Goal: Task Accomplishment & Management: Manage account settings

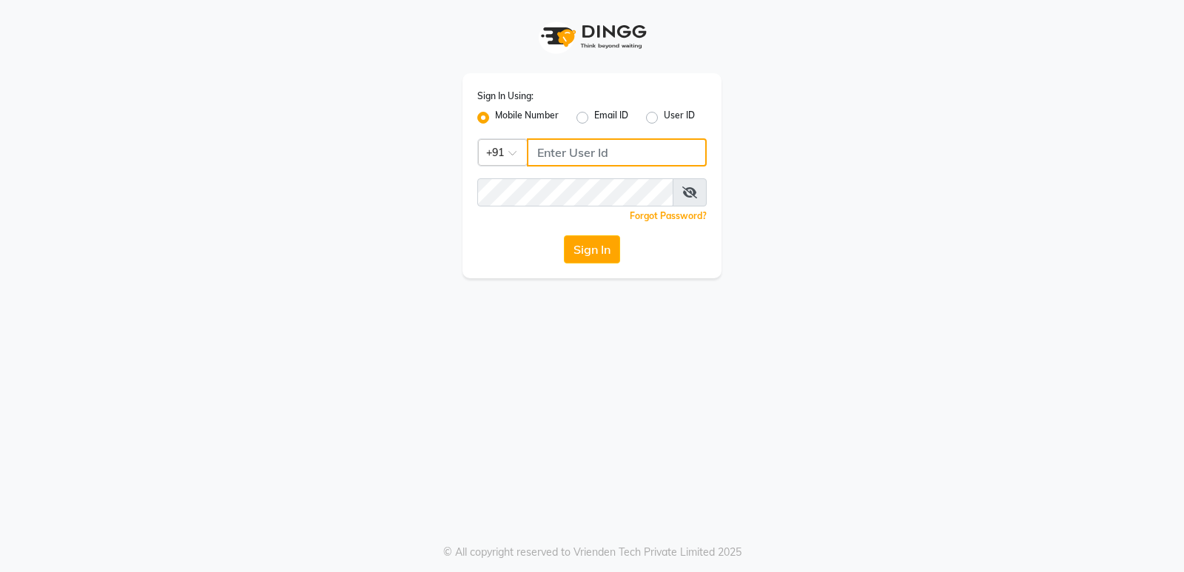
click at [567, 149] on input "Username" at bounding box center [617, 152] width 180 height 28
drag, startPoint x: 630, startPoint y: 154, endPoint x: 539, endPoint y: 158, distance: 91.8
click at [539, 158] on input "96060788288" at bounding box center [617, 152] width 180 height 28
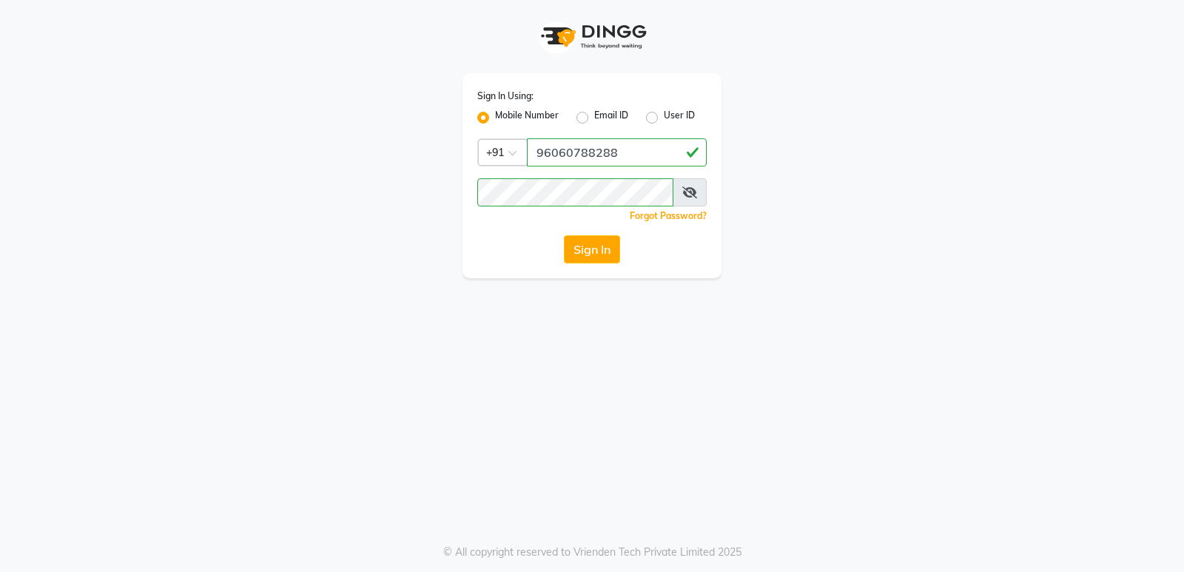
click at [584, 255] on button "Sign In" at bounding box center [592, 249] width 56 height 28
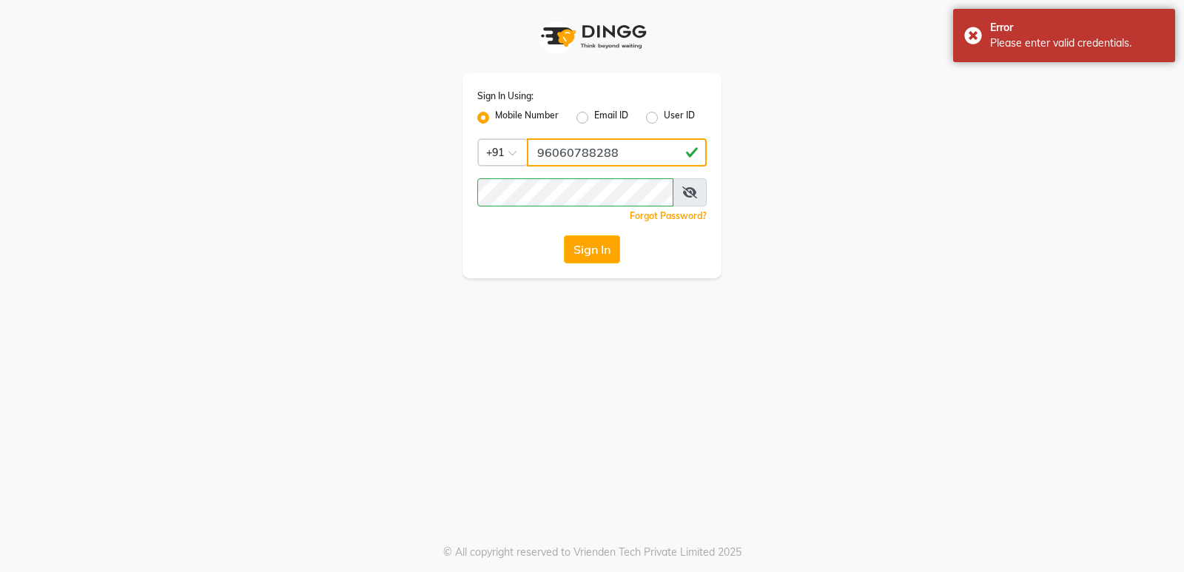
click at [615, 152] on input "96060788288" at bounding box center [617, 152] width 180 height 28
type input "9606078828"
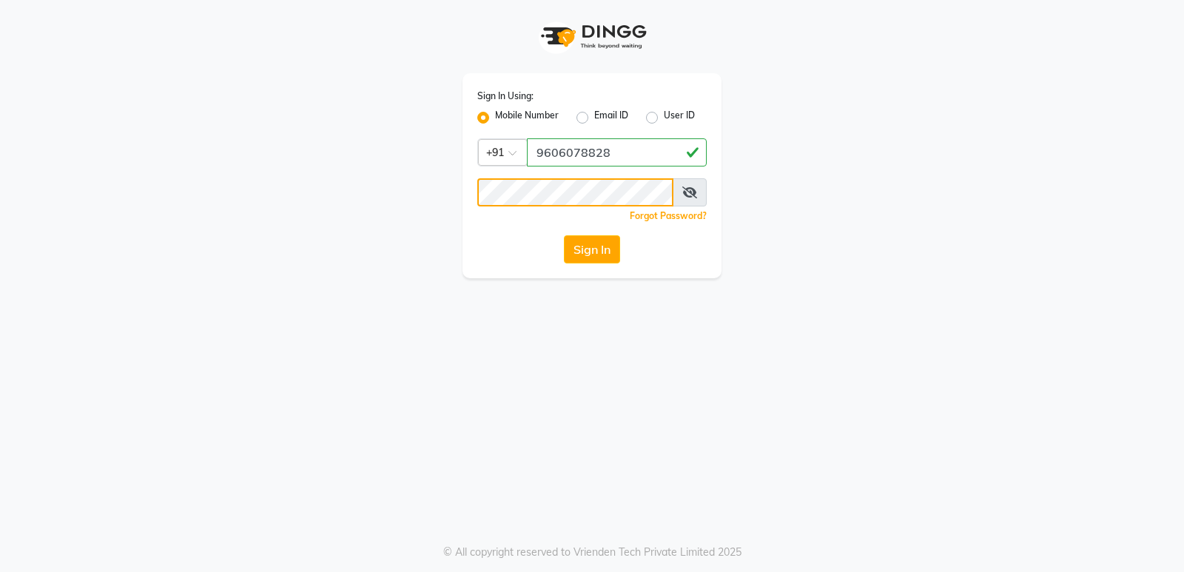
click at [564, 235] on button "Sign In" at bounding box center [592, 249] width 56 height 28
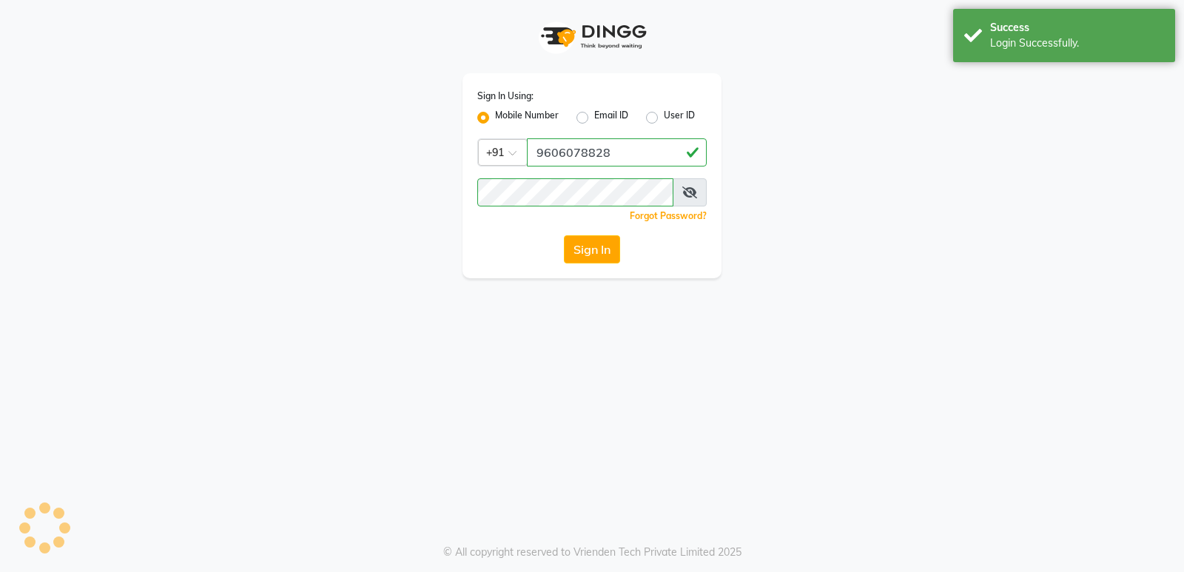
select select "95"
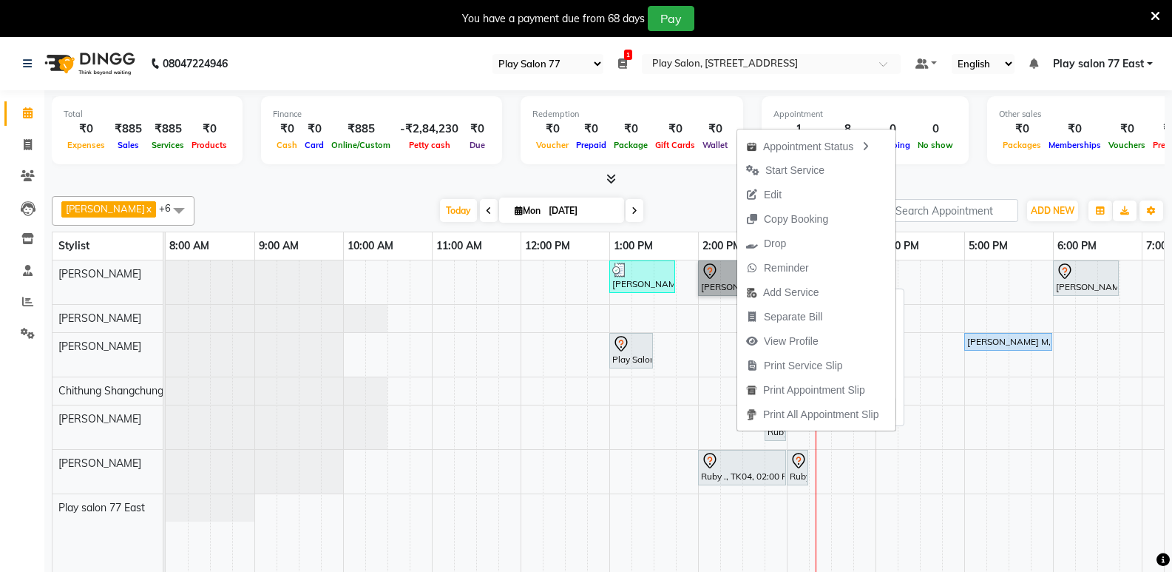
click at [725, 278] on link "[PERSON_NAME], TK03, 02:00 PM-02:45 PM, Men Hair Cut - Hair Cut Men (Stylist)" at bounding box center [731, 278] width 66 height 36
select select "7"
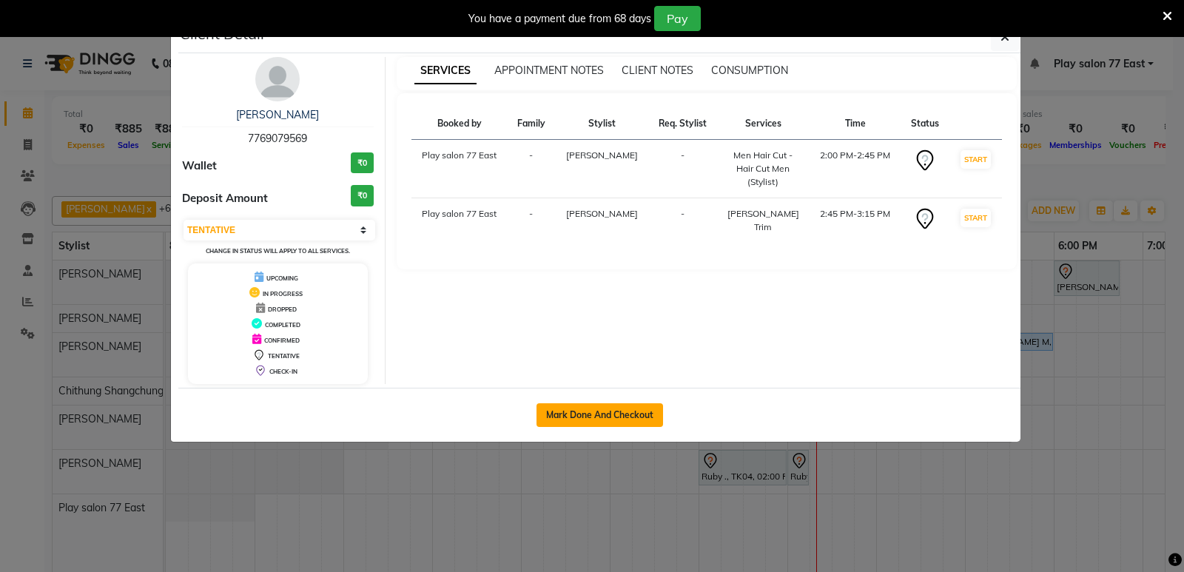
click at [612, 410] on button "Mark Done And Checkout" at bounding box center [599, 415] width 126 height 24
select select "service"
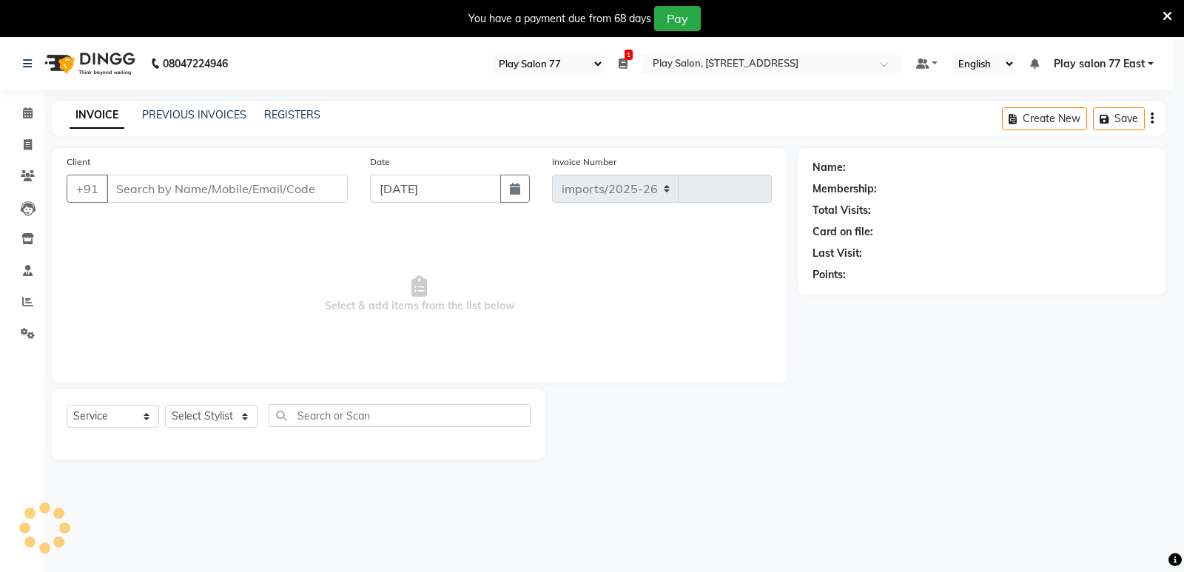
select select "8547"
type input "0754"
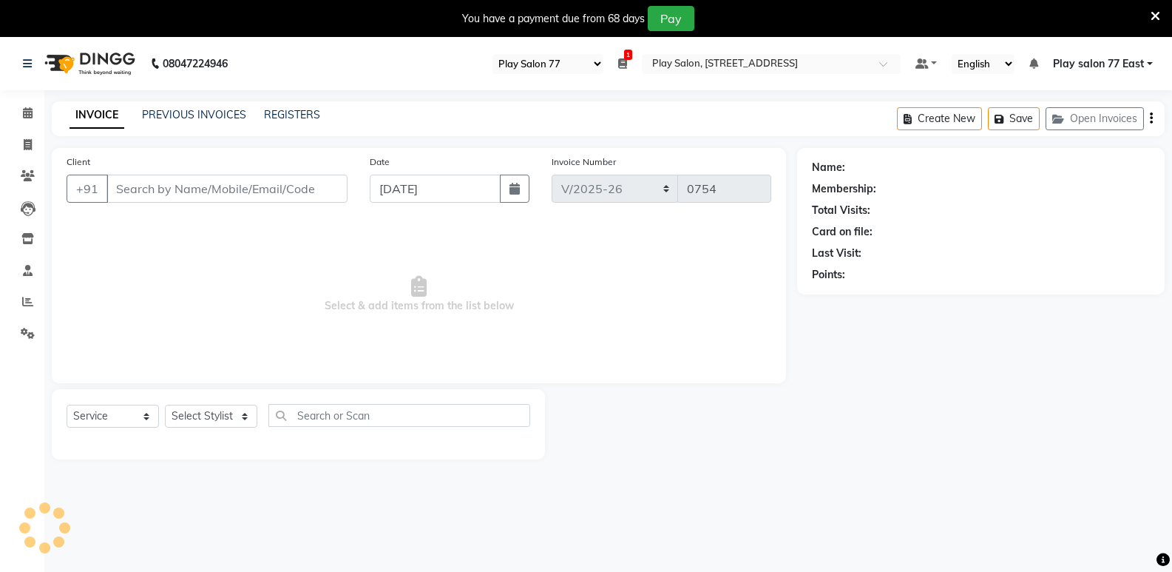
type input "7769079569"
select select "84935"
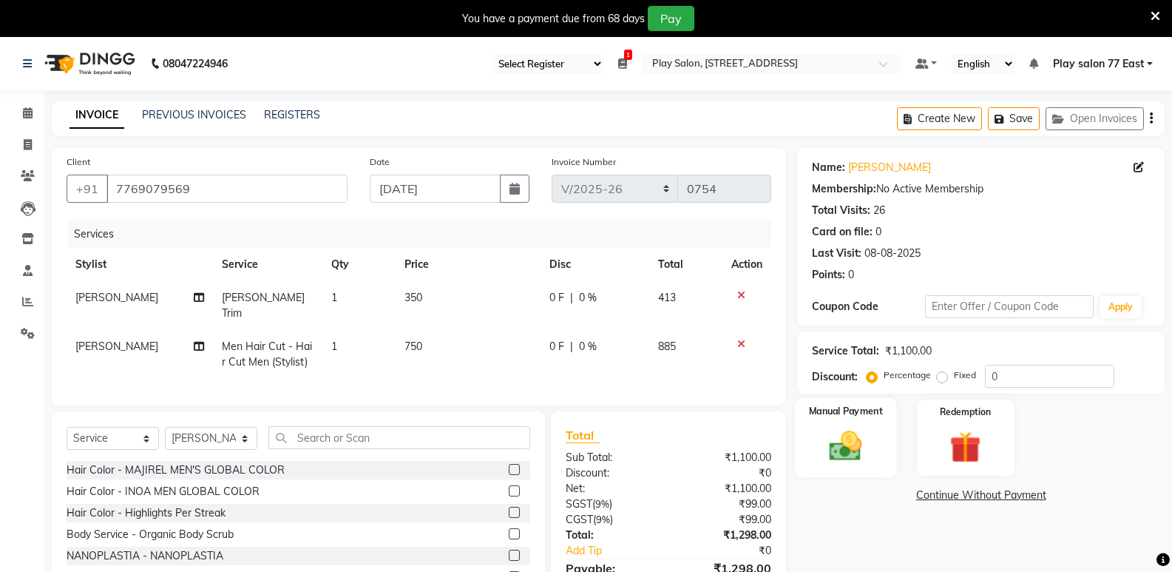
click at [868, 444] on img at bounding box center [846, 446] width 53 height 38
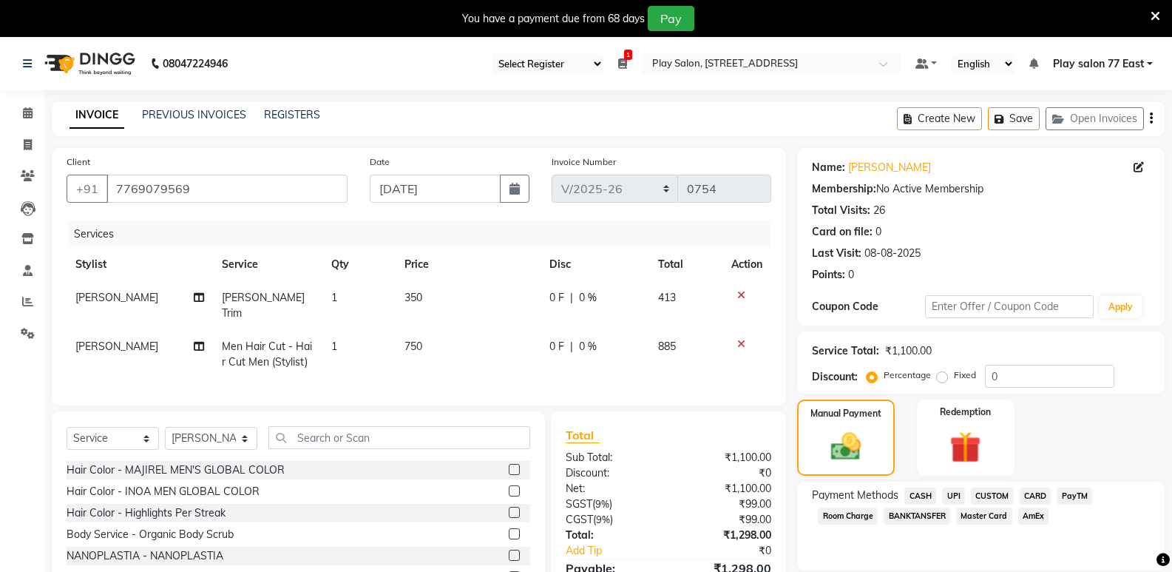
click at [956, 490] on span "UPI" at bounding box center [953, 495] width 23 height 17
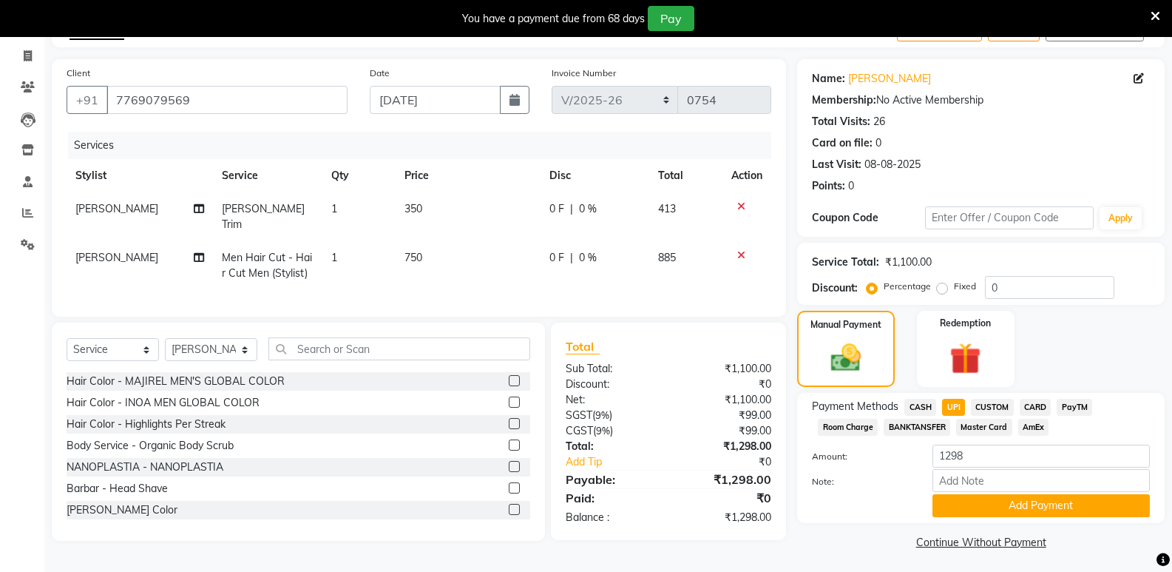
scroll to position [92, 0]
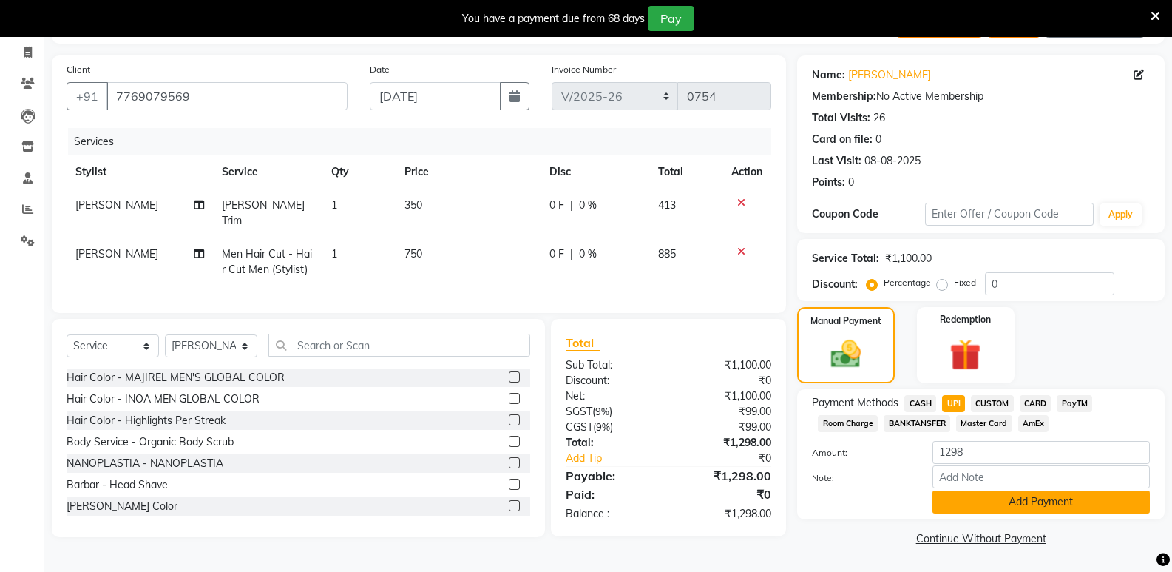
click at [1055, 509] on button "Add Payment" at bounding box center [1041, 501] width 217 height 23
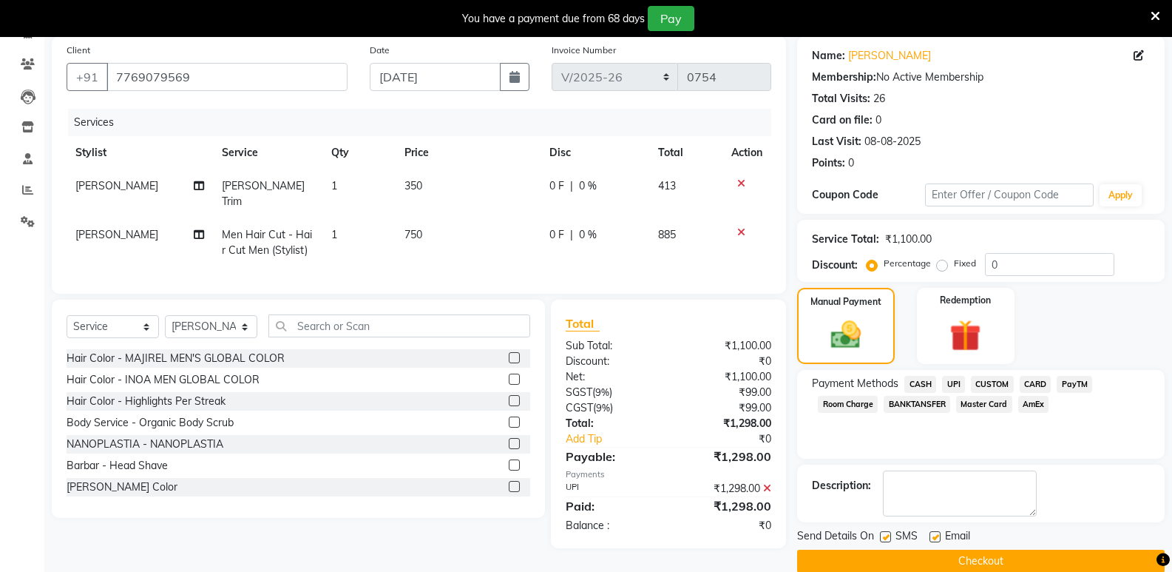
scroll to position [135, 0]
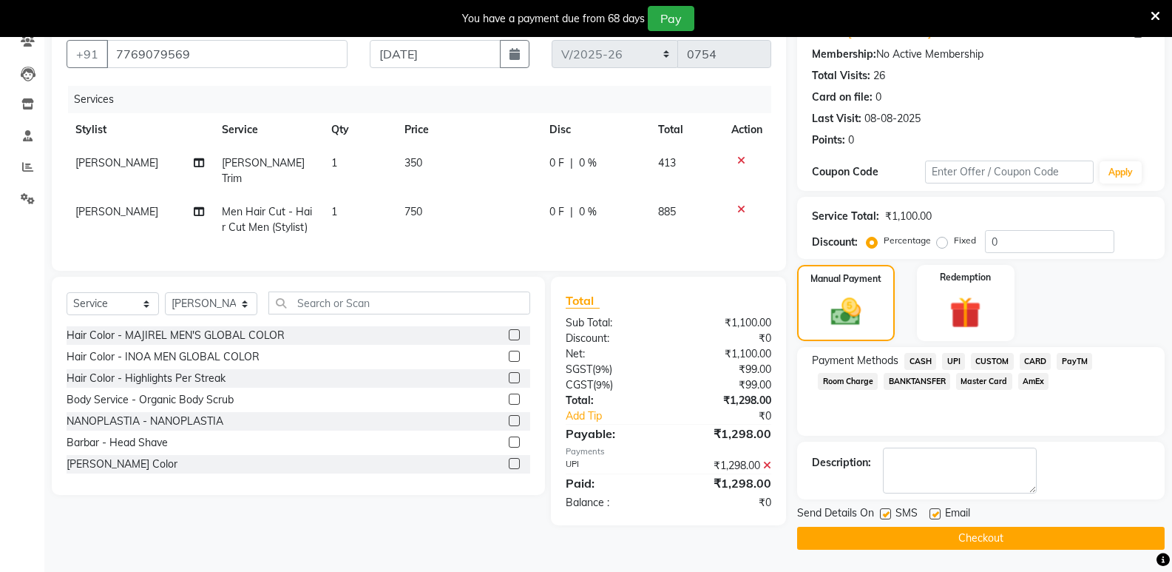
click at [1008, 537] on button "Checkout" at bounding box center [981, 538] width 368 height 23
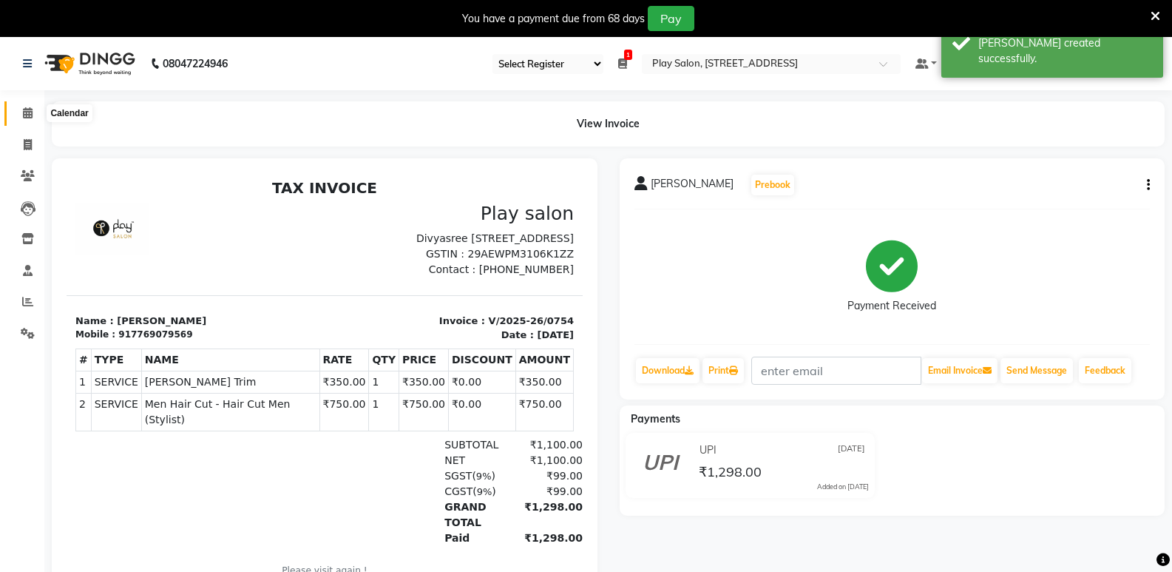
click at [25, 114] on icon at bounding box center [28, 112] width 10 height 11
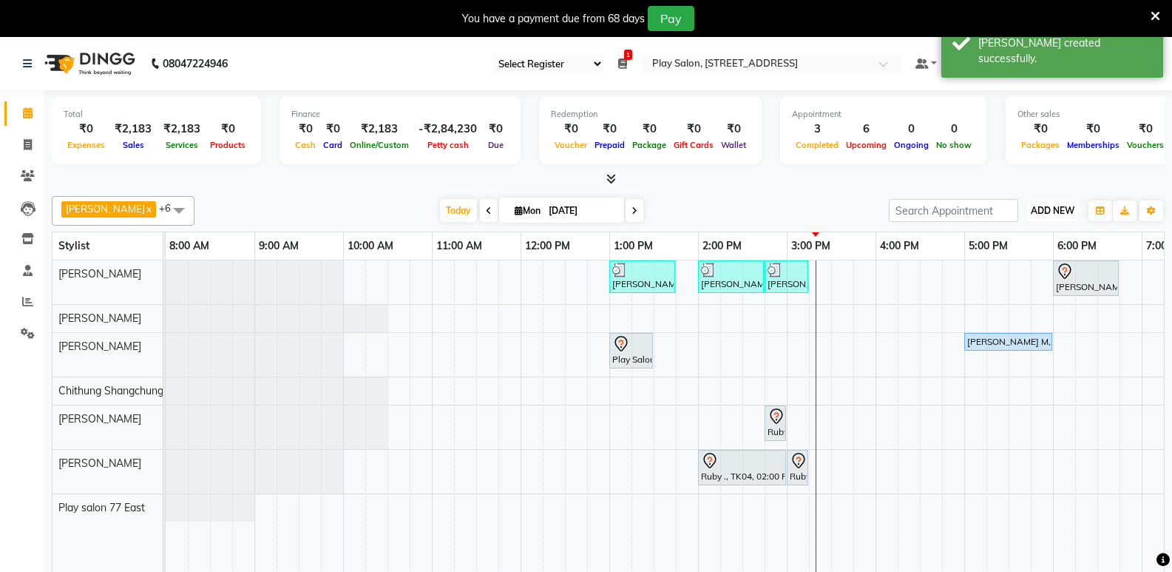
click at [1059, 205] on span "ADD NEW" at bounding box center [1053, 210] width 44 height 11
click at [999, 236] on button "Add Appointment" at bounding box center [1019, 238] width 117 height 19
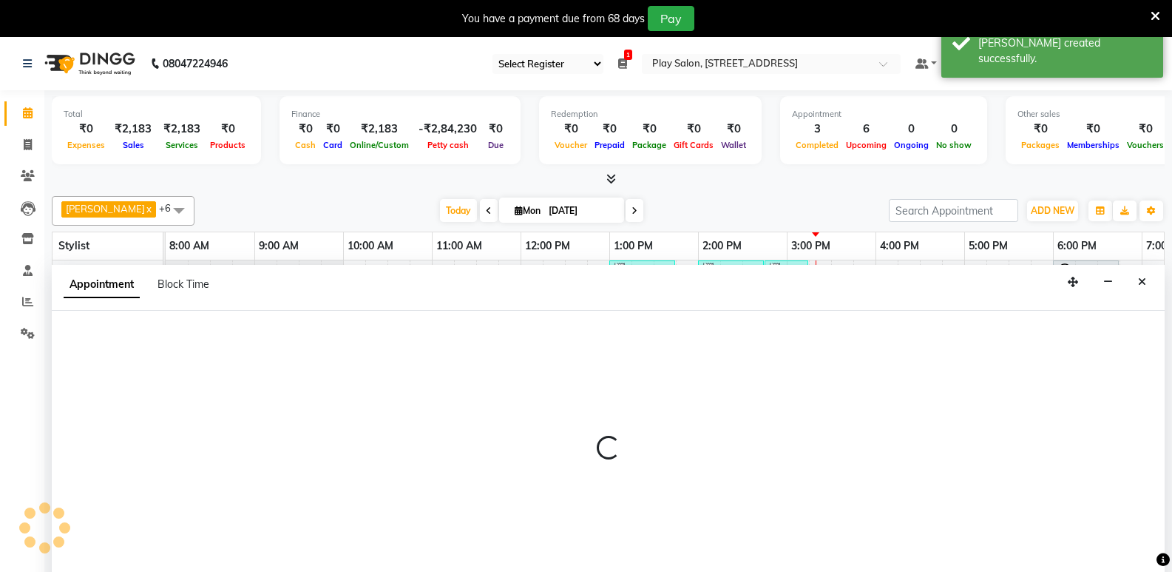
scroll to position [37, 0]
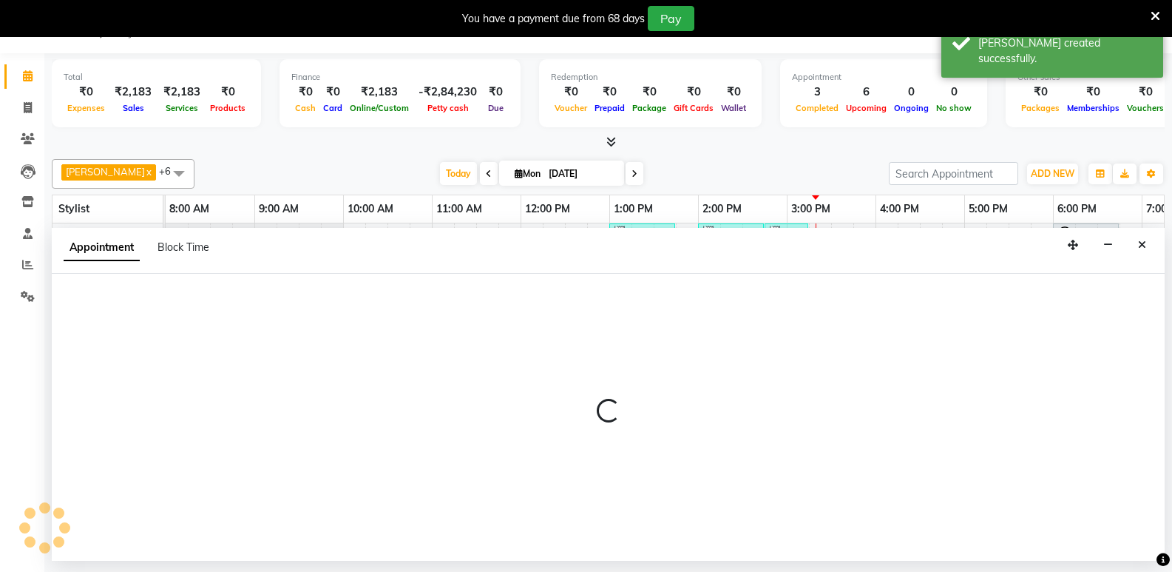
select select "tentative"
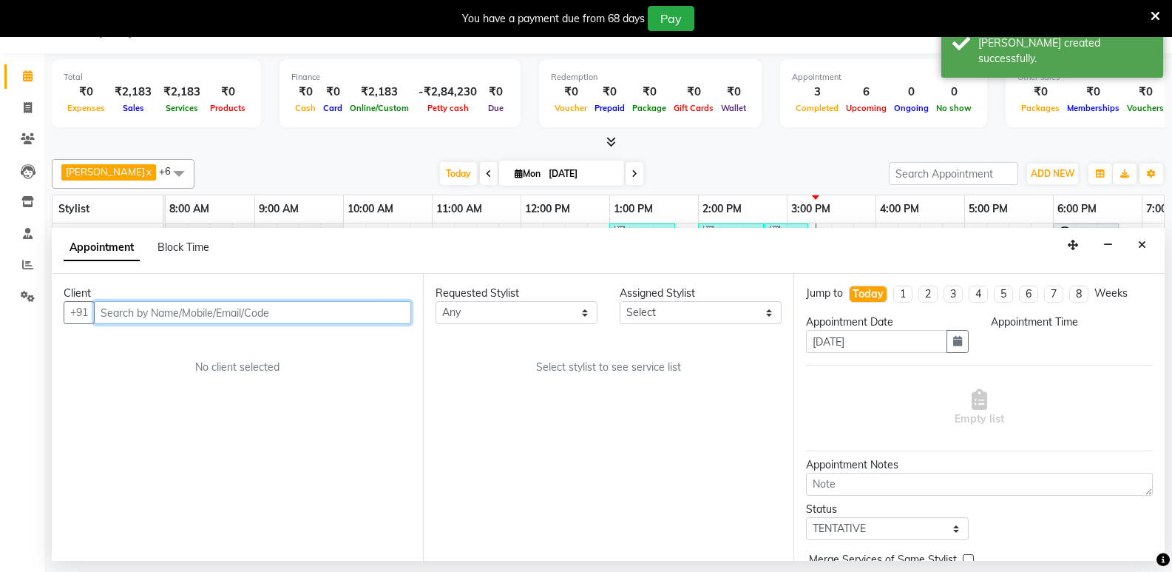
select select "540"
click at [160, 316] on input "text" at bounding box center [252, 312] width 317 height 23
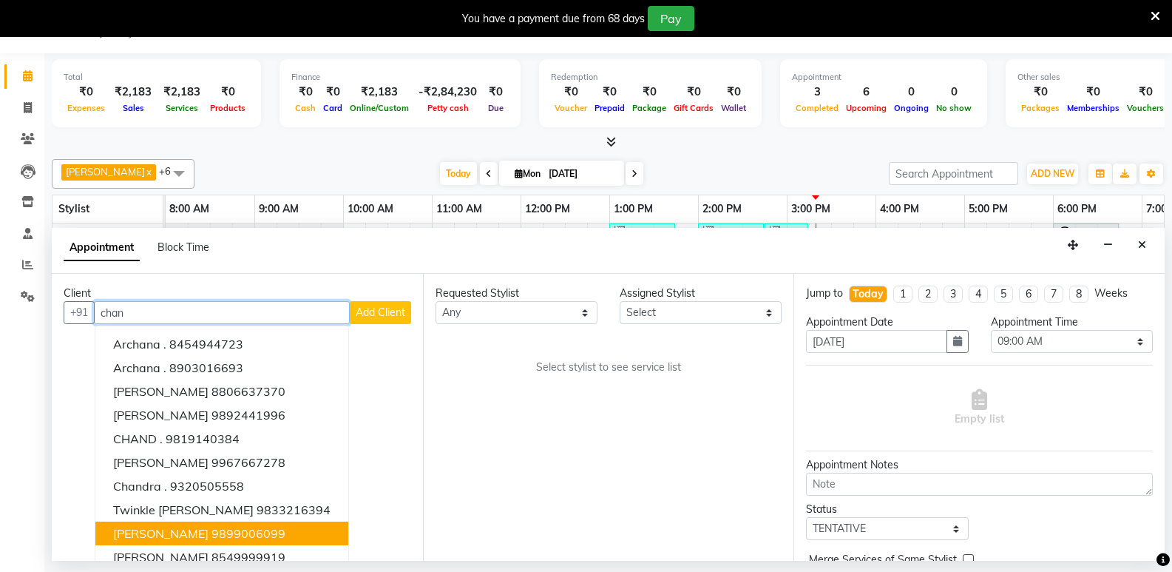
scroll to position [15, 0]
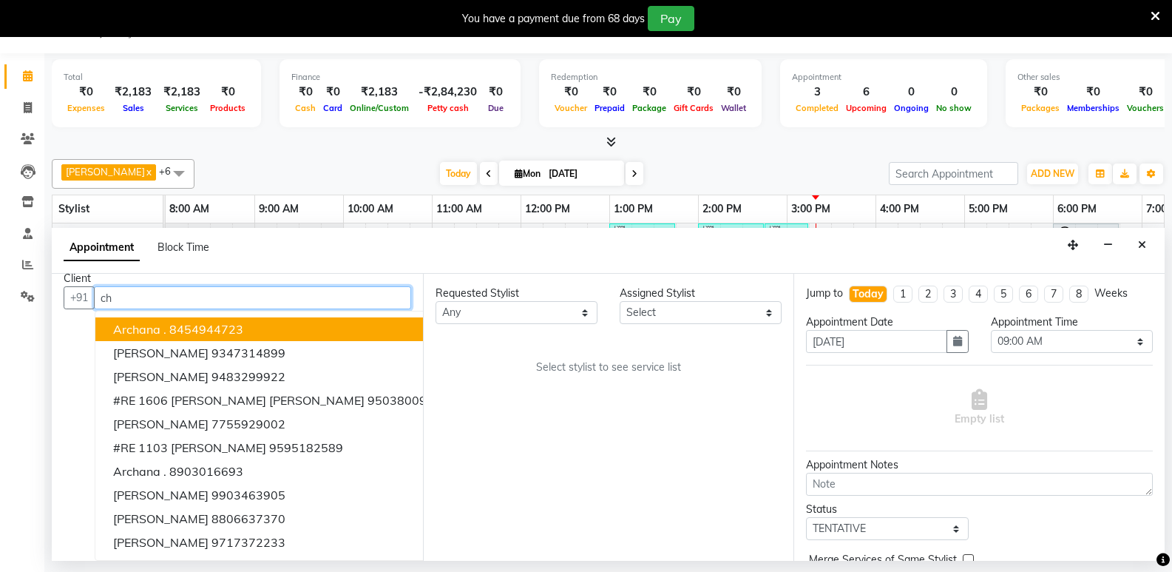
type input "c"
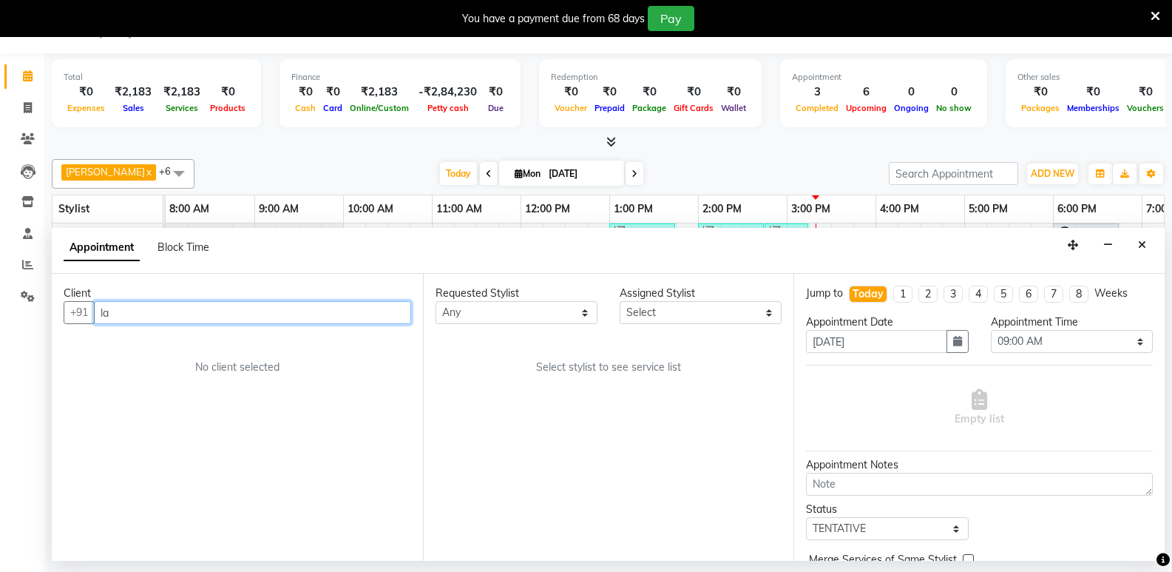
type input "l"
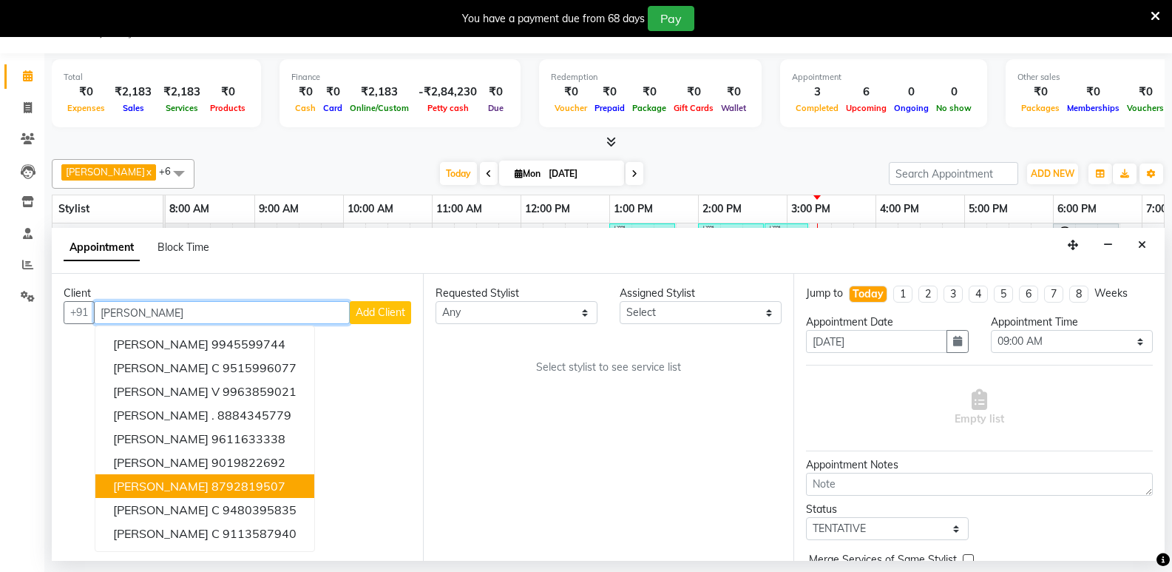
click at [213, 487] on ngb-highlight "8792819507" at bounding box center [249, 486] width 74 height 15
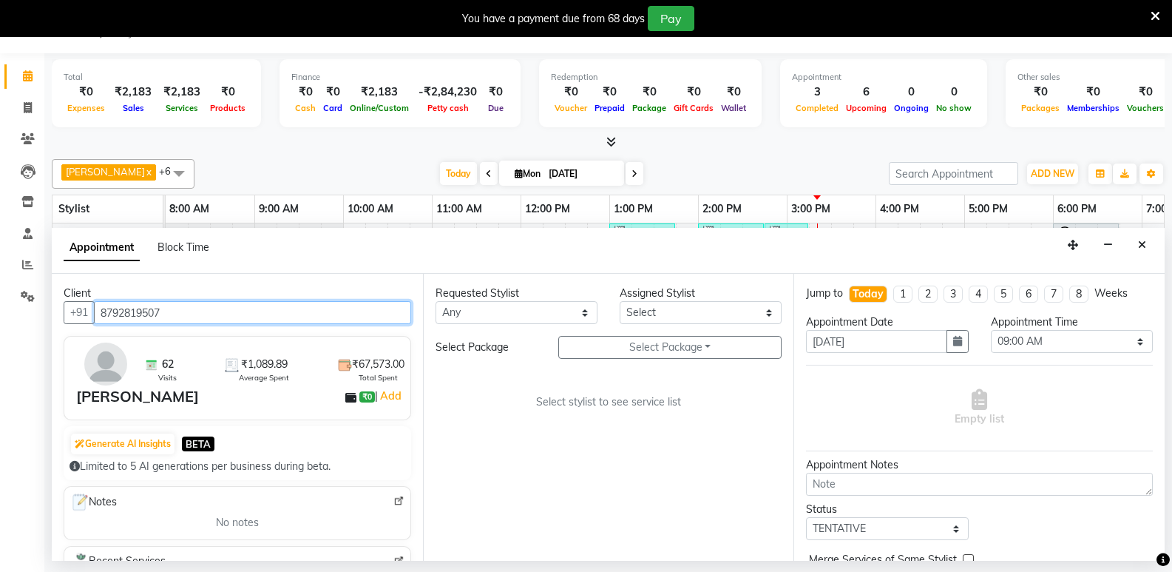
type input "8792819507"
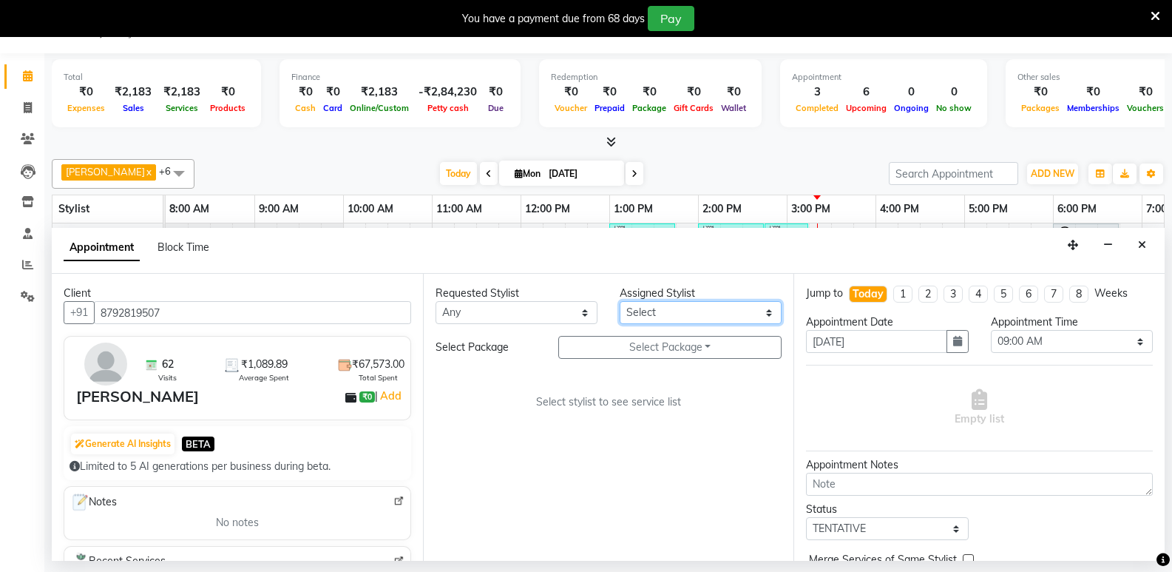
click at [651, 320] on select "Select [PERSON_NAME] Boicy Haokip [PERSON_NAME] Chithung Shangchungla Dawa [PER…" at bounding box center [701, 312] width 162 height 23
select select "84932"
click at [620, 301] on select "Select [PERSON_NAME] Boicy Haokip [PERSON_NAME] Chithung Shangchungla Dawa [PER…" at bounding box center [701, 312] width 162 height 23
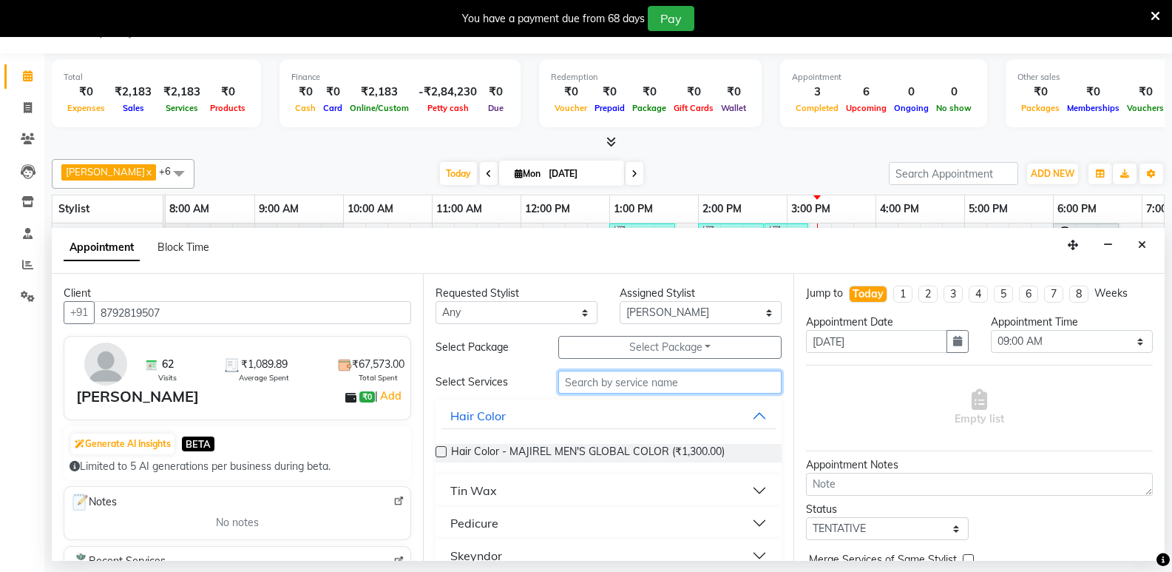
click at [586, 379] on input "text" at bounding box center [669, 382] width 223 height 23
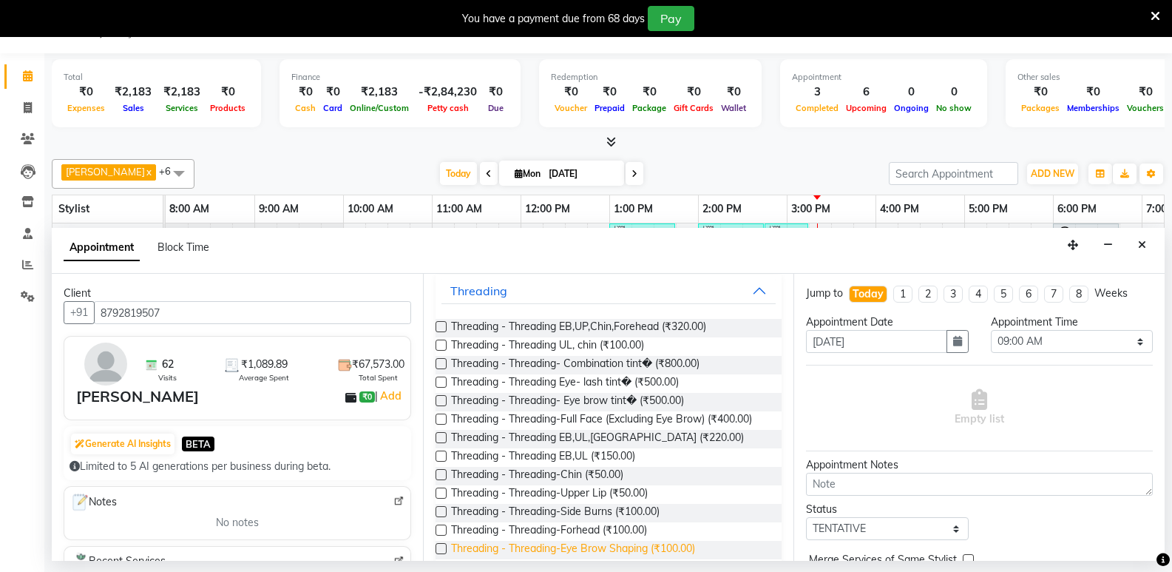
scroll to position [147, 0]
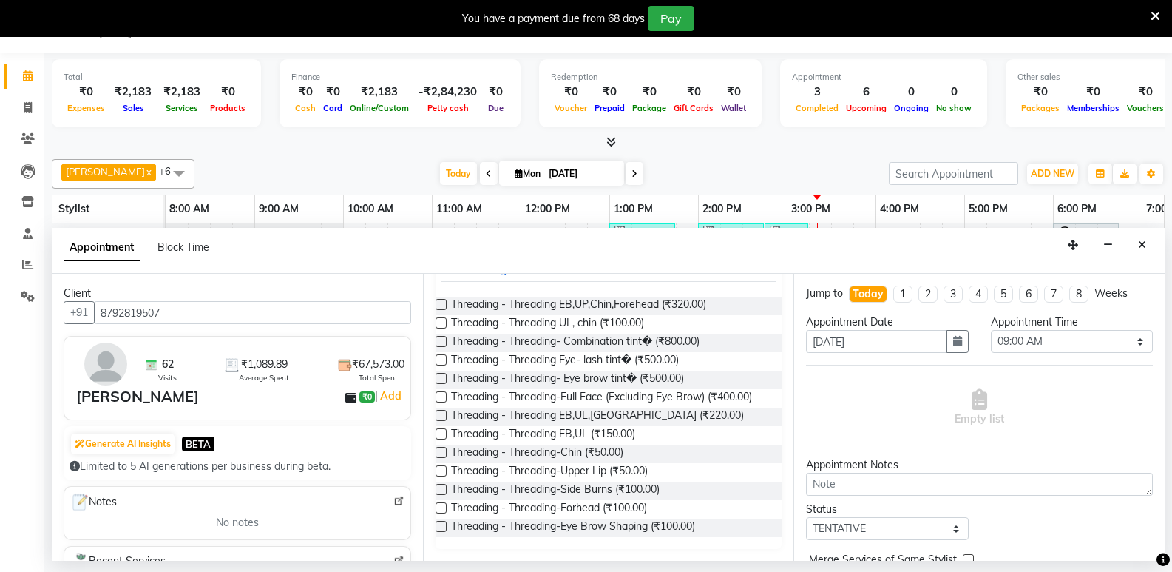
type input "threa"
click at [440, 434] on label at bounding box center [441, 433] width 11 height 11
click at [440, 434] on input "checkbox" at bounding box center [441, 436] width 10 height 10
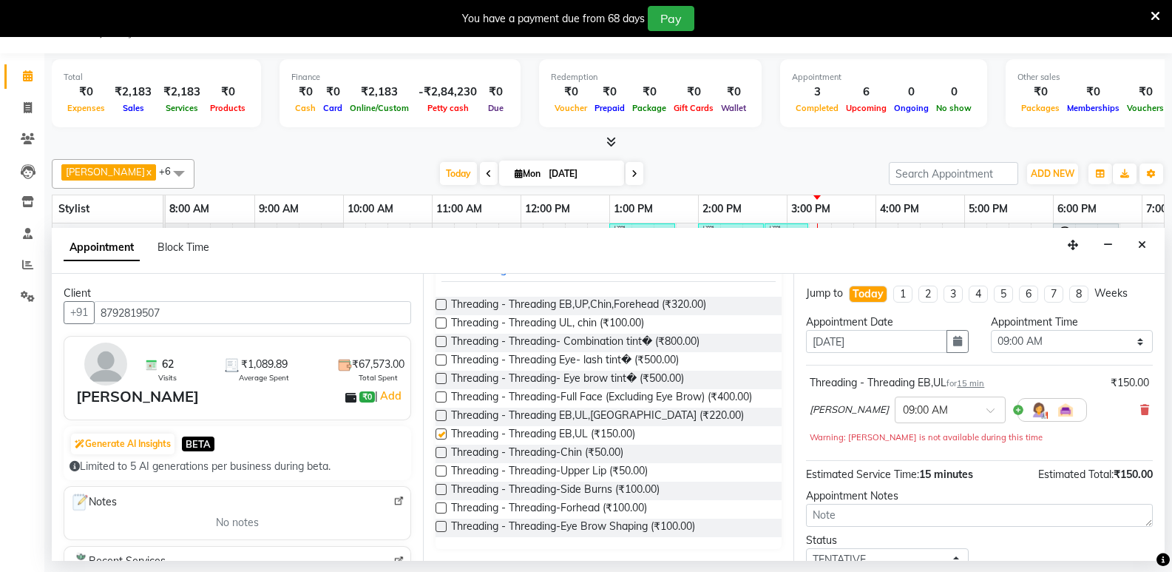
checkbox input "false"
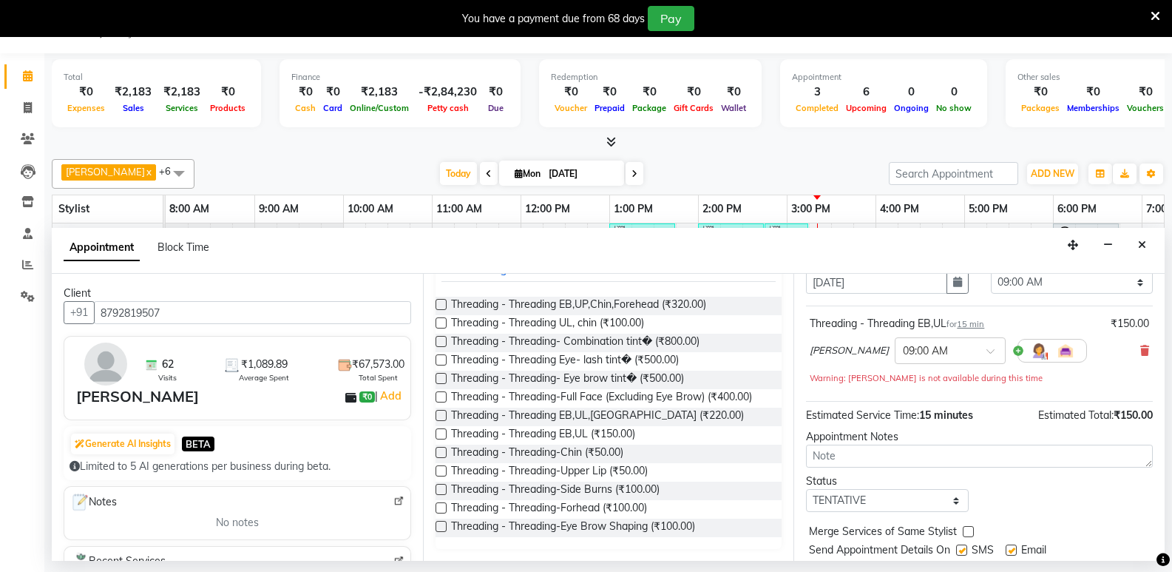
scroll to position [104, 0]
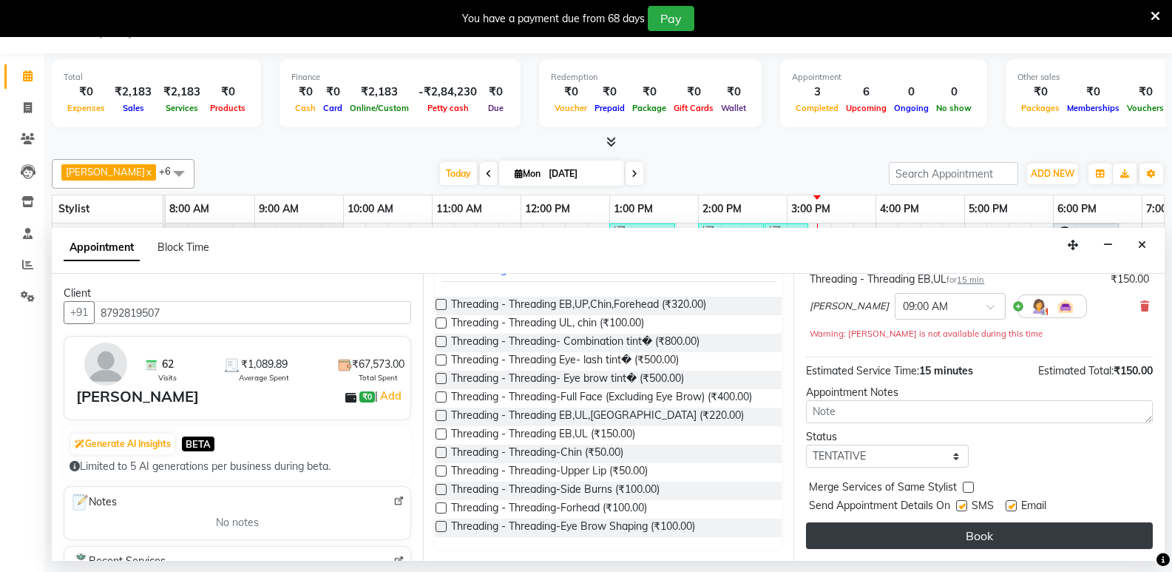
click at [967, 538] on button "Book" at bounding box center [979, 535] width 347 height 27
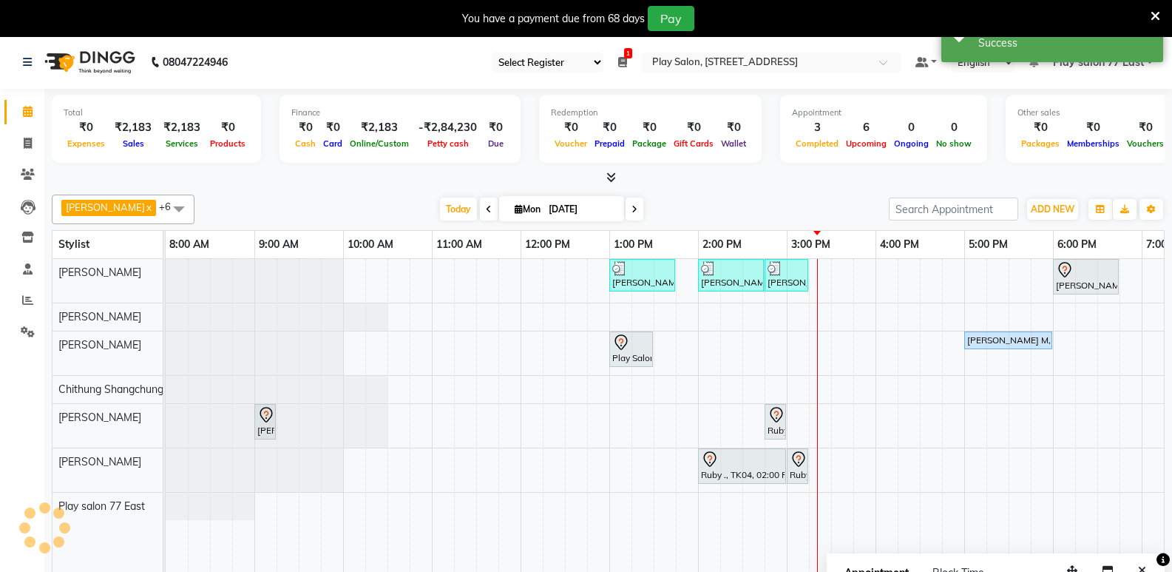
scroll to position [0, 0]
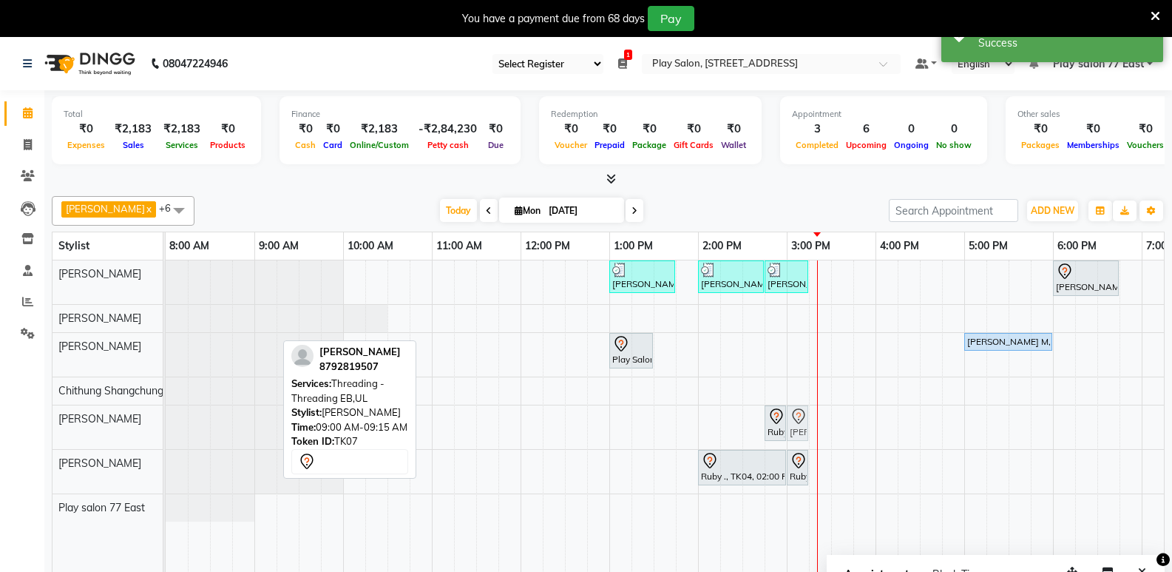
drag, startPoint x: 265, startPoint y: 428, endPoint x: 804, endPoint y: 433, distance: 539.3
click at [166, 433] on div "[PERSON_NAME], TK07, 09:00 AM-09:15 AM, Threading - Threading EB,UL Ruby ., TK0…" at bounding box center [166, 427] width 0 height 44
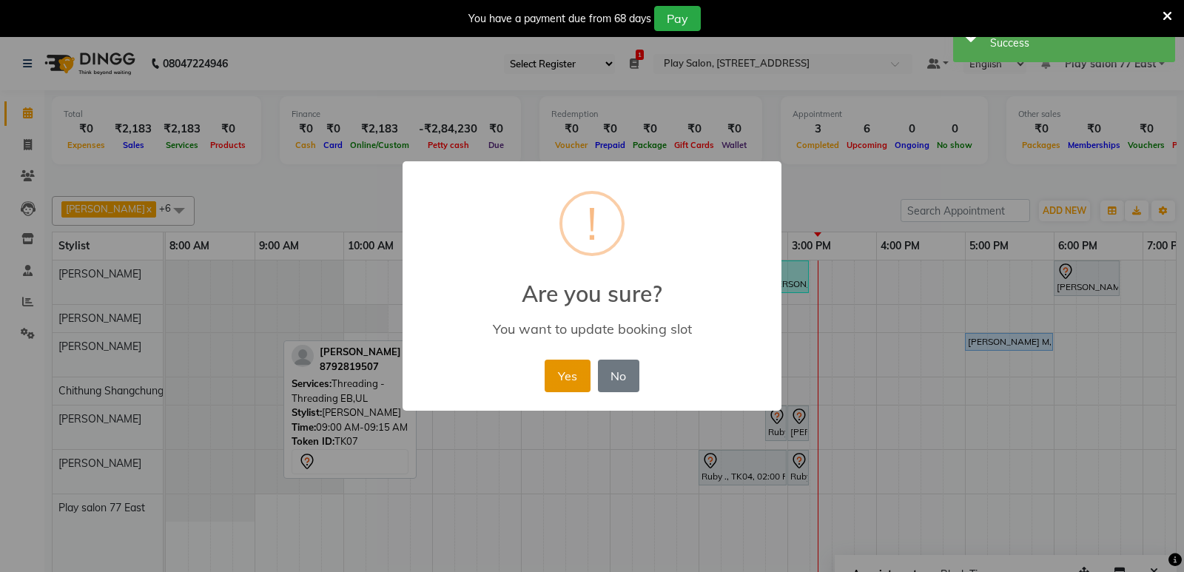
click at [577, 377] on button "Yes" at bounding box center [566, 376] width 45 height 33
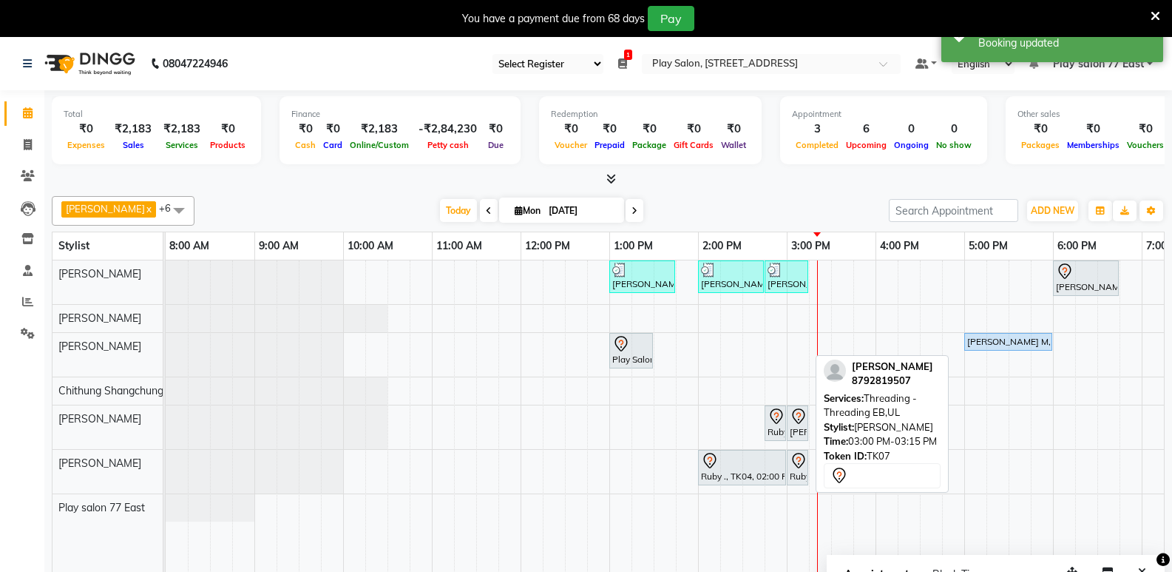
click at [795, 425] on div "[PERSON_NAME], TK07, 03:00 PM-03:15 PM, Threading - Threading EB,UL" at bounding box center [798, 423] width 18 height 31
click at [797, 428] on div "[PERSON_NAME], TK07, 03:00 PM-03:15 PM, Threading - Threading EB,UL" at bounding box center [798, 423] width 18 height 31
select select "7"
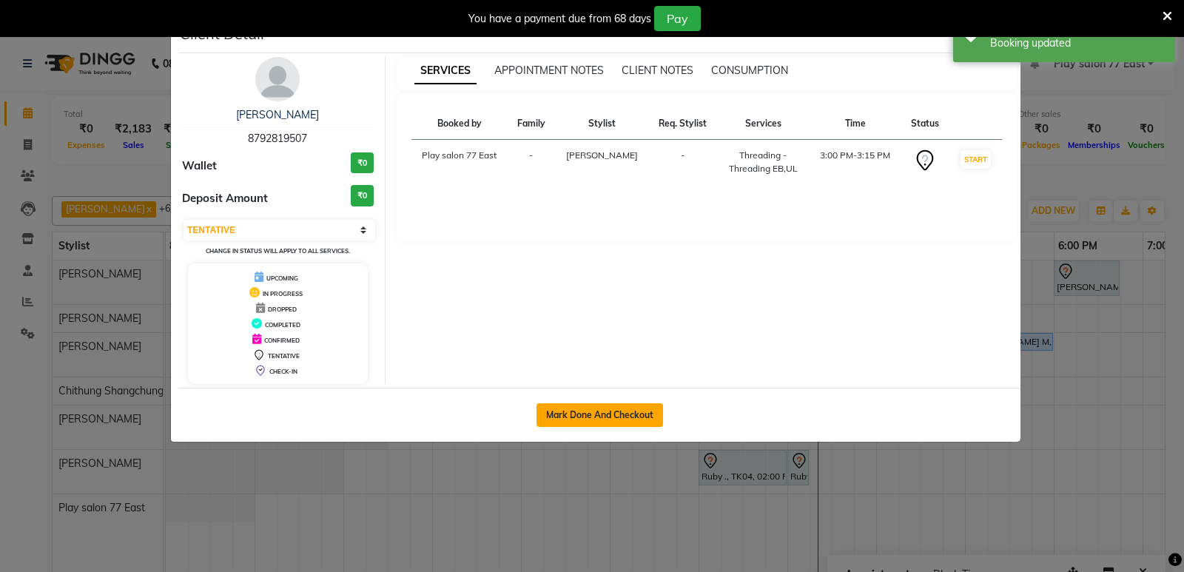
click at [641, 417] on button "Mark Done And Checkout" at bounding box center [599, 415] width 126 height 24
select select "service"
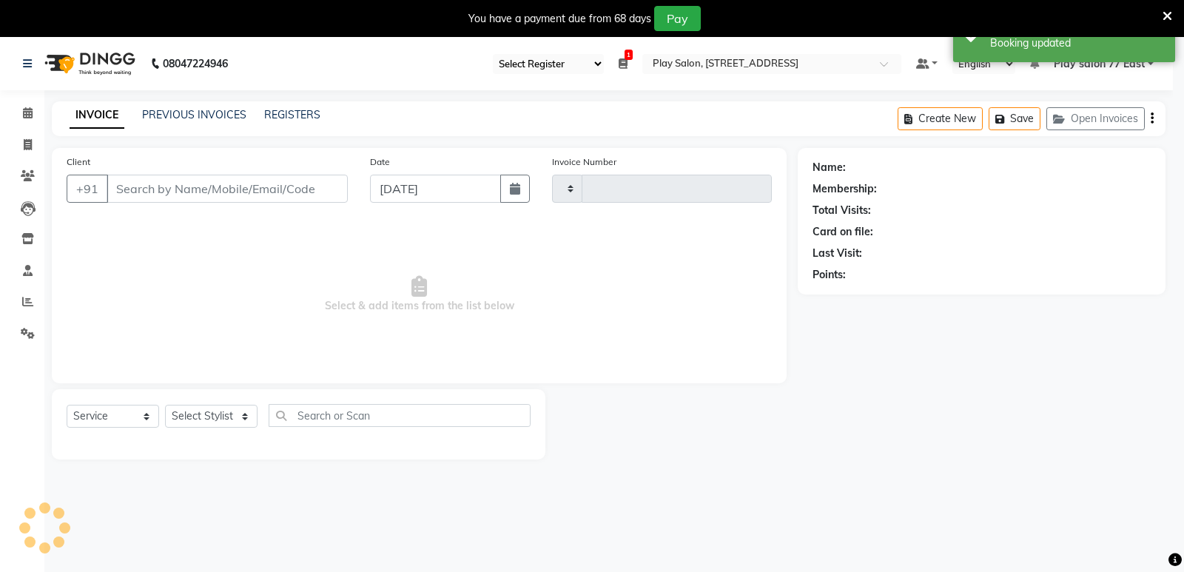
type input "0755"
select select "8547"
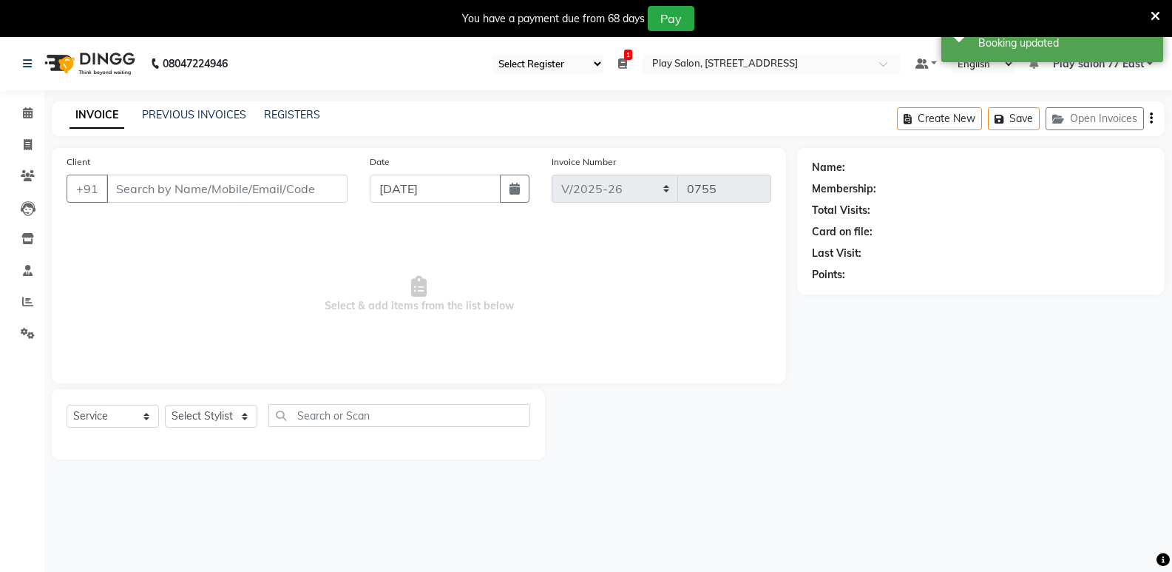
type input "8792819507"
select select "84932"
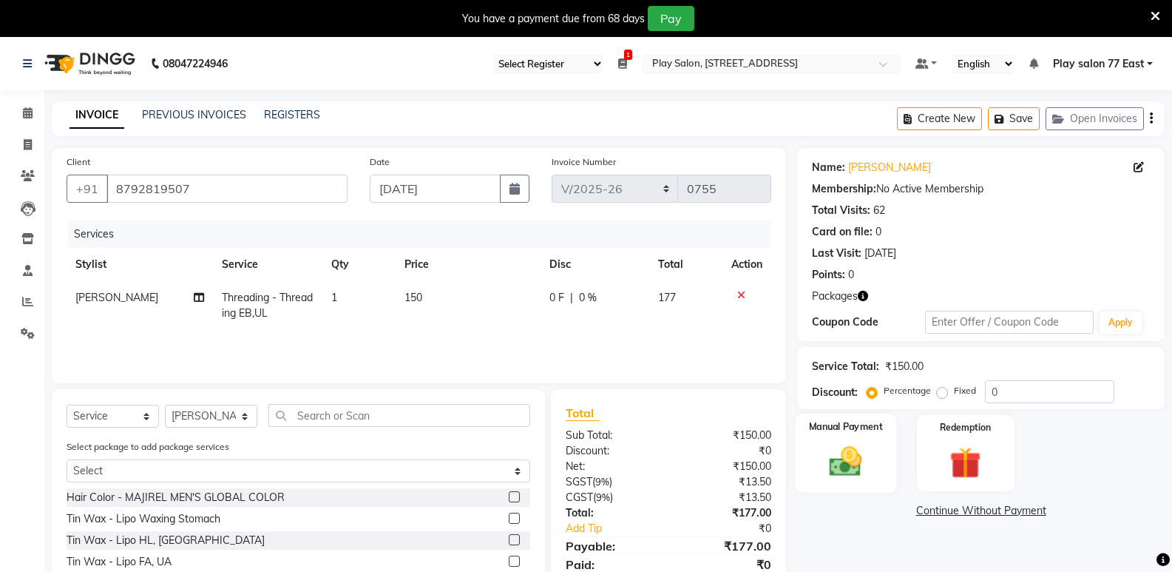
click at [849, 441] on div "Manual Payment" at bounding box center [846, 453] width 101 height 79
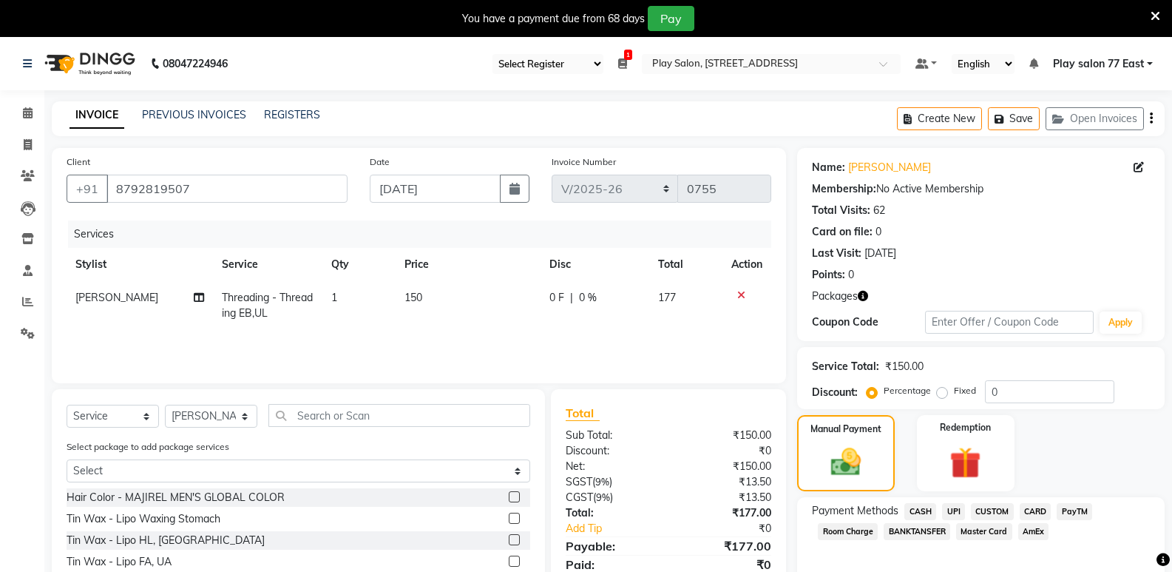
click at [956, 505] on span "UPI" at bounding box center [953, 511] width 23 height 17
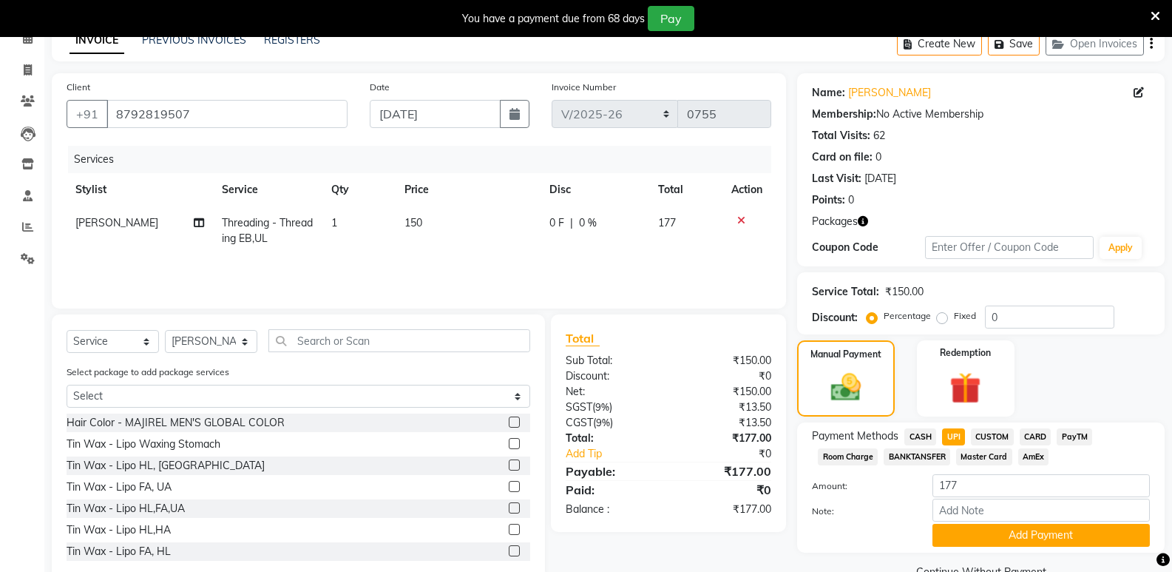
scroll to position [108, 0]
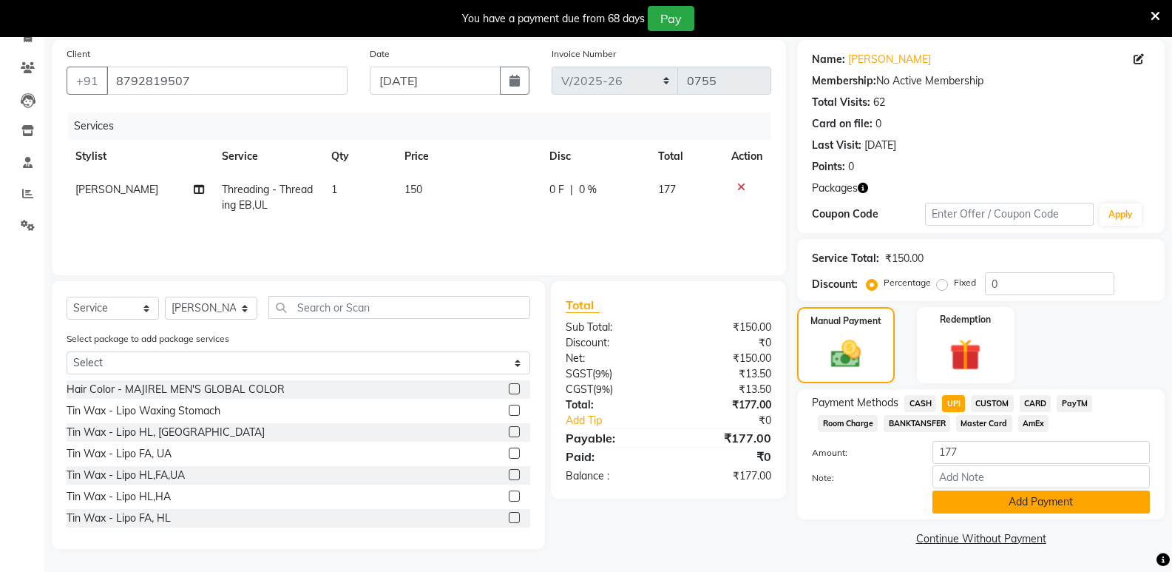
click at [1036, 498] on button "Add Payment" at bounding box center [1041, 501] width 217 height 23
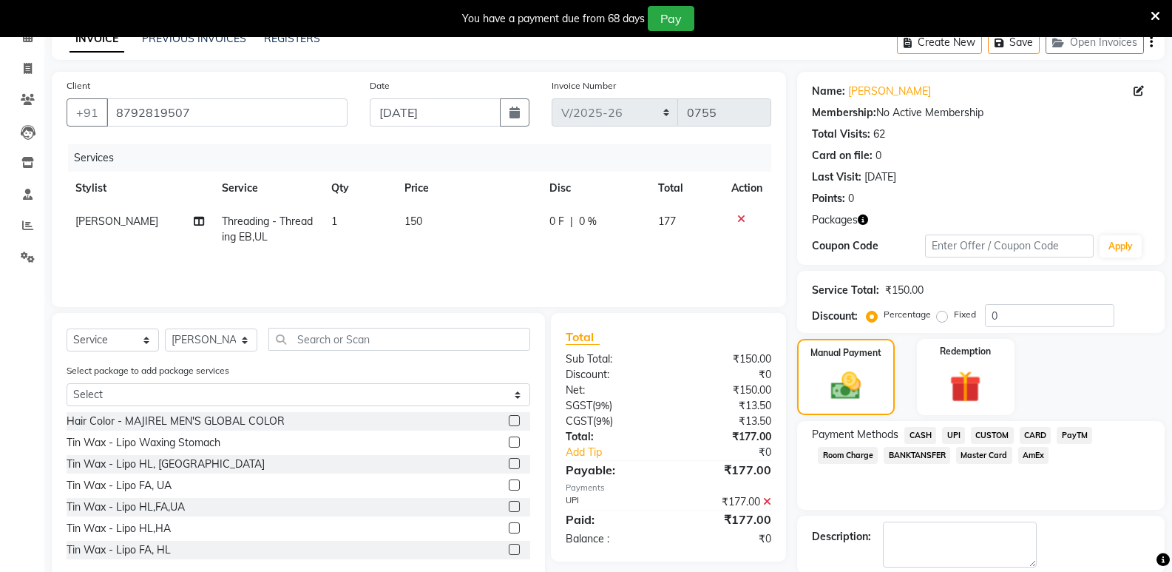
scroll to position [150, 0]
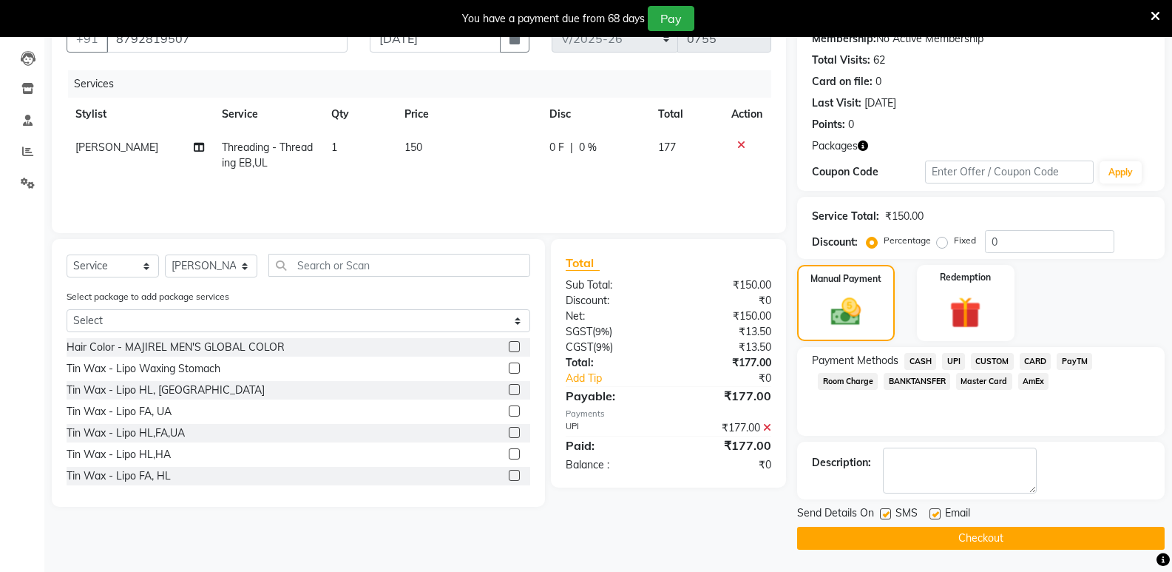
click at [1001, 544] on button "Checkout" at bounding box center [981, 538] width 368 height 23
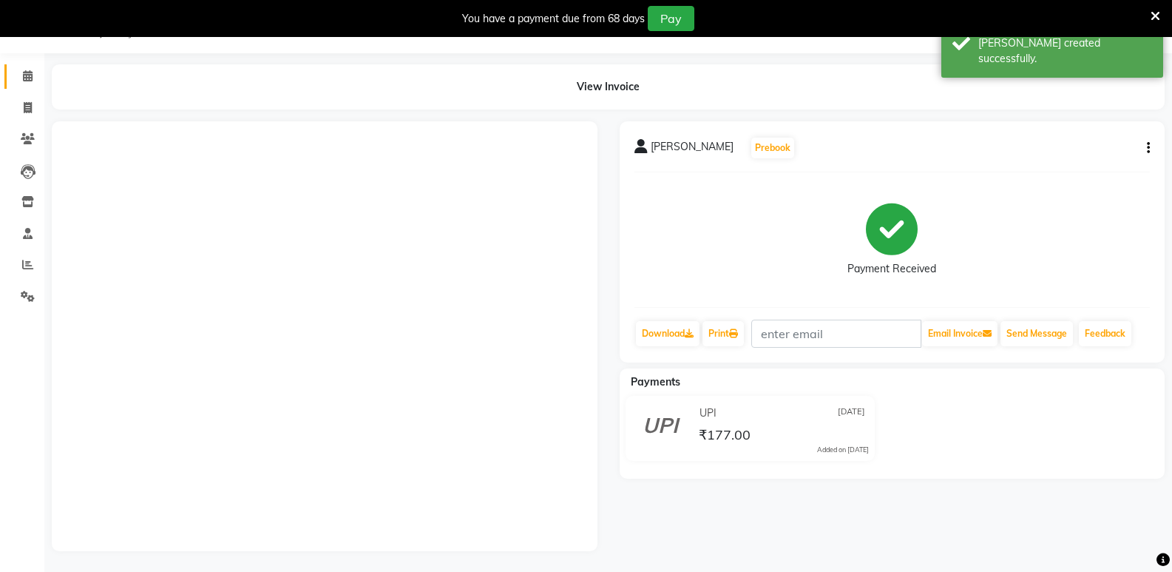
scroll to position [50, 0]
click at [27, 74] on link "Calendar" at bounding box center [22, 75] width 36 height 24
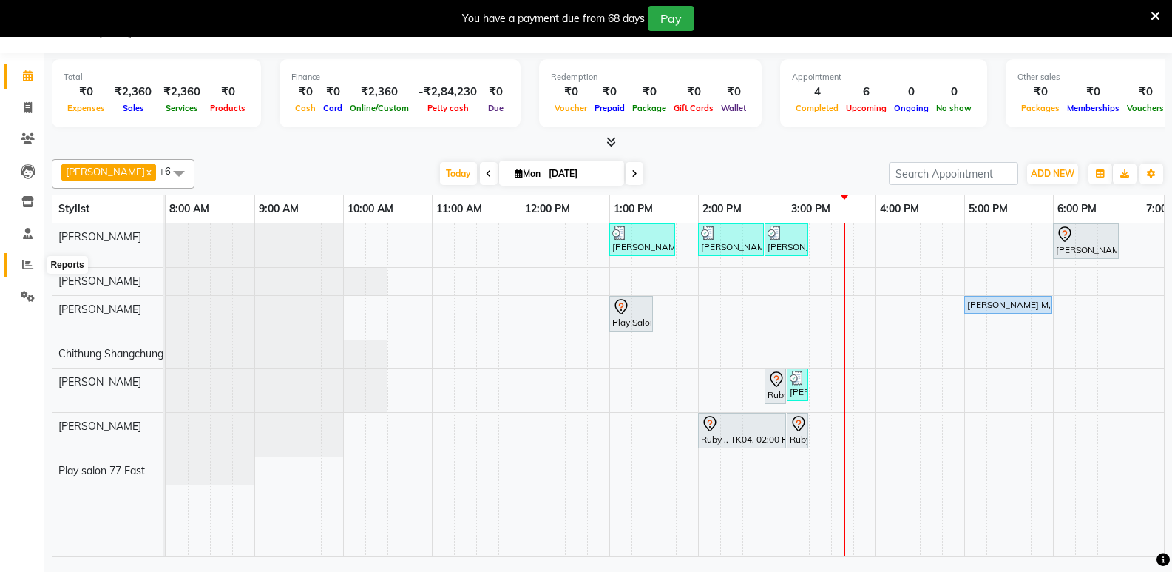
click at [24, 261] on icon at bounding box center [27, 264] width 11 height 11
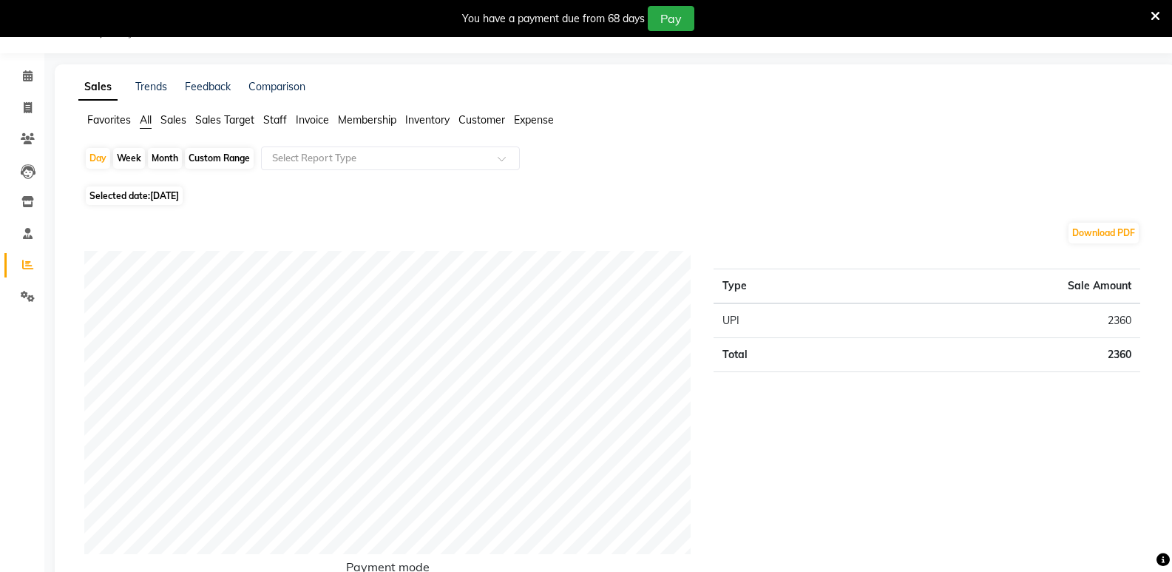
click at [309, 113] on span "Invoice" at bounding box center [312, 119] width 33 height 13
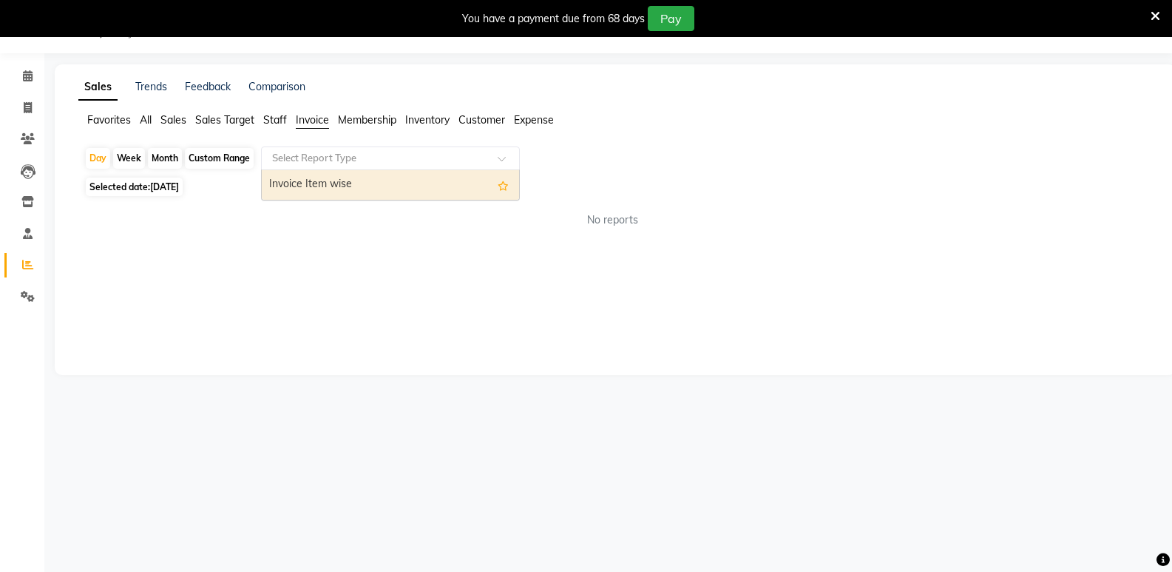
click at [318, 158] on input "text" at bounding box center [375, 158] width 213 height 15
click at [337, 183] on div "Invoice Item wise" at bounding box center [390, 185] width 257 height 30
select select "full_report"
select select "csv"
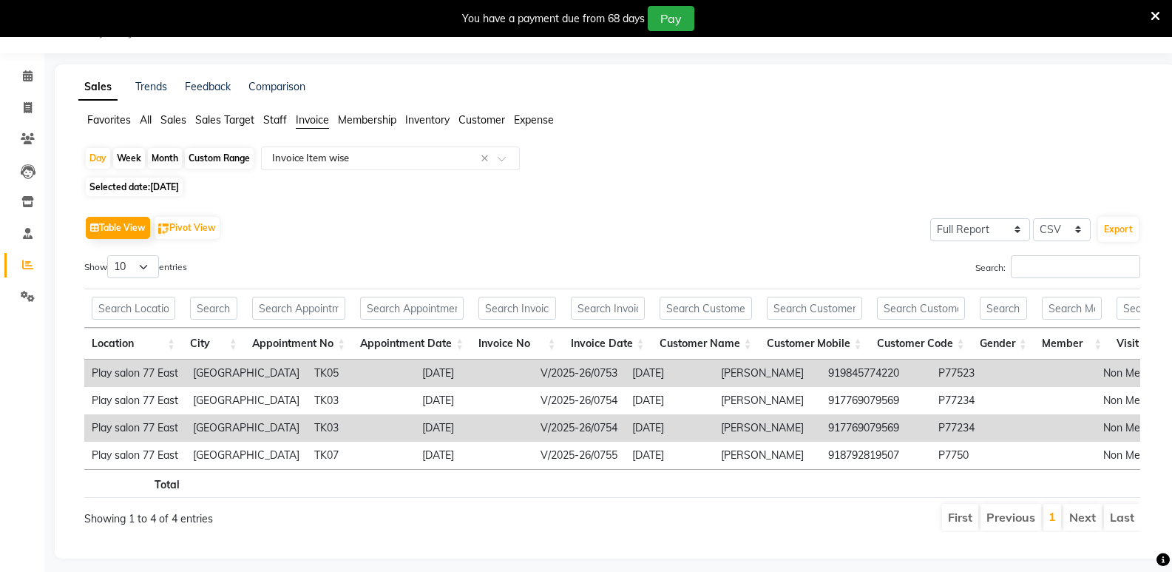
click at [218, 156] on div "Custom Range" at bounding box center [219, 158] width 69 height 21
select select "9"
select select "2025"
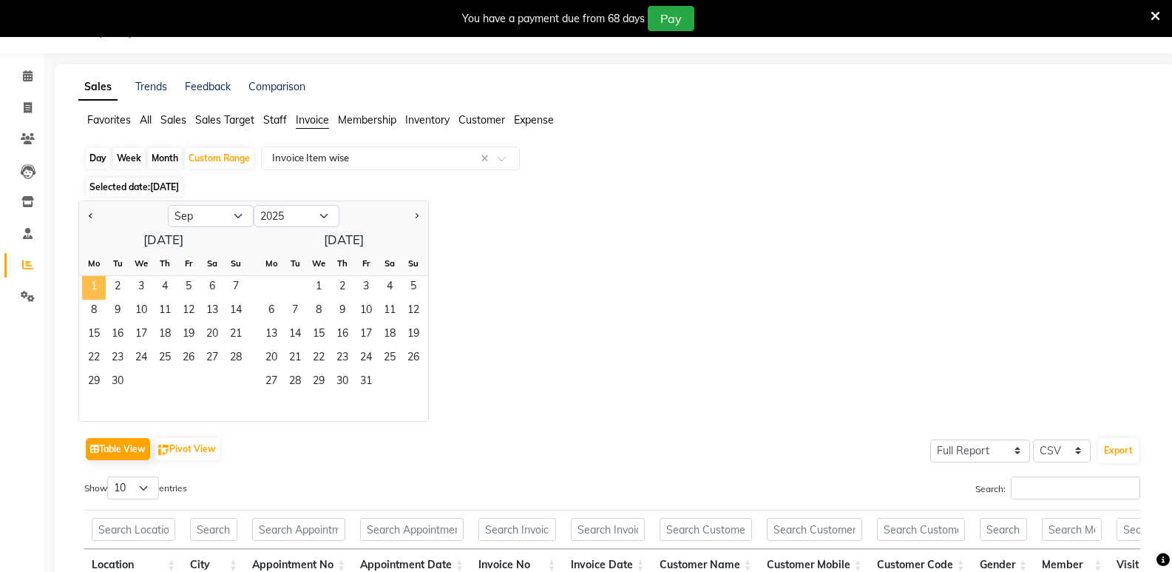
click at [96, 285] on span "1" at bounding box center [94, 288] width 24 height 24
click at [1119, 449] on button "Export" at bounding box center [1119, 450] width 41 height 25
click at [166, 159] on div "Month" at bounding box center [165, 158] width 34 height 21
select select "9"
select select "2025"
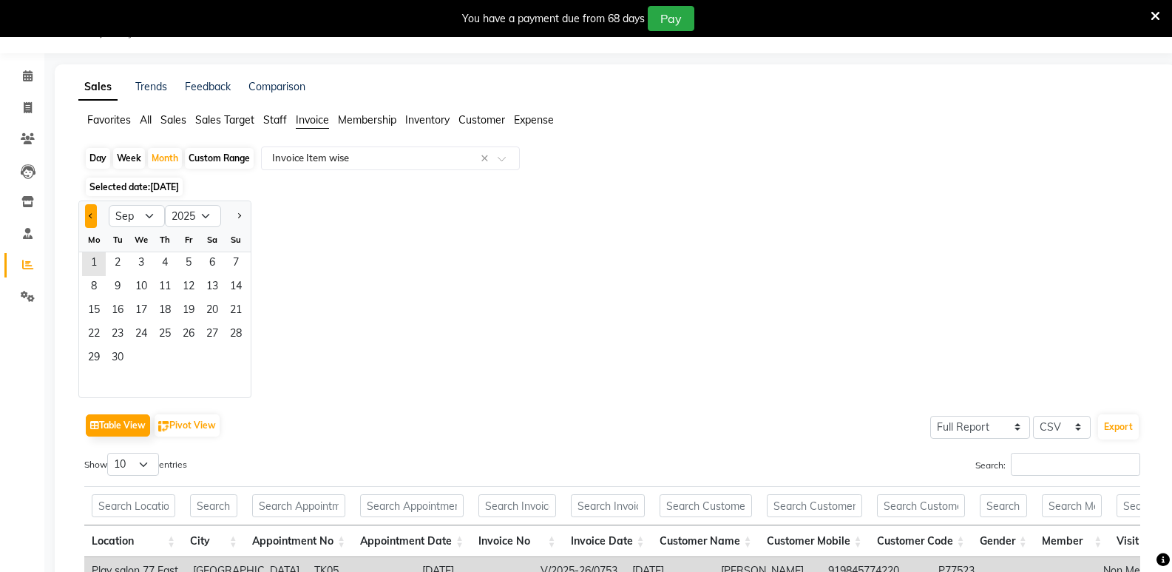
click at [89, 214] on button "Previous month" at bounding box center [91, 216] width 12 height 24
select select "8"
click at [1122, 427] on button "Export" at bounding box center [1119, 426] width 41 height 25
click at [30, 76] on icon at bounding box center [28, 75] width 10 height 11
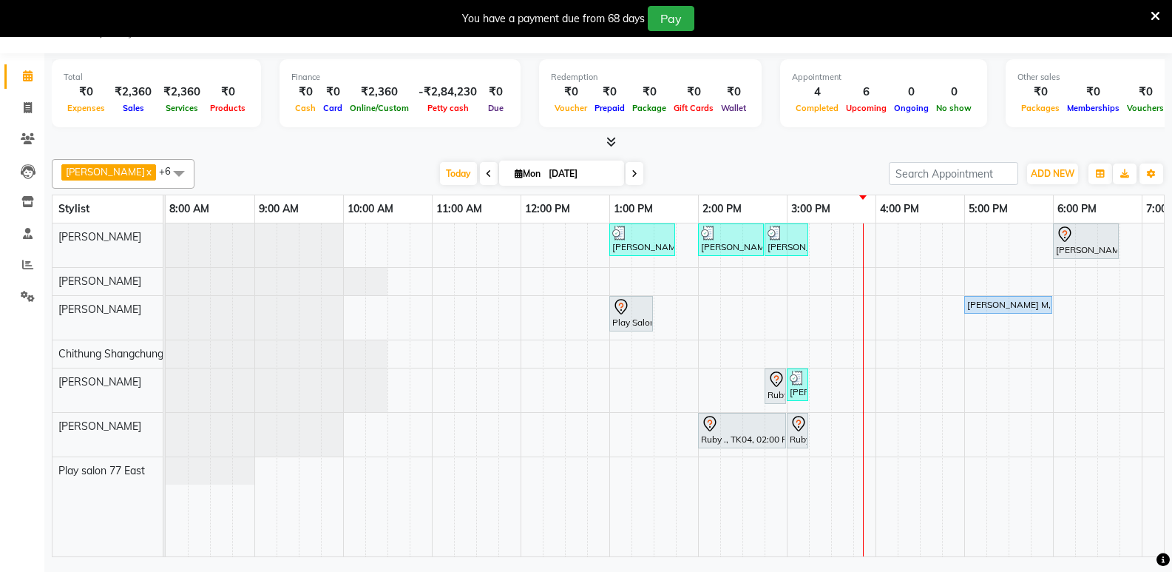
click at [993, 366] on div "[PERSON_NAME], TK05, 01:00 PM-01:45 PM, Men Hair Cut - Hair Cut Men (Stylist) […" at bounding box center [743, 389] width 1154 height 333
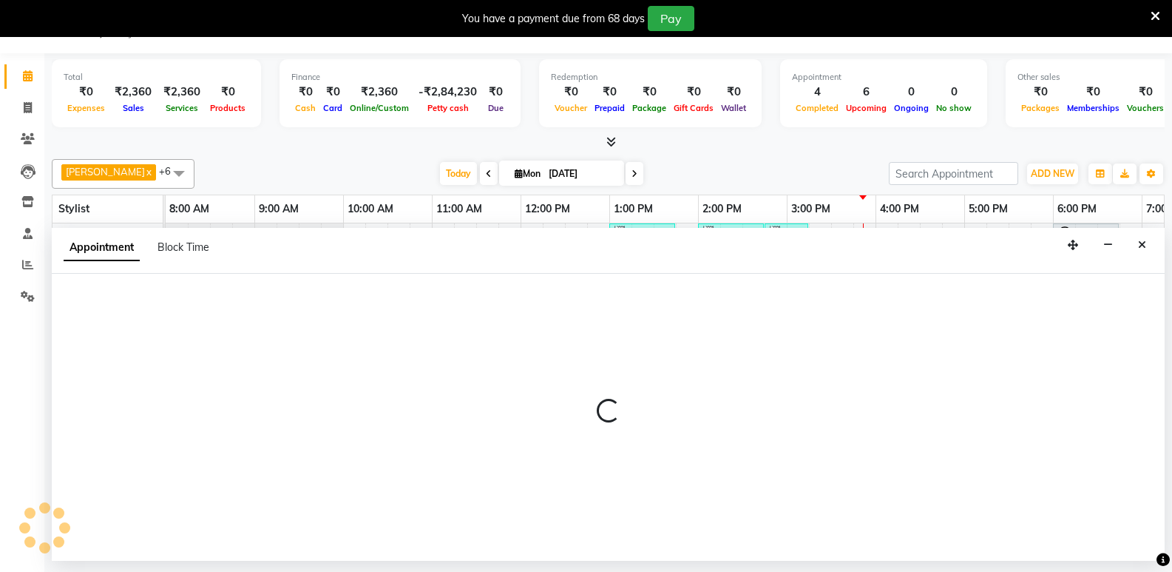
select select "84931"
select select "1035"
select select "tentative"
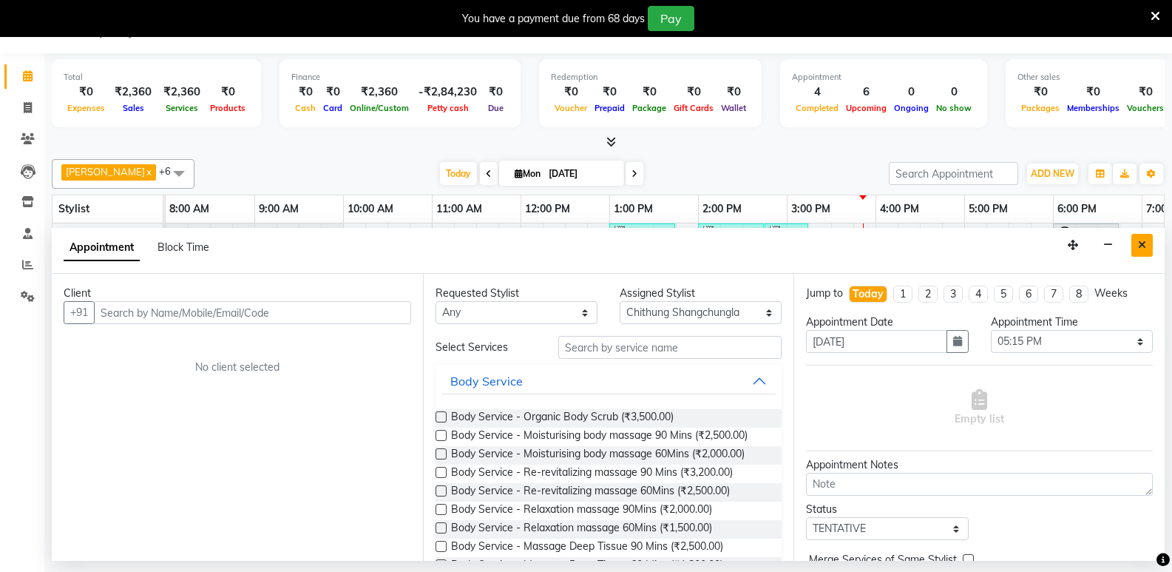
click at [1143, 246] on icon "Close" at bounding box center [1142, 245] width 8 height 10
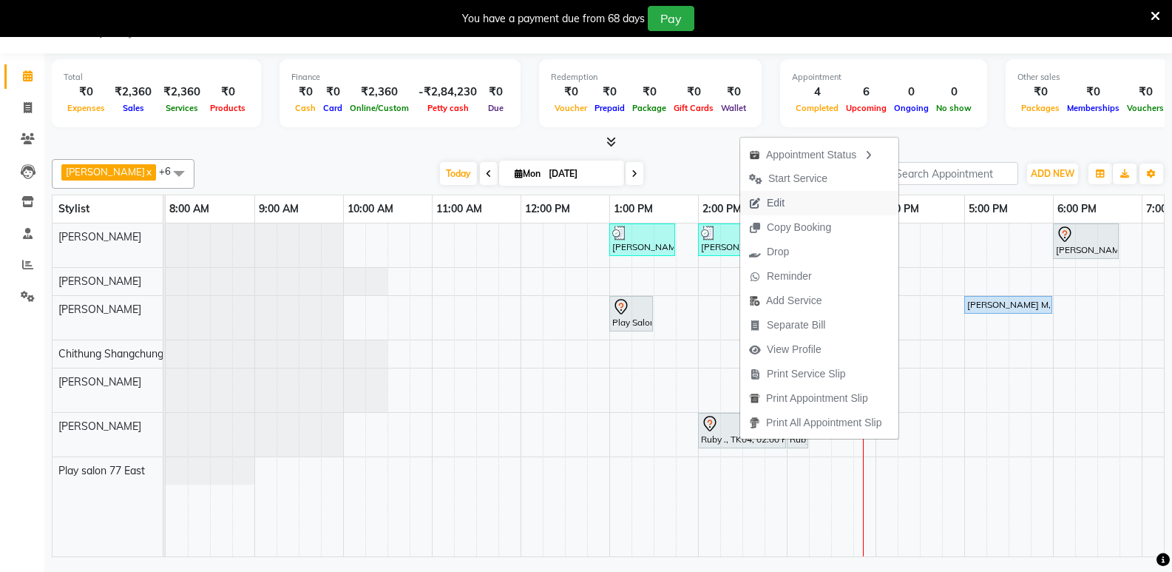
click at [777, 200] on span "Edit" at bounding box center [776, 203] width 18 height 16
select select "tentative"
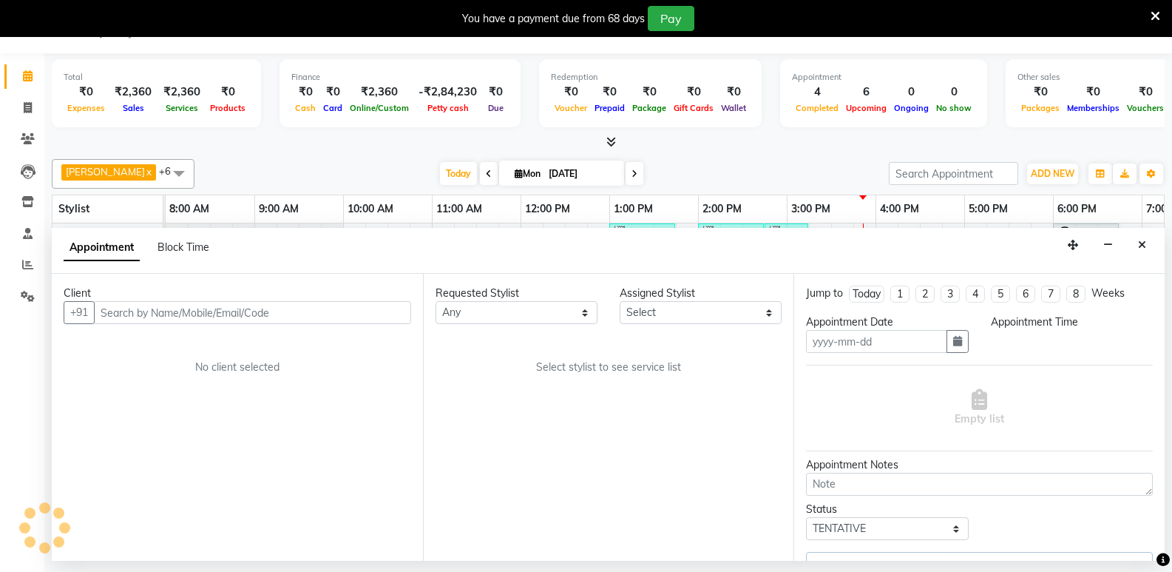
type input "[DATE]"
select select "840"
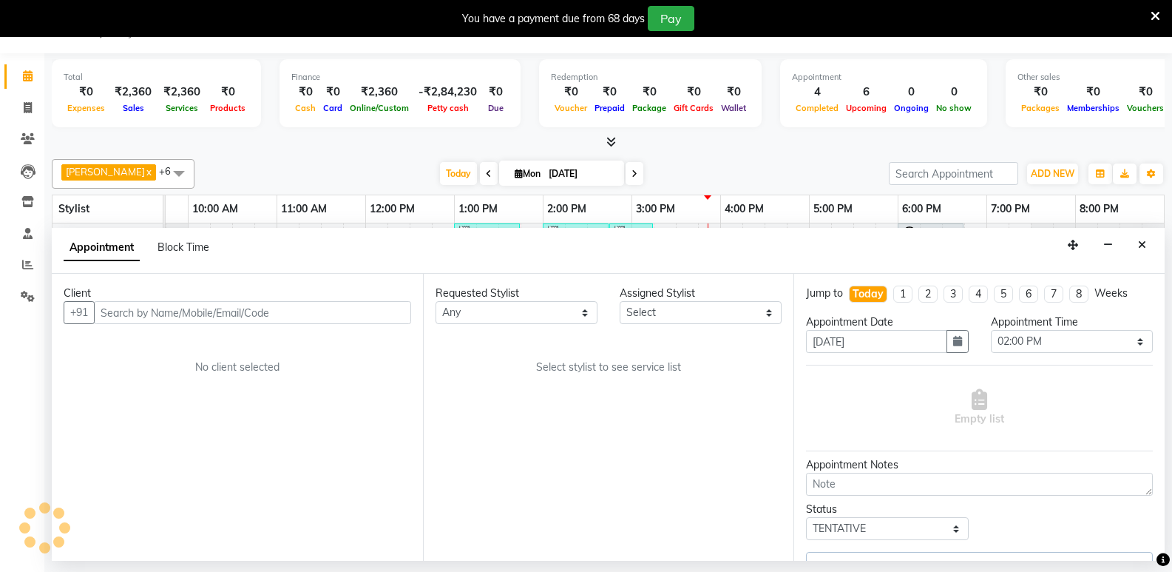
select select "84927"
select select "4301"
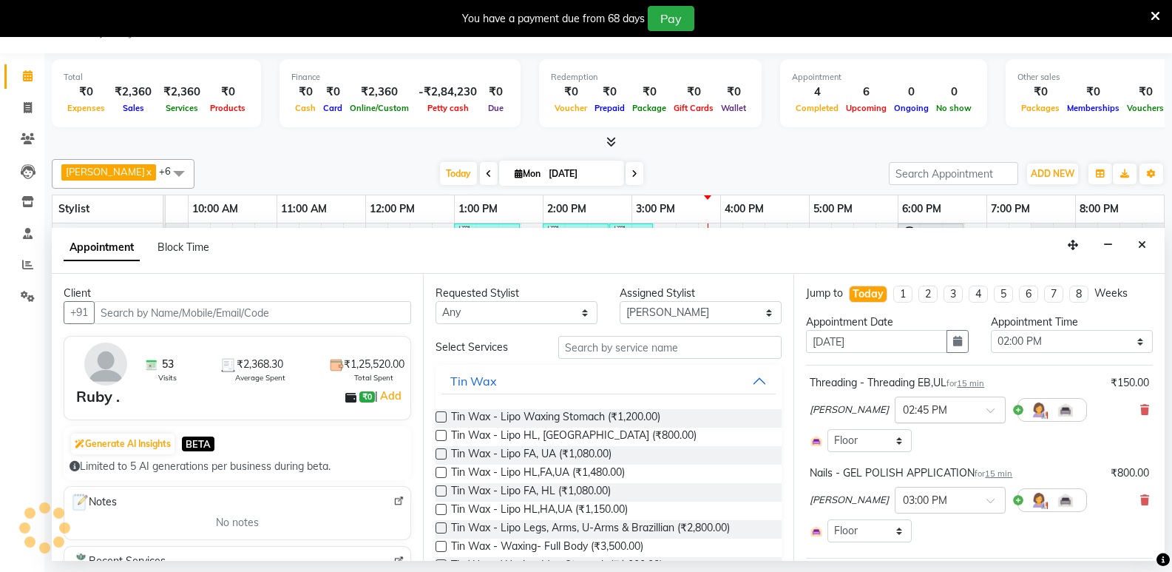
select select "4301"
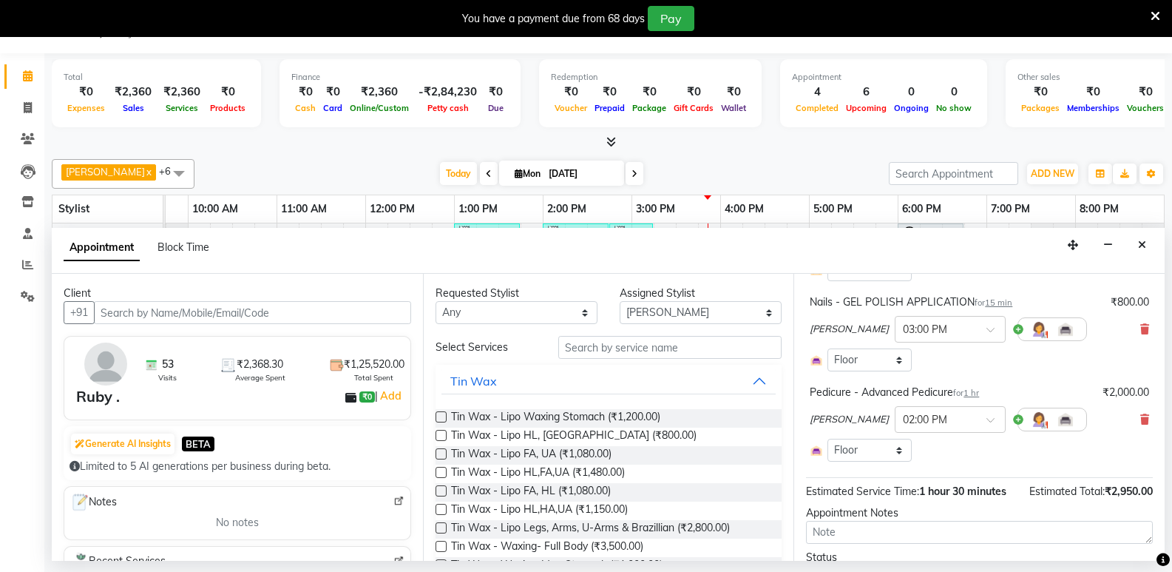
scroll to position [148, 0]
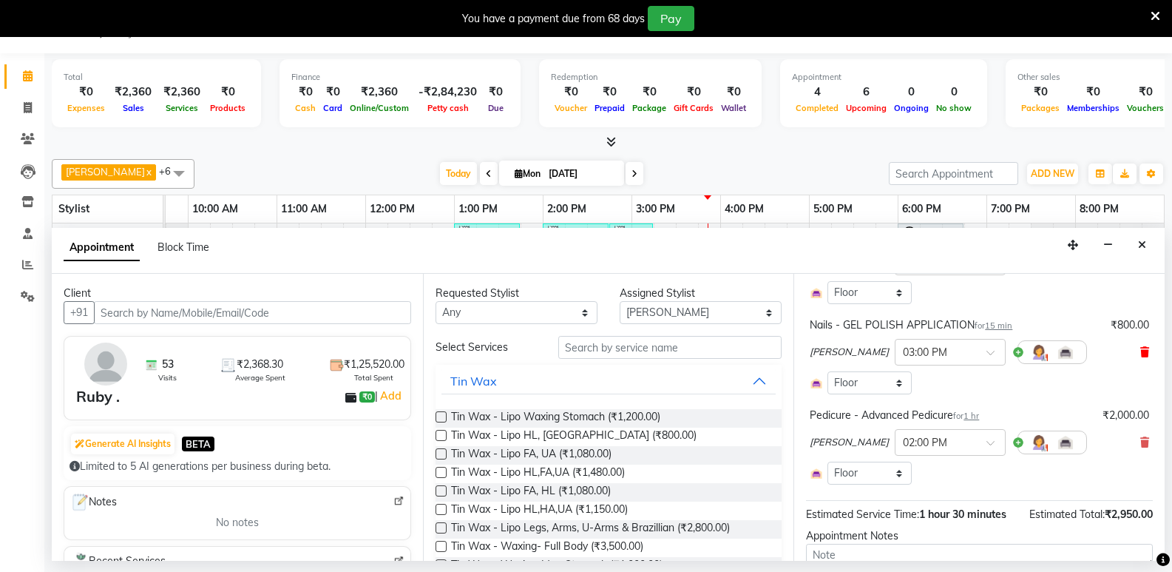
click at [1141, 350] on icon at bounding box center [1145, 352] width 9 height 10
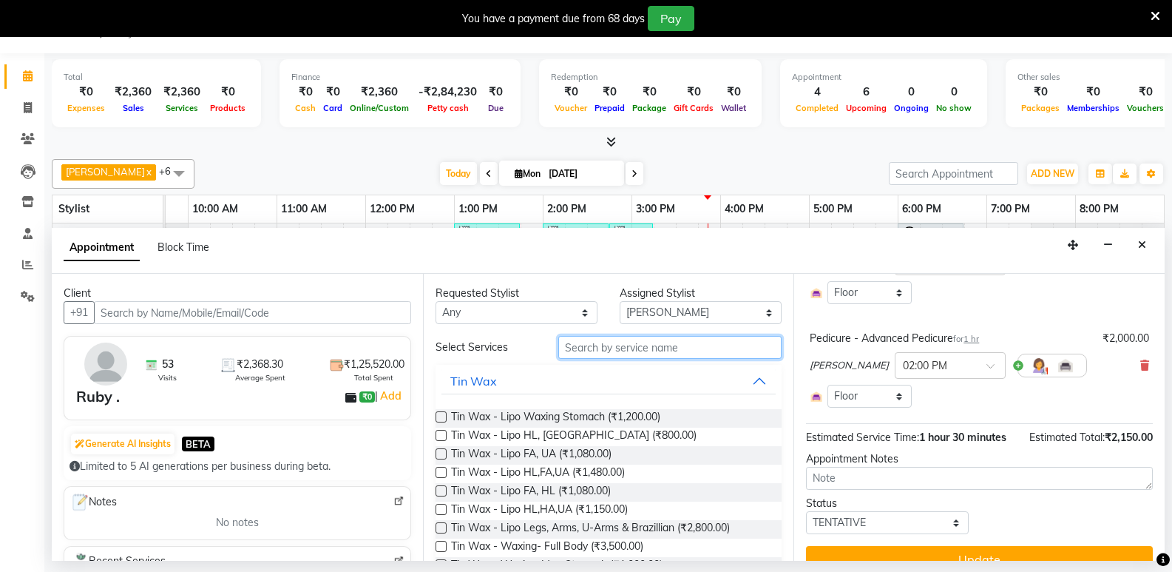
click at [616, 347] on input "text" at bounding box center [669, 347] width 223 height 23
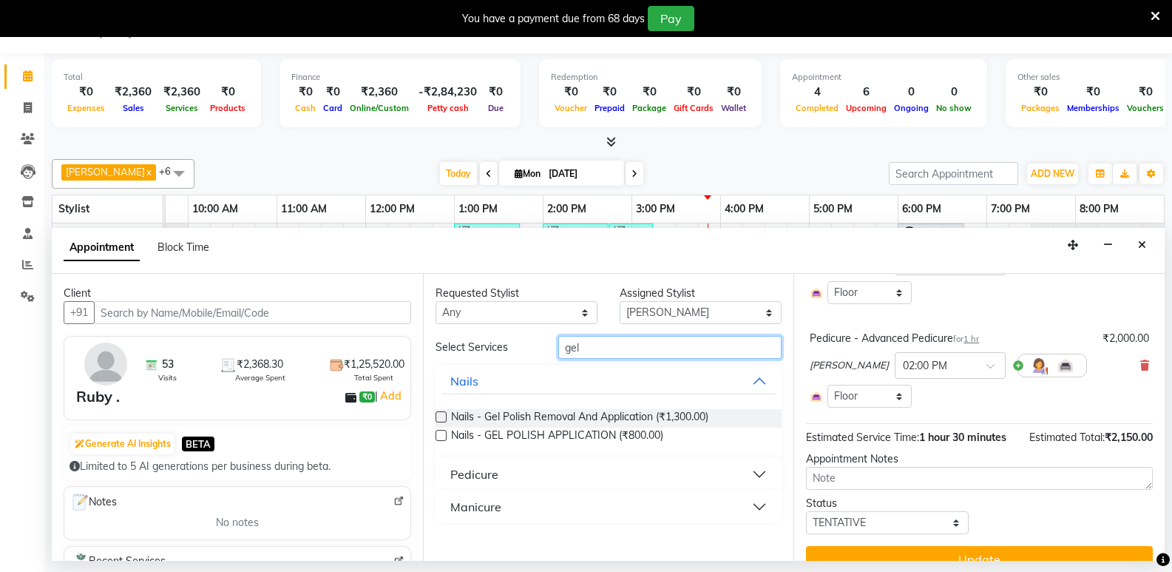
type input "gel"
click at [442, 414] on label at bounding box center [441, 416] width 11 height 11
click at [442, 414] on input "checkbox" at bounding box center [441, 419] width 10 height 10
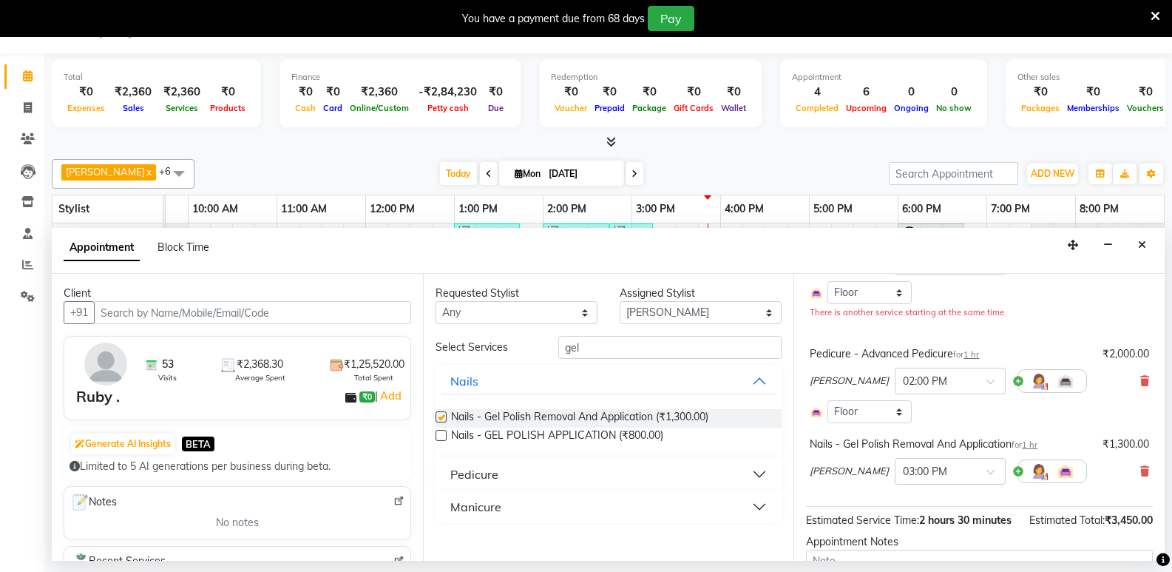
checkbox input "false"
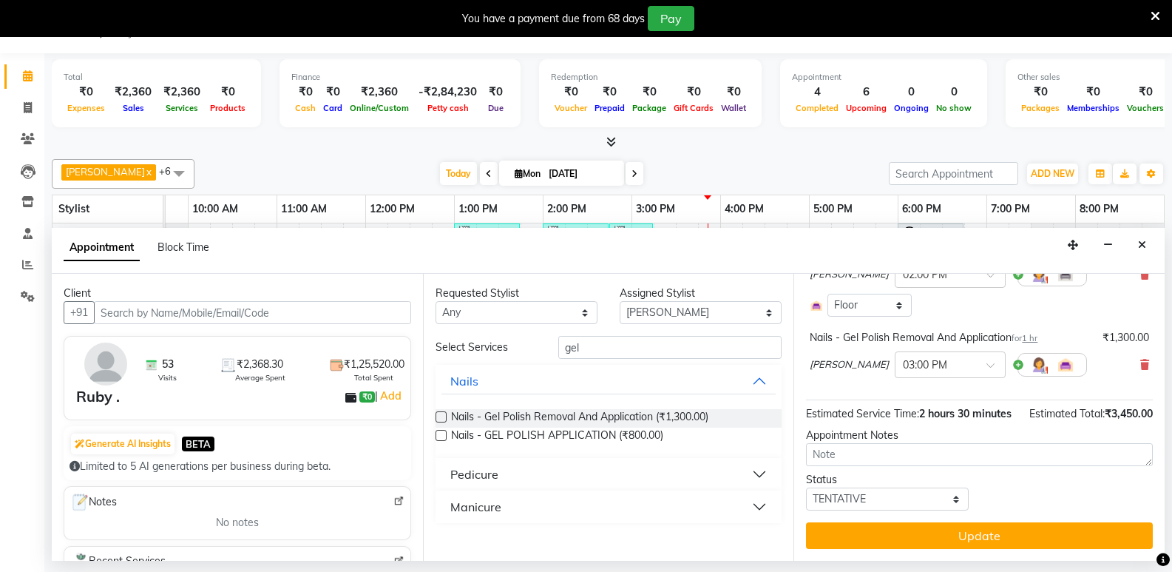
scroll to position [270, 0]
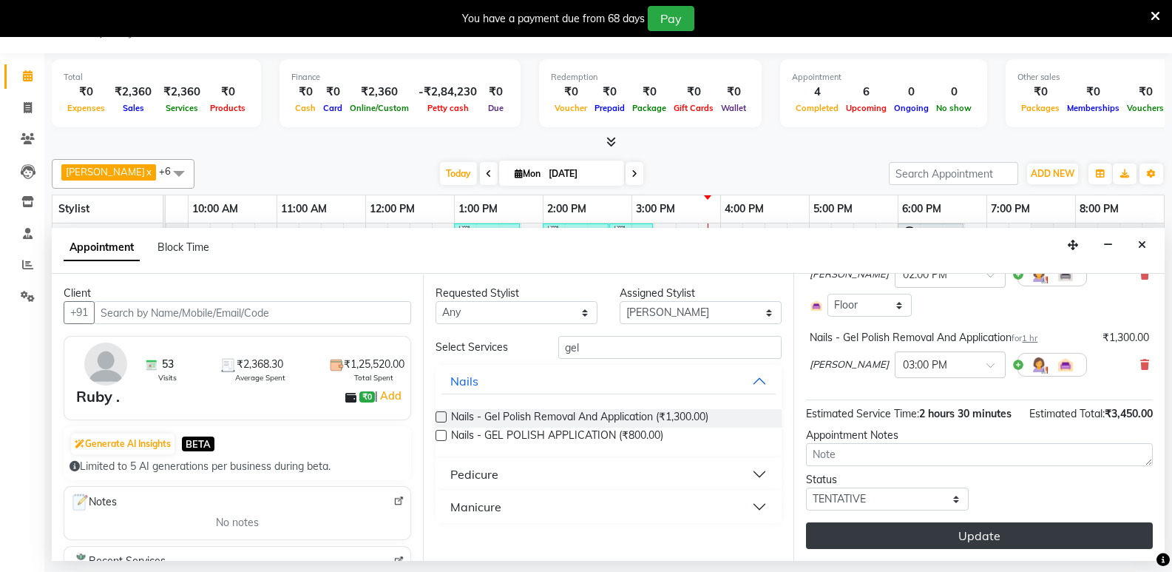
click at [988, 539] on button "Update" at bounding box center [979, 535] width 347 height 27
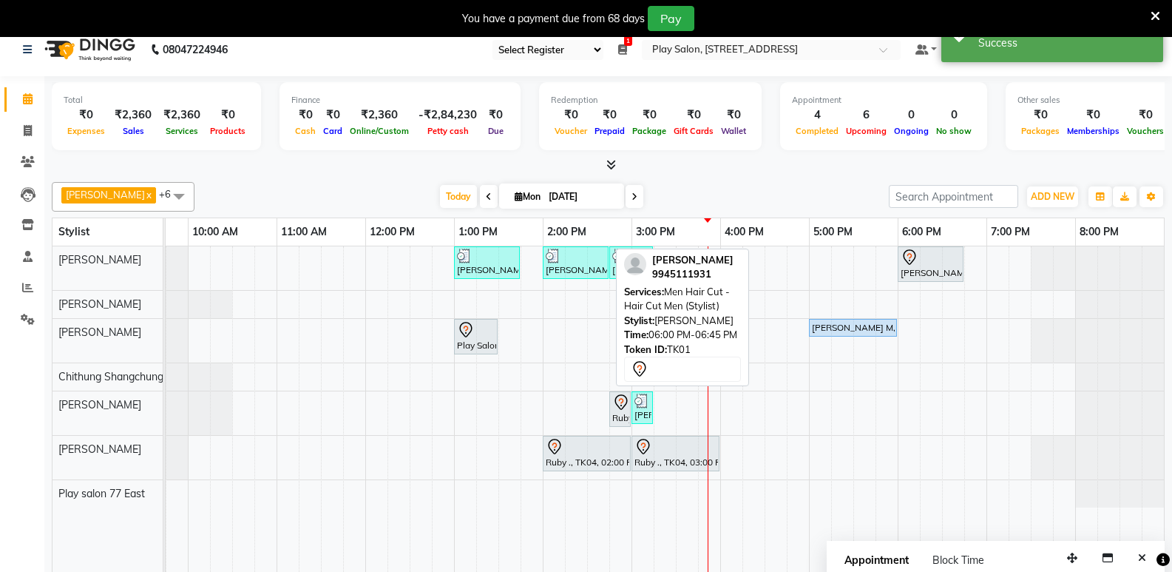
scroll to position [0, 0]
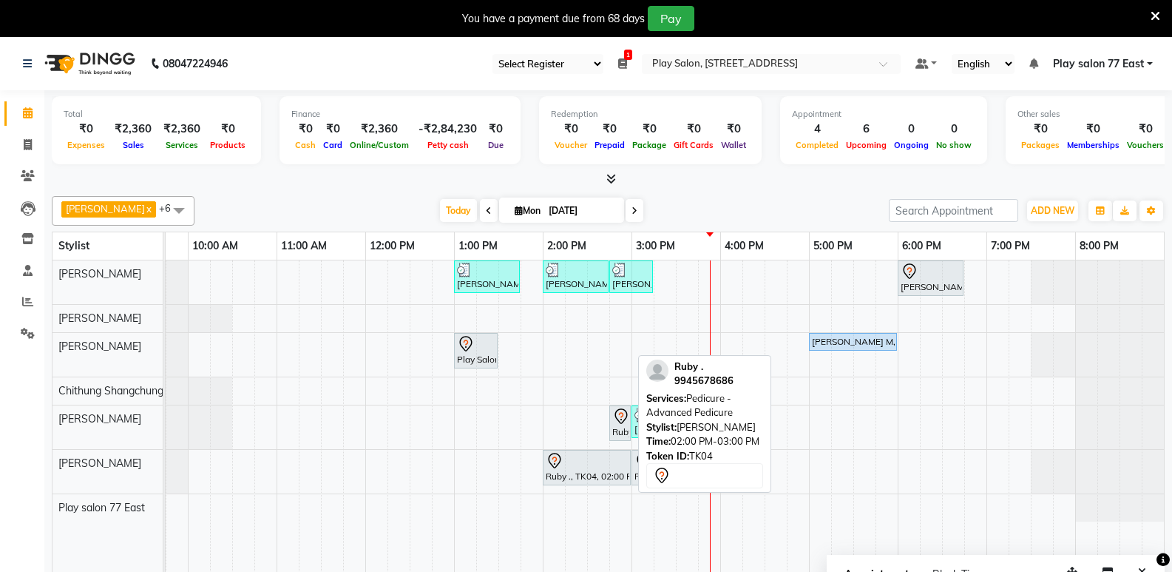
click at [592, 469] on div "Ruby ., TK04, 02:00 PM-03:00 PM, Pedicure - Advanced Pedicure" at bounding box center [586, 467] width 85 height 31
select select "7"
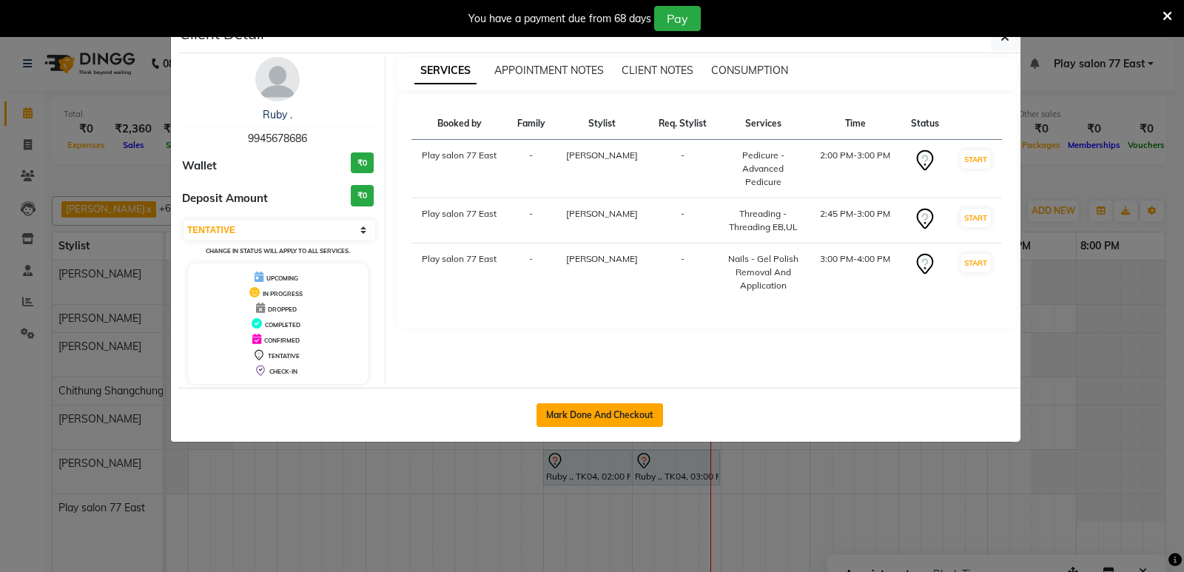
click at [595, 407] on button "Mark Done And Checkout" at bounding box center [599, 415] width 126 height 24
select select "service"
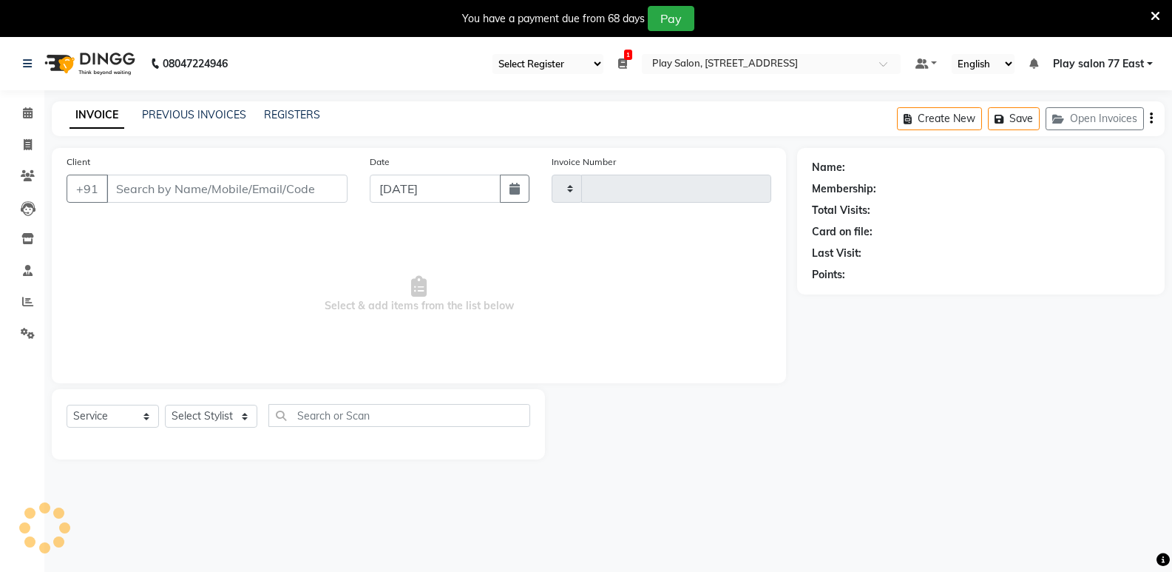
type input "0756"
select select "8547"
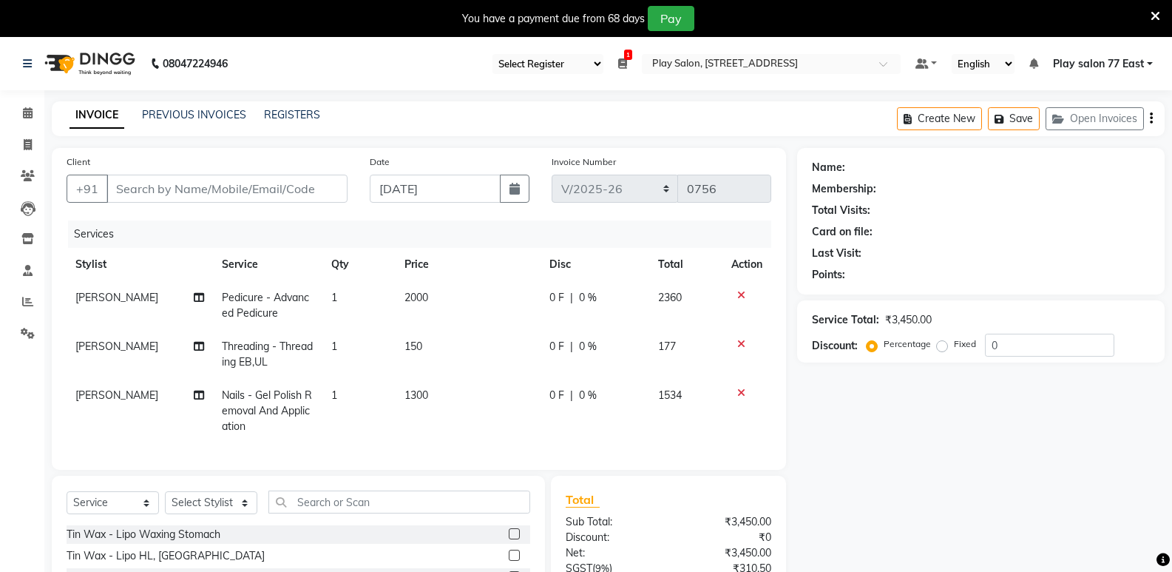
type input "9945678686"
select select "84927"
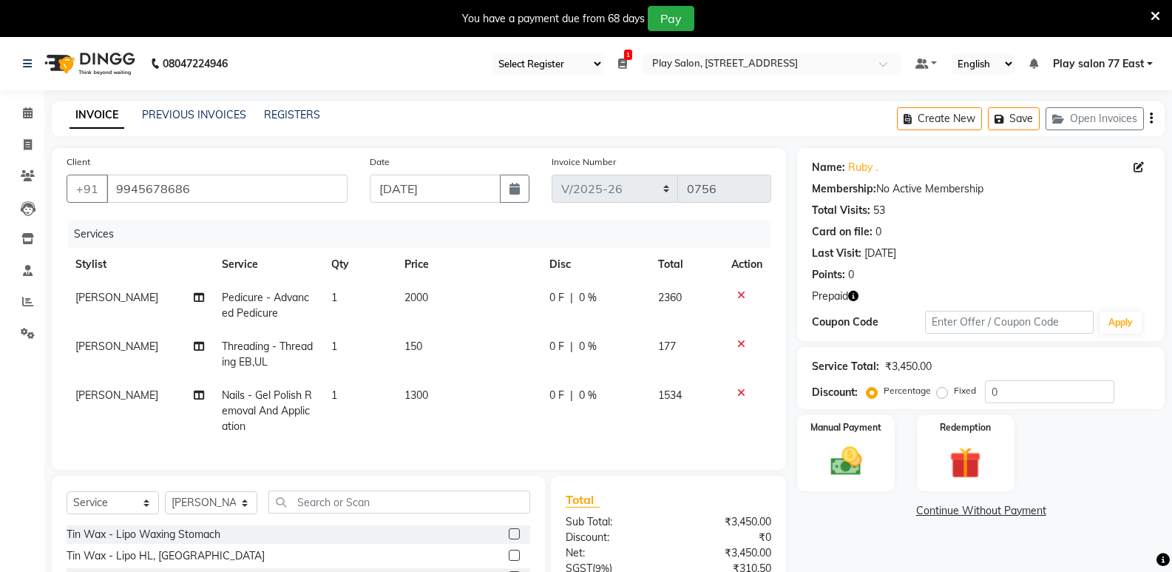
click at [445, 388] on td "1300" at bounding box center [468, 411] width 145 height 64
select select "84927"
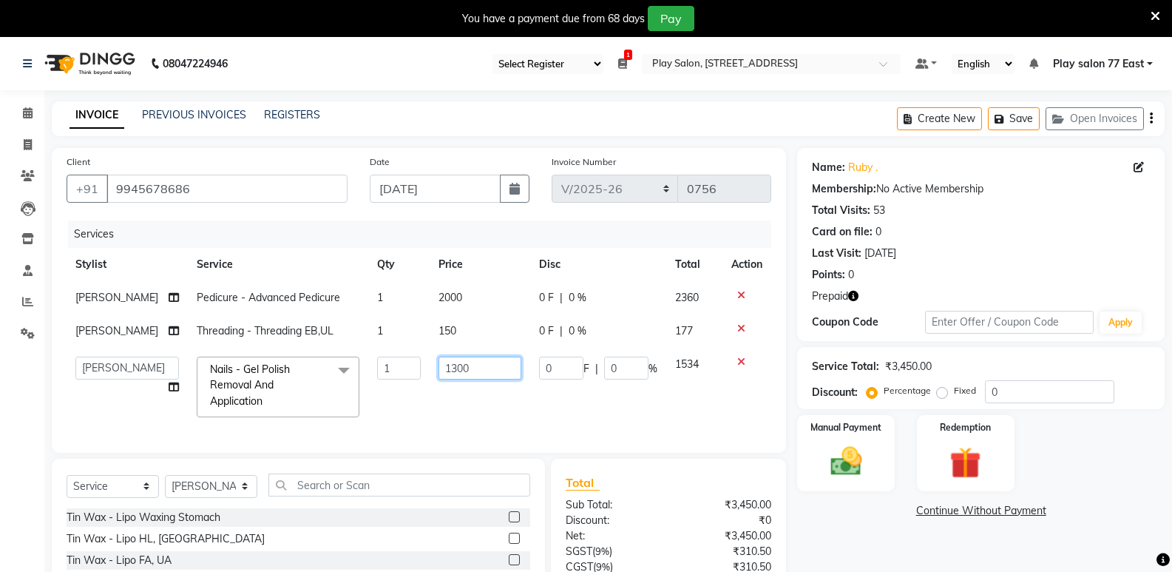
click at [457, 379] on input "1300" at bounding box center [480, 368] width 83 height 23
type input "1"
type input "1200"
click at [666, 426] on td "1534" at bounding box center [694, 387] width 57 height 78
select select "84927"
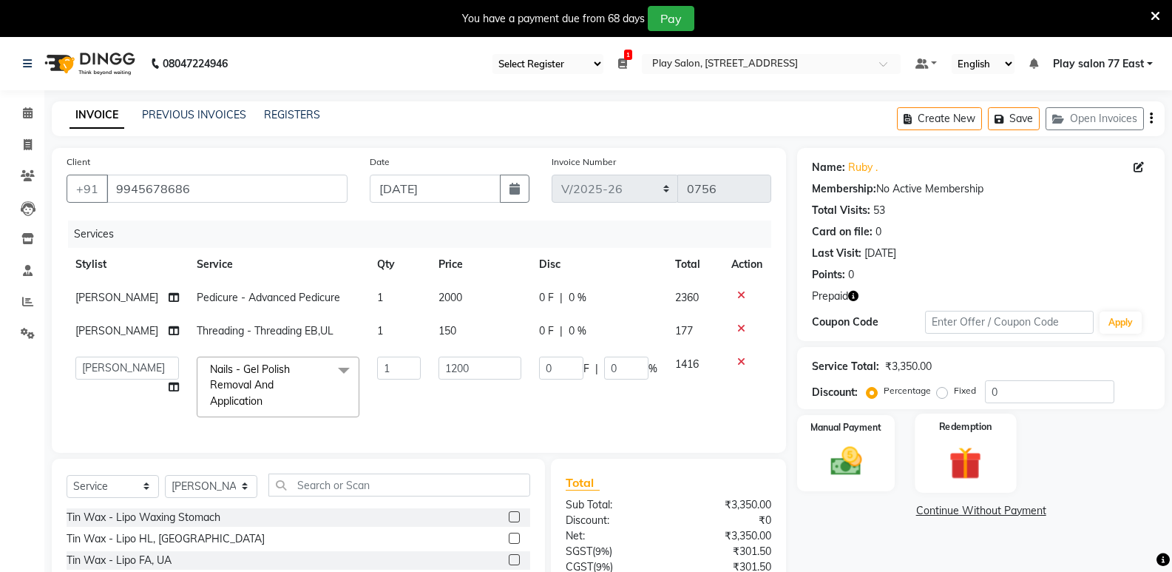
click at [967, 462] on img at bounding box center [965, 462] width 53 height 41
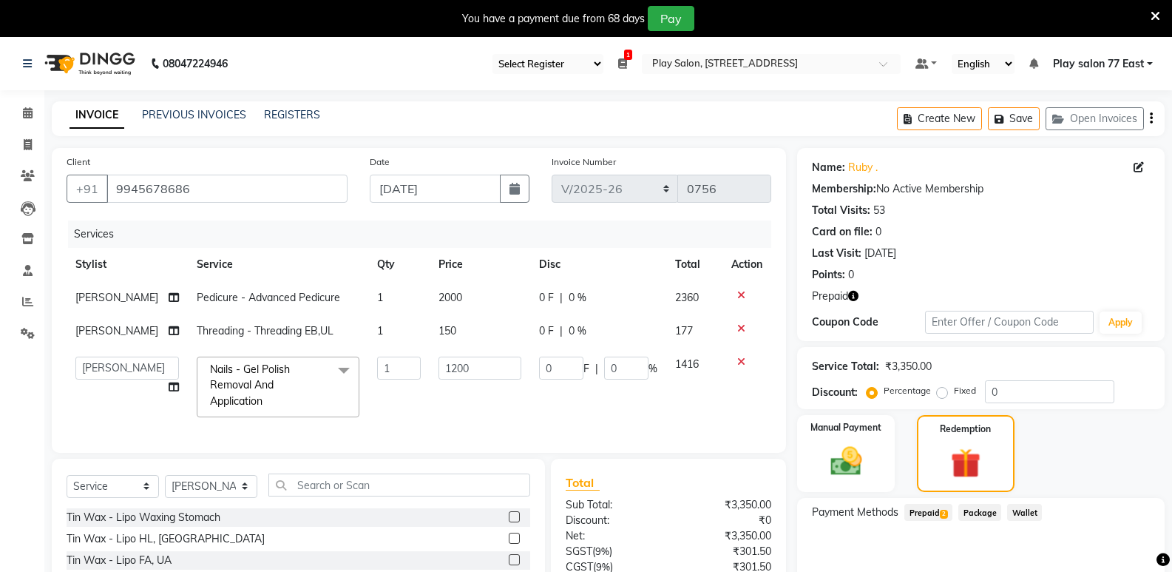
click at [933, 513] on span "Prepaid 2" at bounding box center [929, 512] width 48 height 17
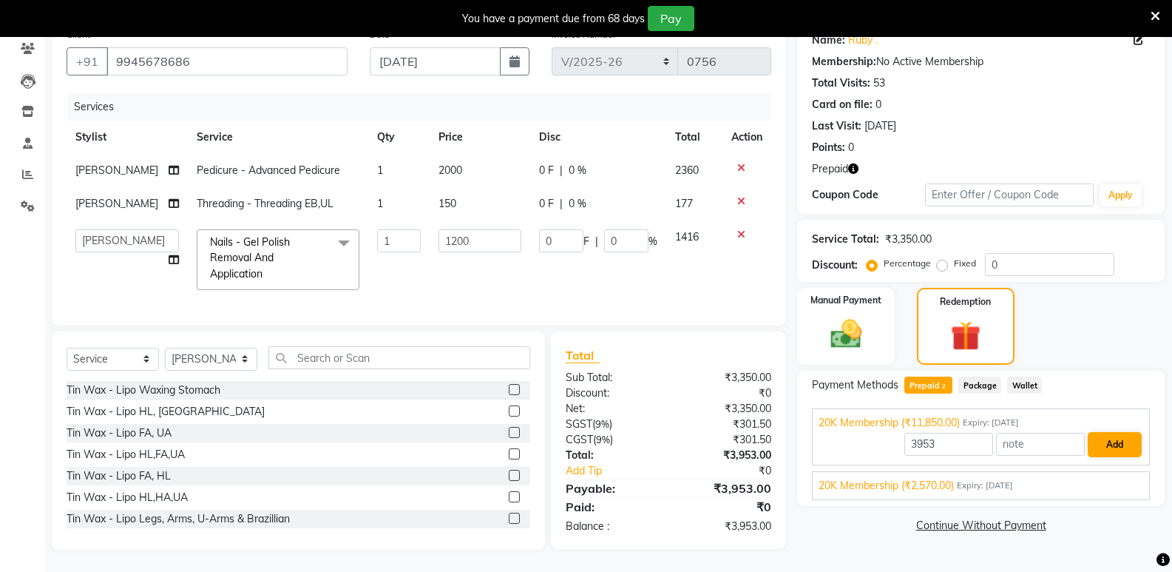
scroll to position [154, 0]
click at [1121, 432] on button "Add" at bounding box center [1115, 444] width 54 height 25
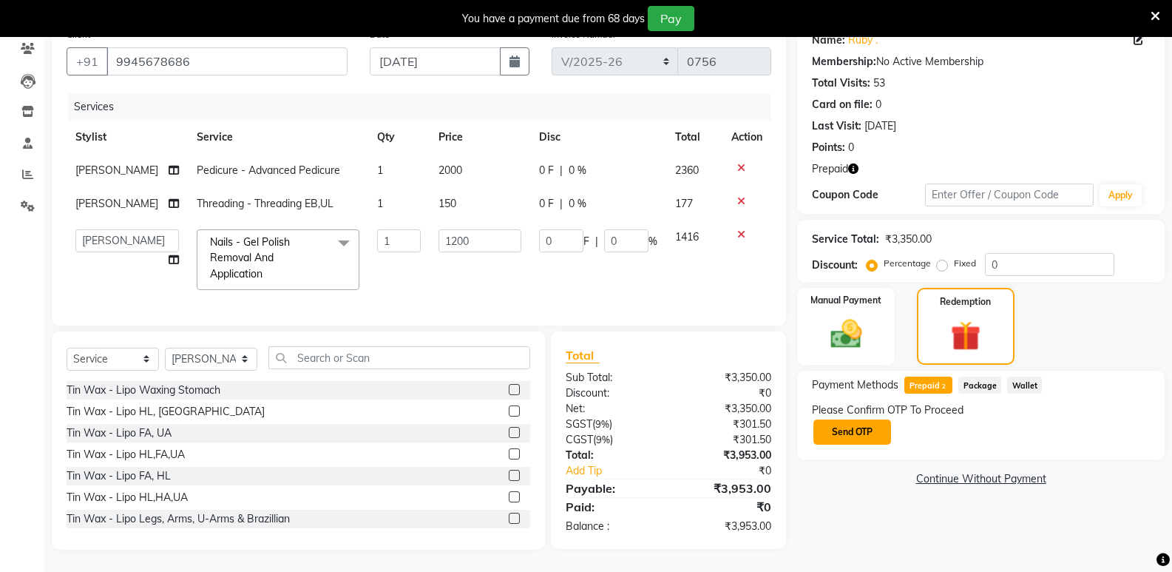
click at [851, 419] on button "Send OTP" at bounding box center [853, 431] width 78 height 25
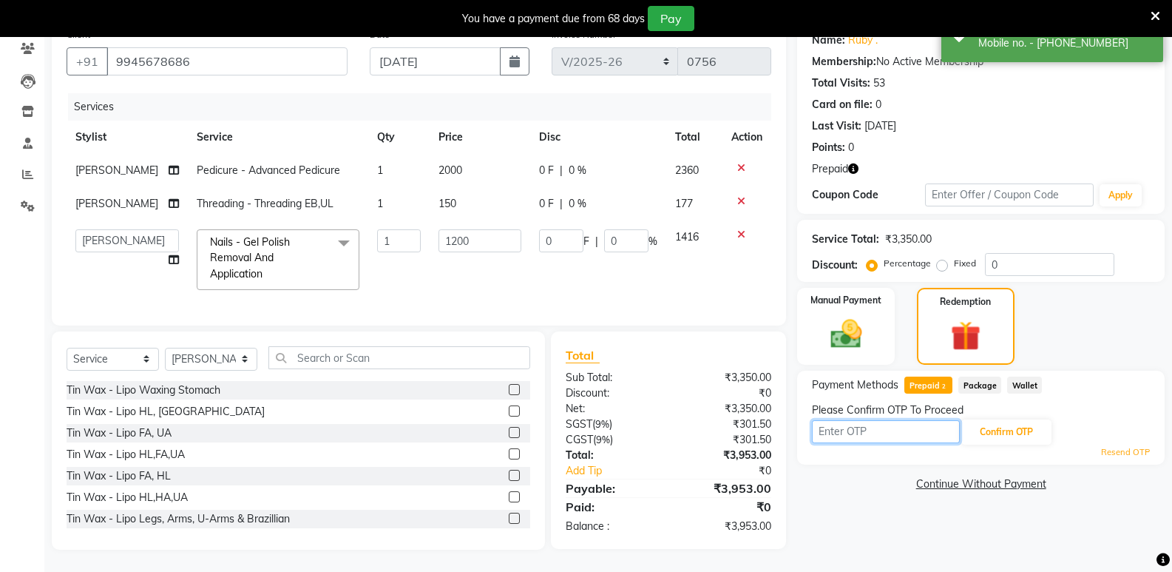
click at [874, 420] on input "text" at bounding box center [886, 431] width 148 height 23
type input "5300"
click at [1010, 419] on button "Confirm OTP" at bounding box center [1007, 431] width 90 height 25
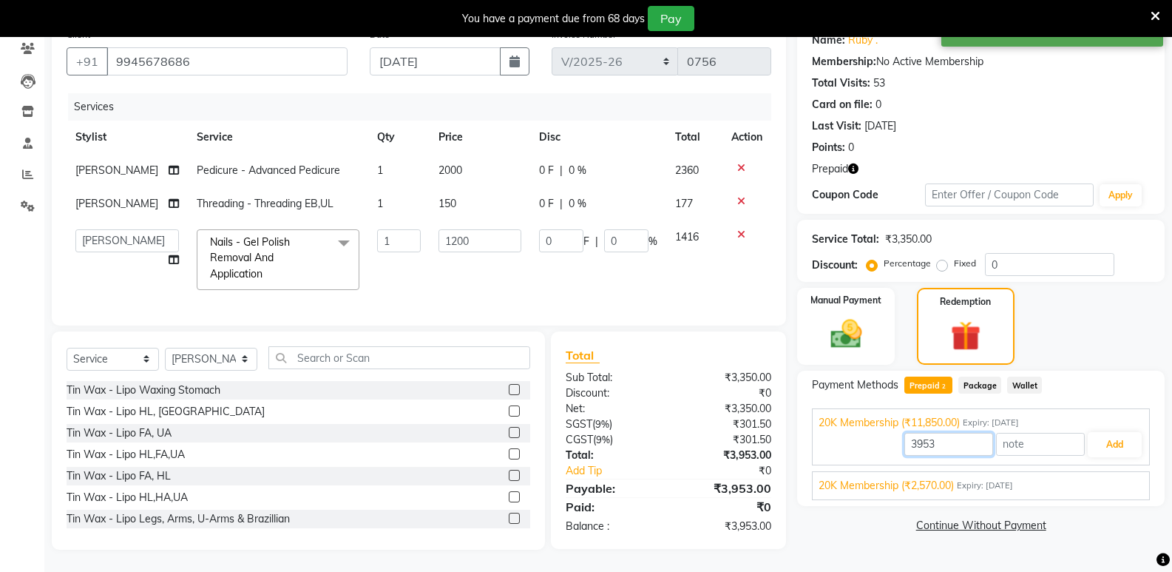
click at [951, 433] on input "3953" at bounding box center [949, 444] width 89 height 23
type input "3"
type input "3350"
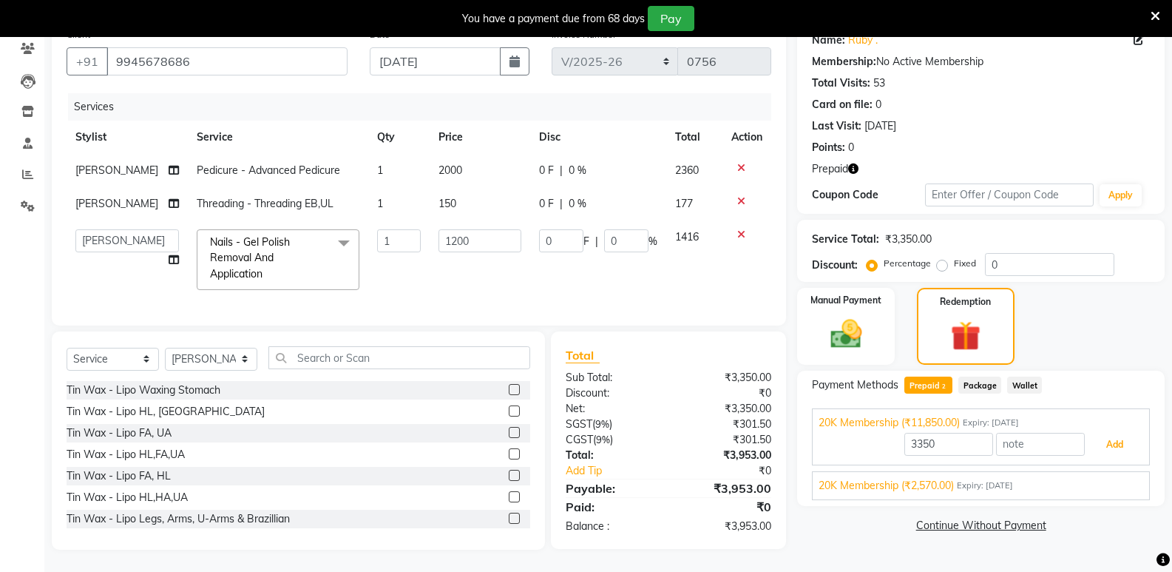
click at [1107, 432] on button "Add" at bounding box center [1115, 444] width 54 height 25
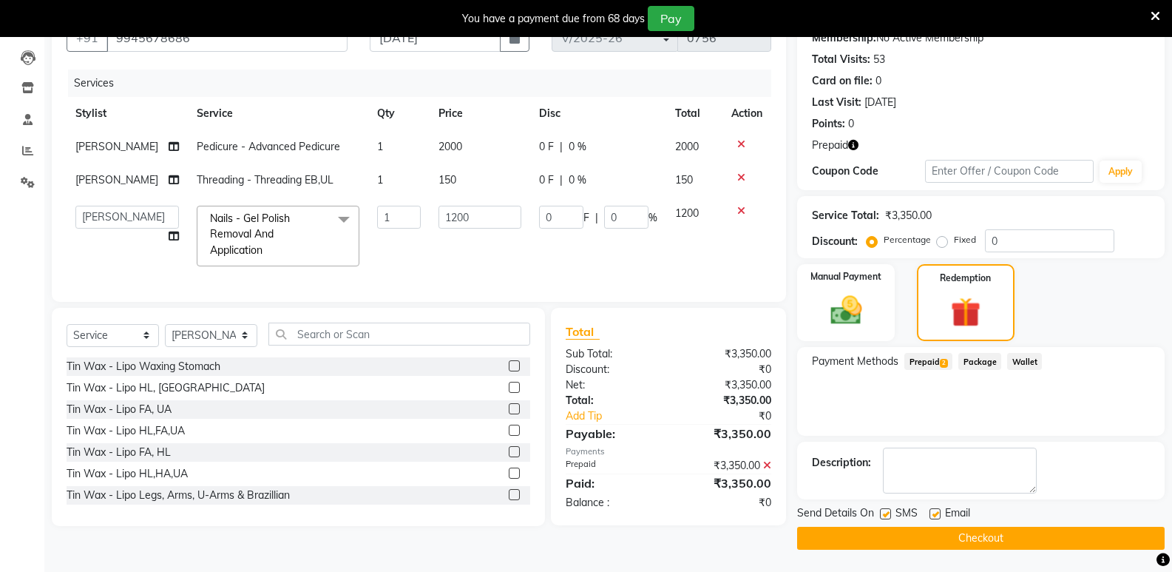
click at [986, 533] on button "Checkout" at bounding box center [981, 538] width 368 height 23
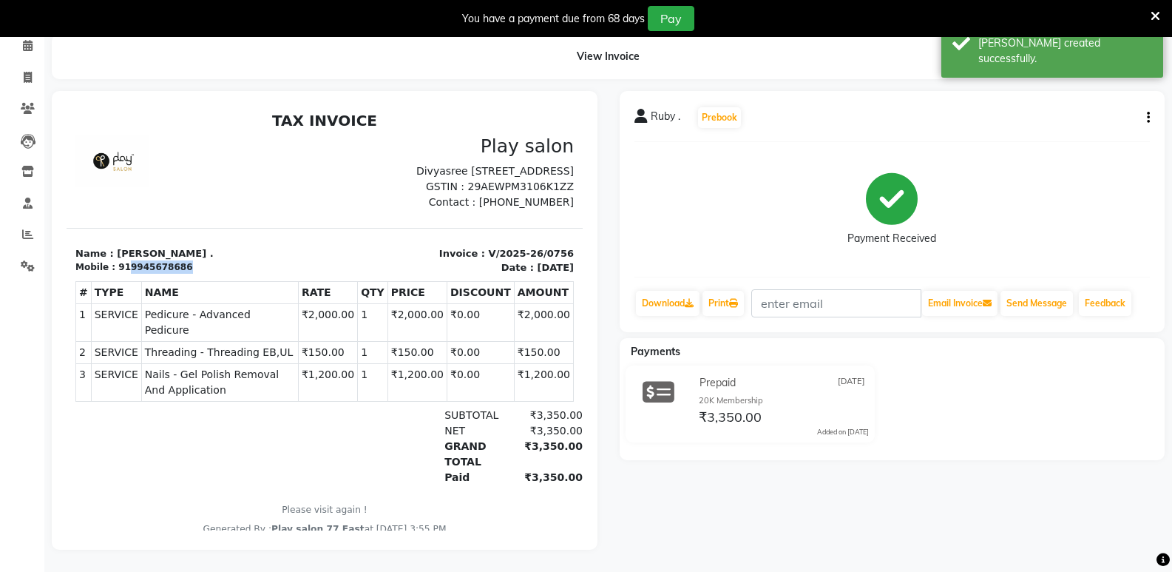
drag, startPoint x: 122, startPoint y: 281, endPoint x: 175, endPoint y: 288, distance: 53.0
click at [175, 274] on div "Mobile : 919945678686" at bounding box center [195, 266] width 240 height 13
copy div "9945678686"
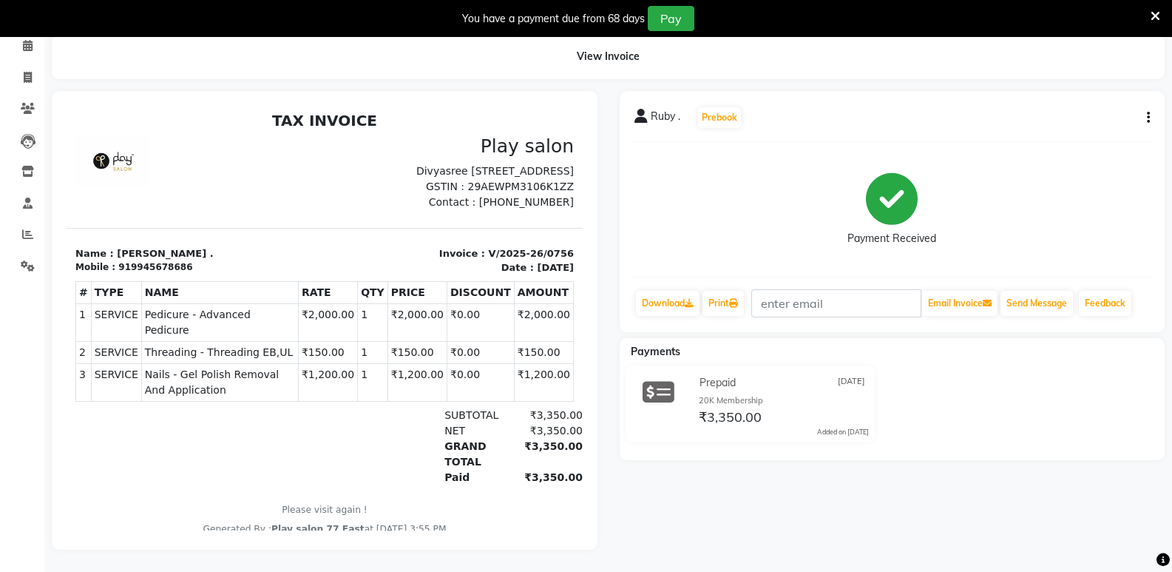
click at [219, 476] on div at bounding box center [158, 447] width 166 height 78
click at [27, 40] on icon at bounding box center [28, 45] width 10 height 11
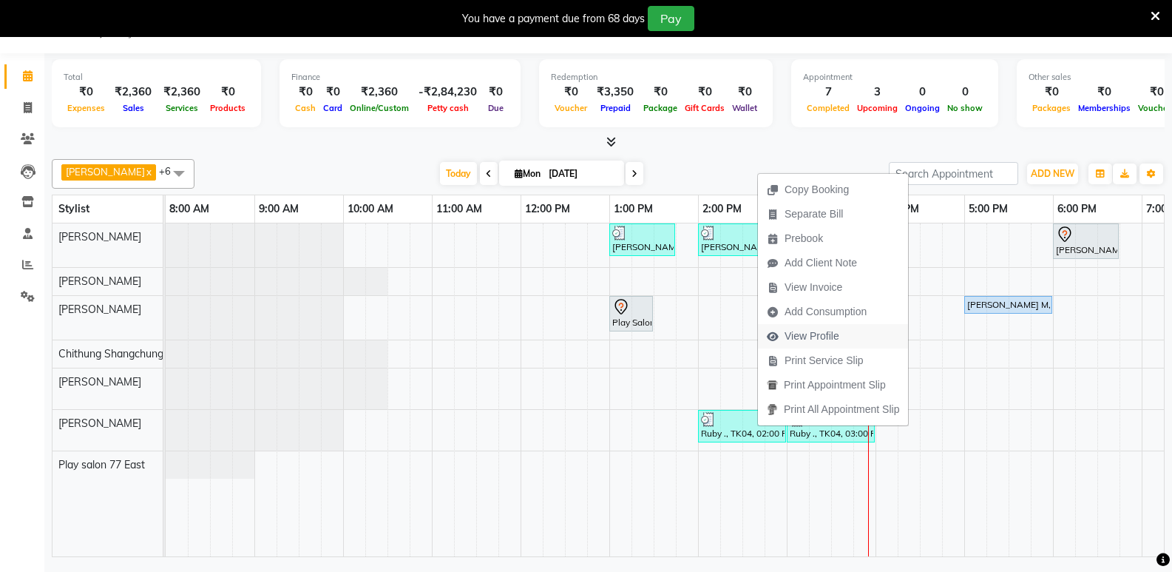
click at [803, 331] on span "View Profile" at bounding box center [812, 336] width 55 height 16
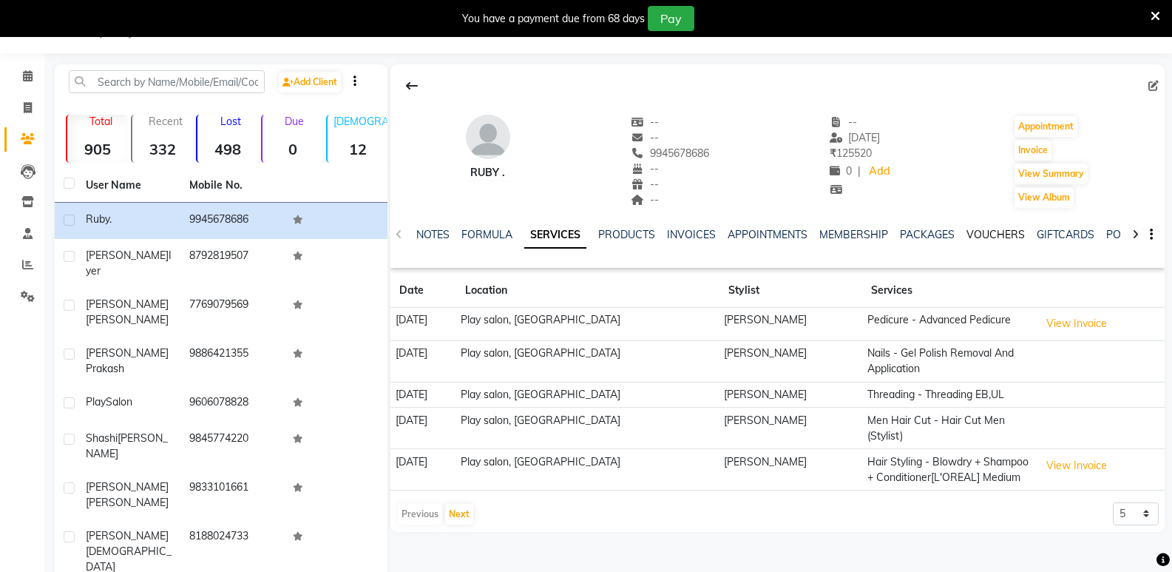
click at [1010, 234] on link "VOUCHERS" at bounding box center [996, 234] width 58 height 13
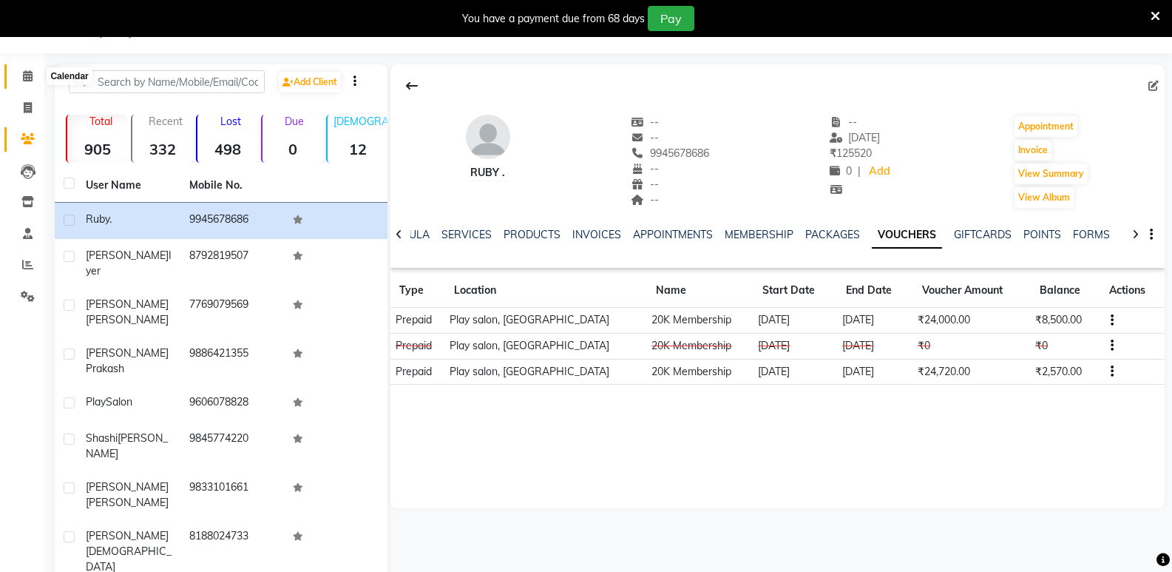
click at [28, 71] on icon at bounding box center [28, 75] width 10 height 11
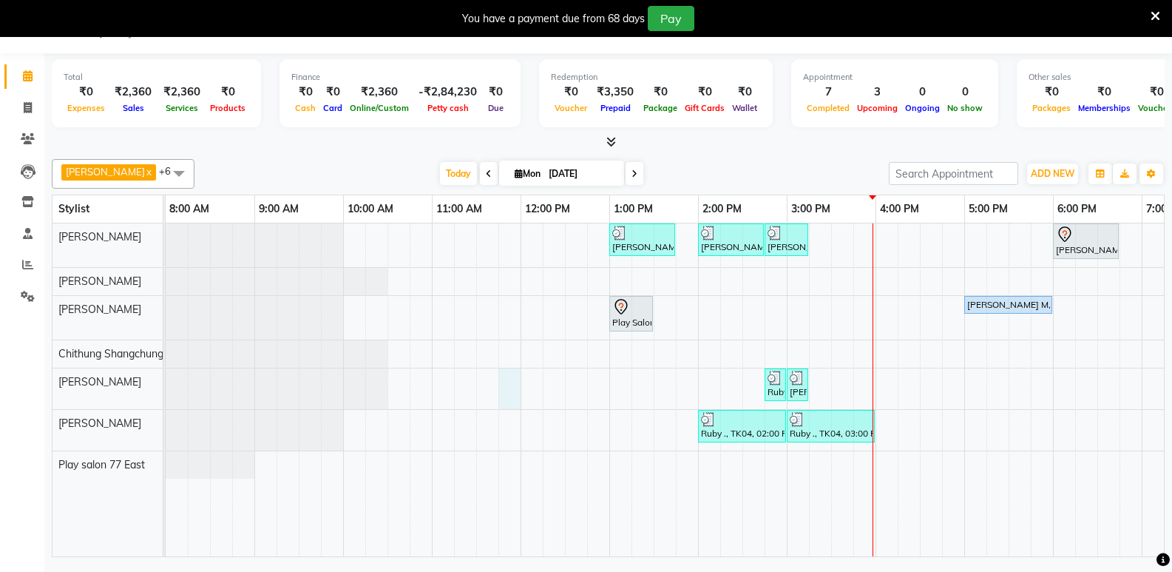
click at [502, 403] on div "[PERSON_NAME], TK05, 01:00 PM-01:45 PM, Men Hair Cut - Hair Cut Men (Stylist) […" at bounding box center [743, 389] width 1154 height 333
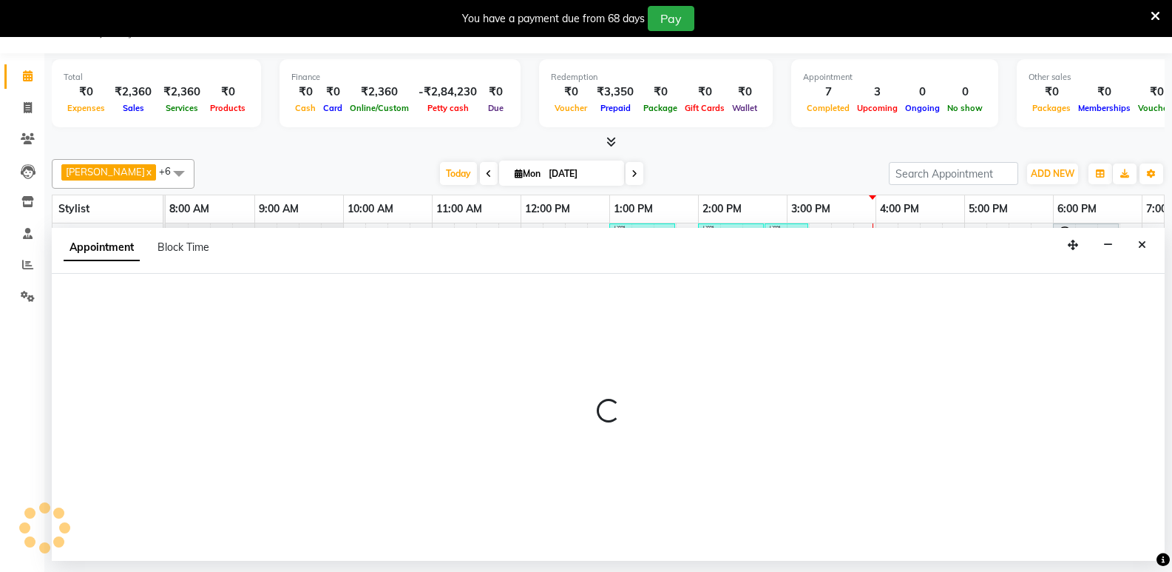
select select "84932"
select select "705"
select select "tentative"
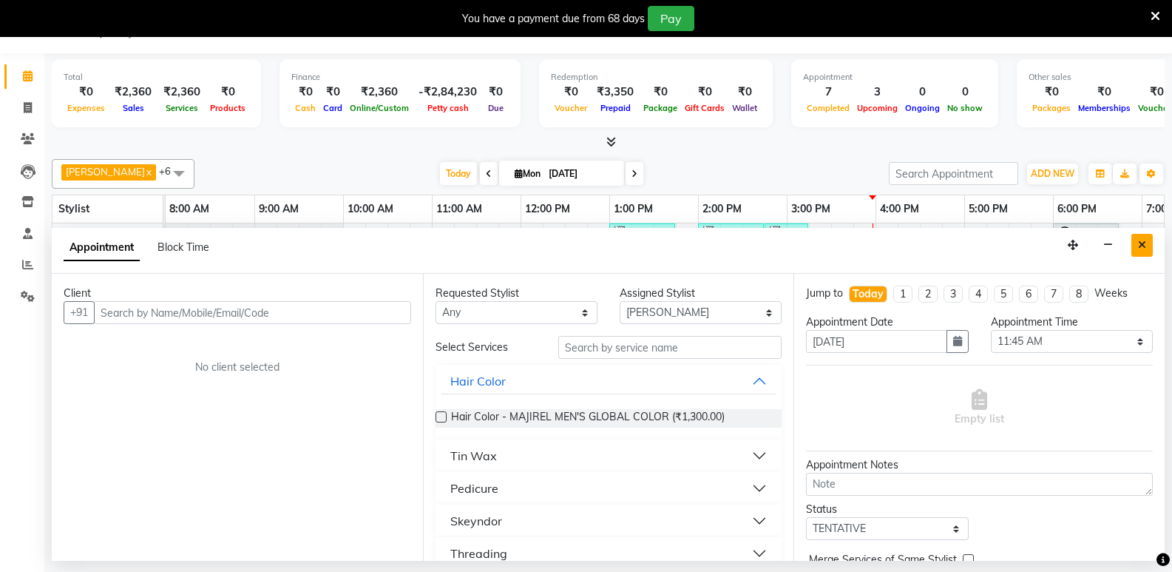
click at [1147, 249] on button "Close" at bounding box center [1142, 245] width 21 height 23
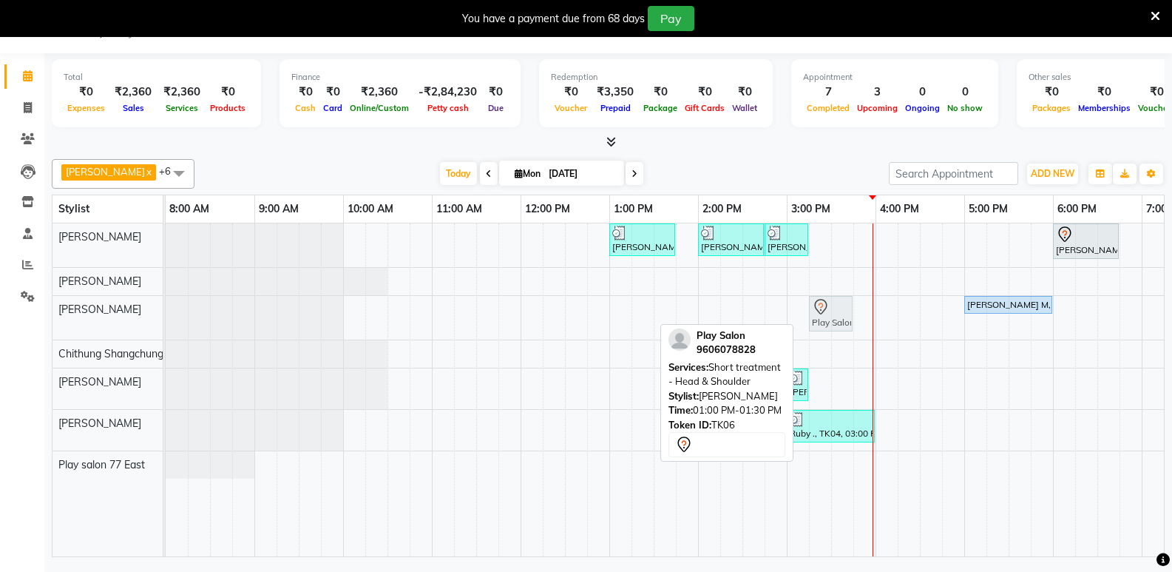
drag, startPoint x: 630, startPoint y: 319, endPoint x: 828, endPoint y: 321, distance: 199.0
click at [166, 321] on div "Play Salon, TK06, 01:00 PM-01:30 PM, Short treatment - Head & Shoulder [PERSON_…" at bounding box center [166, 318] width 0 height 44
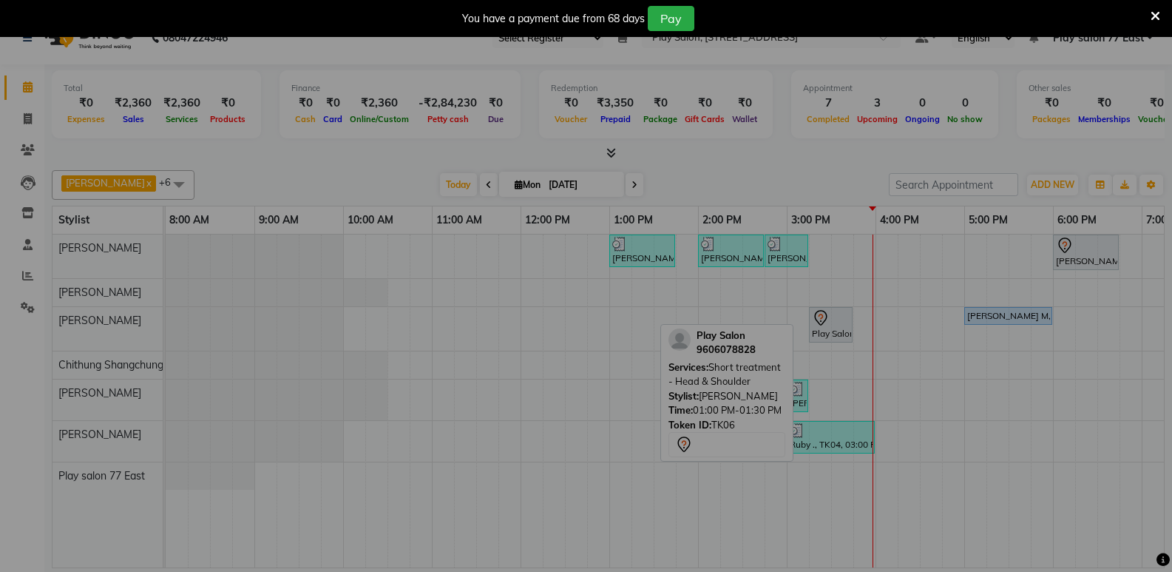
scroll to position [26, 0]
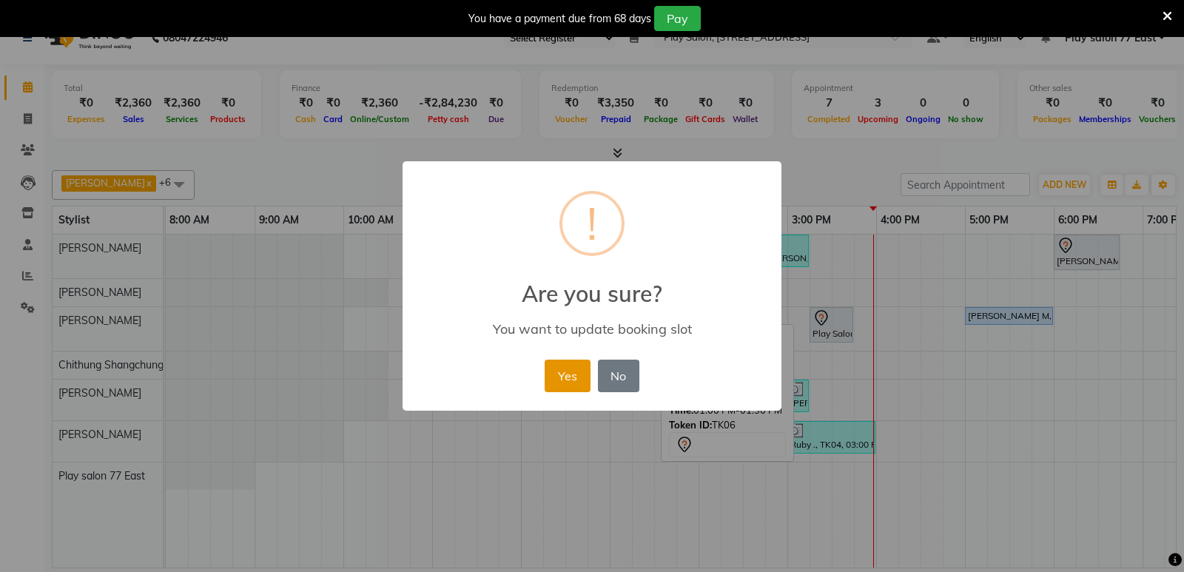
click at [578, 384] on button "Yes" at bounding box center [566, 376] width 45 height 33
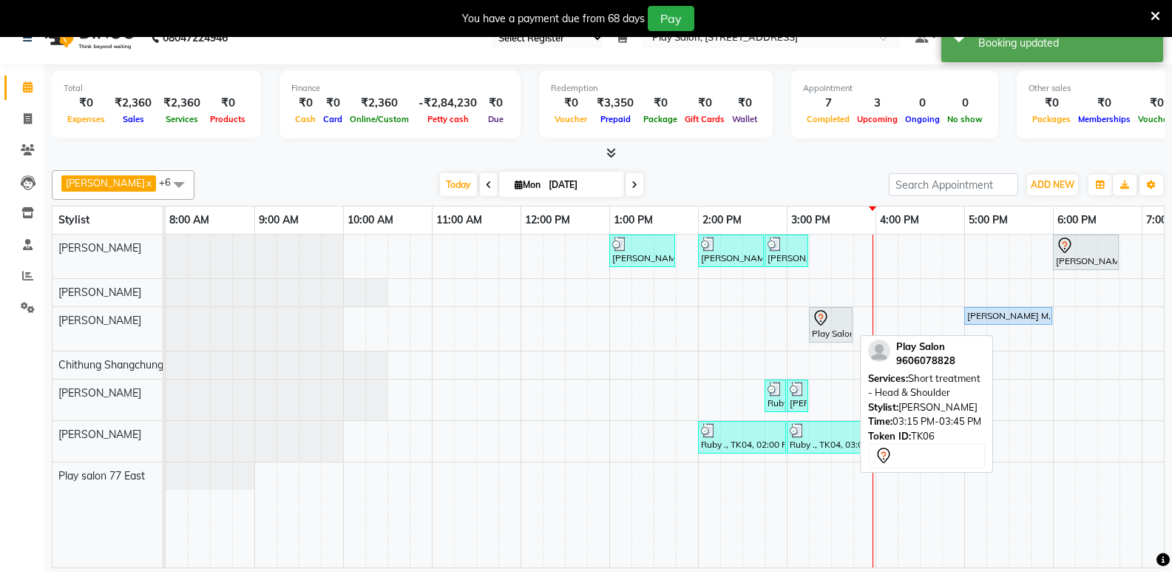
click at [828, 329] on div "Play Salon, TK06, 03:15 PM-03:45 PM, Short treatment - Head & Shoulder" at bounding box center [831, 324] width 41 height 31
click at [831, 331] on div "Play Salon, TK06, 03:15 PM-03:45 PM, Short treatment - Head & Shoulder" at bounding box center [831, 324] width 41 height 31
select select "7"
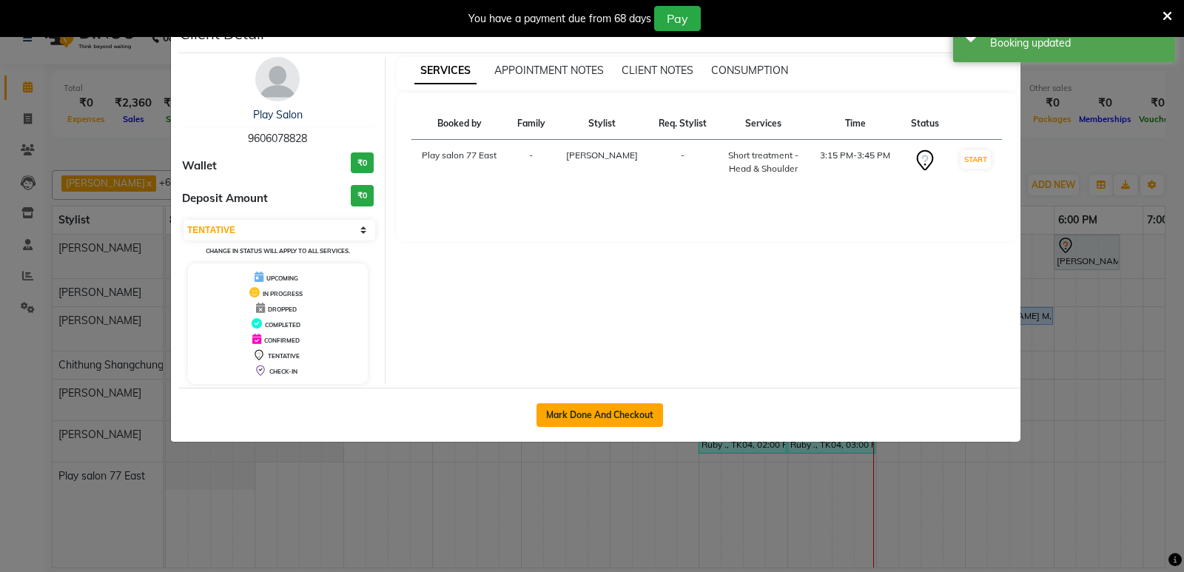
click at [610, 416] on button "Mark Done And Checkout" at bounding box center [599, 415] width 126 height 24
select select "service"
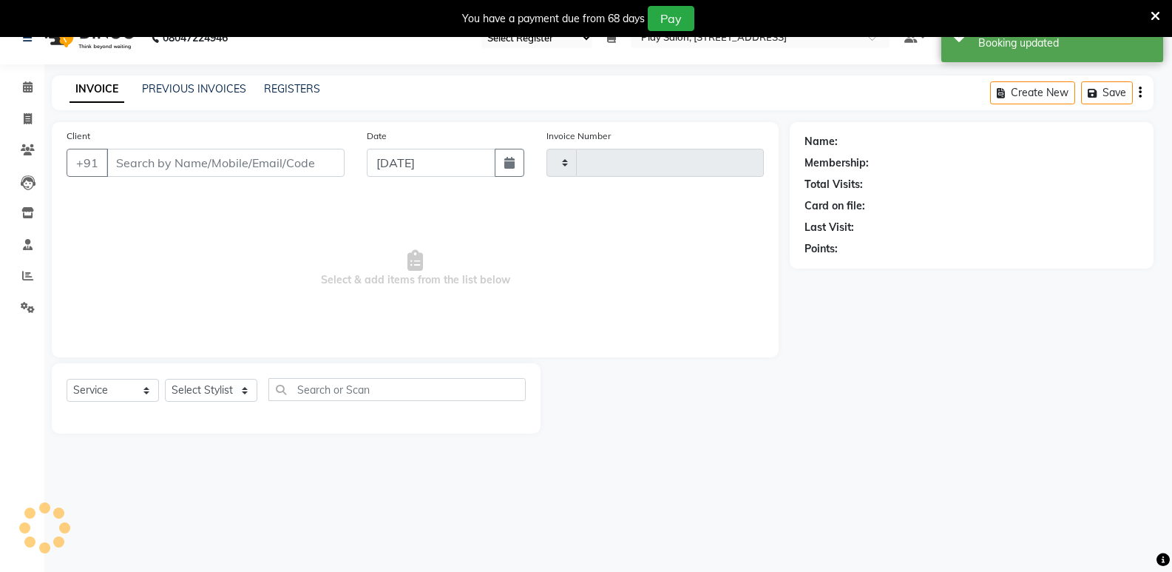
type input "0757"
select select "8547"
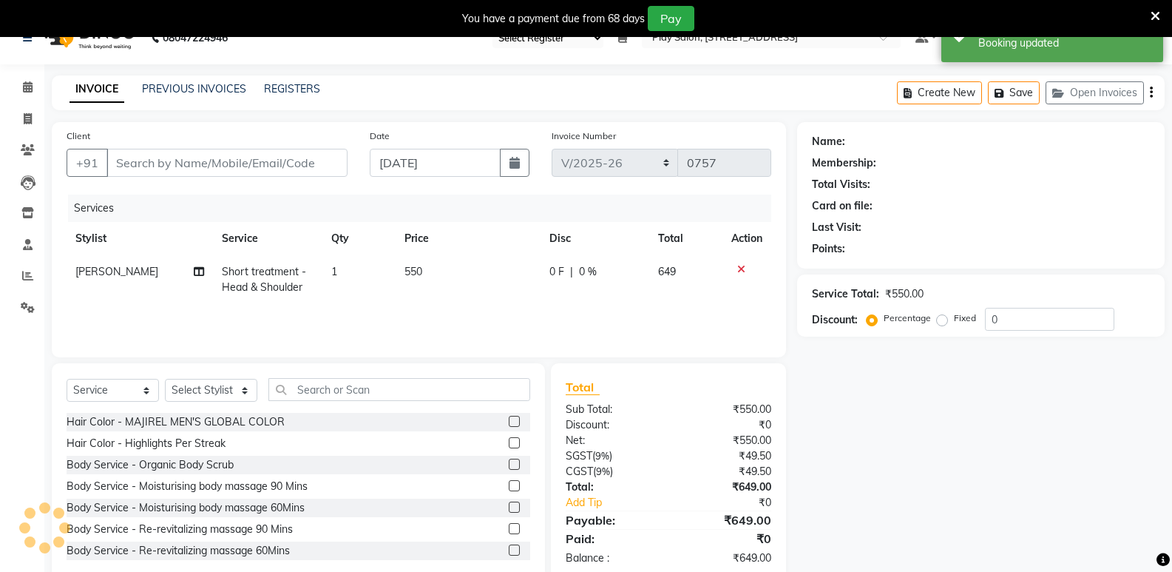
type input "9606078828"
select select "84937"
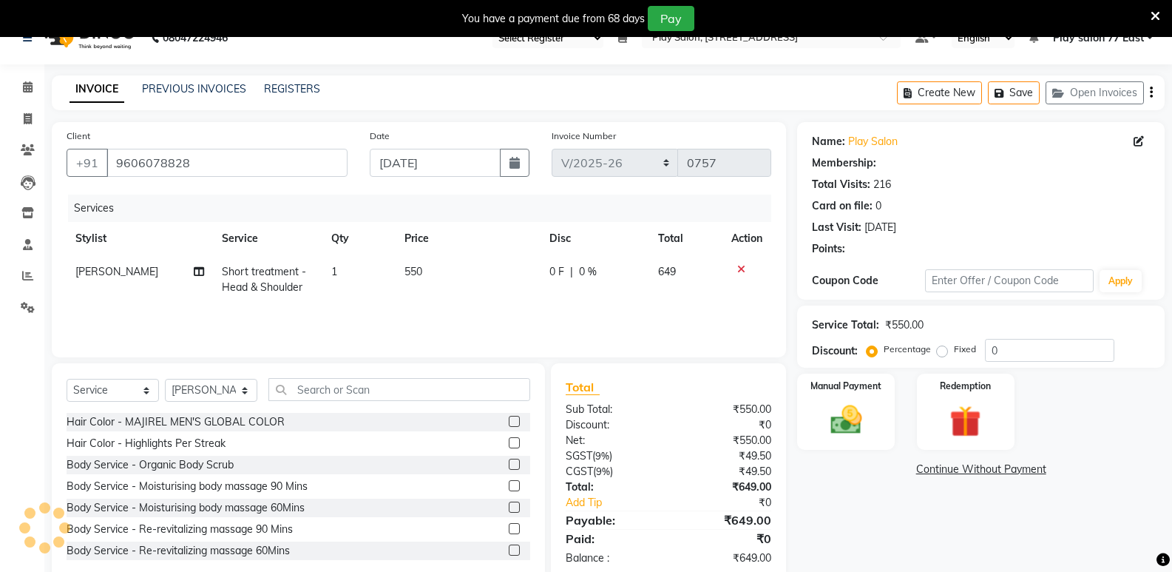
click at [433, 269] on td "550" at bounding box center [468, 279] width 145 height 49
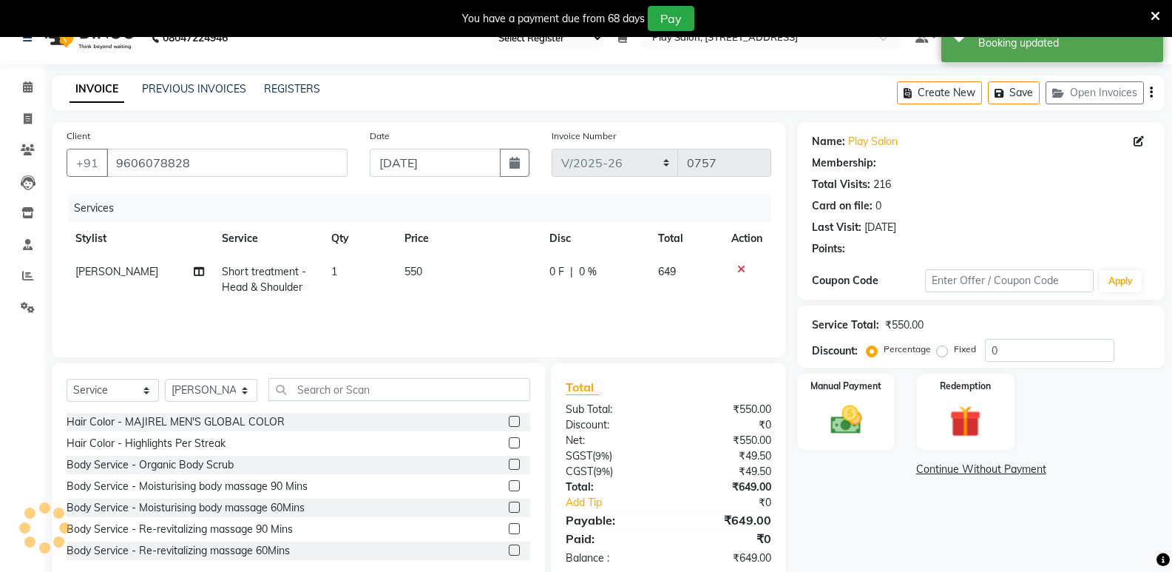
select select "84937"
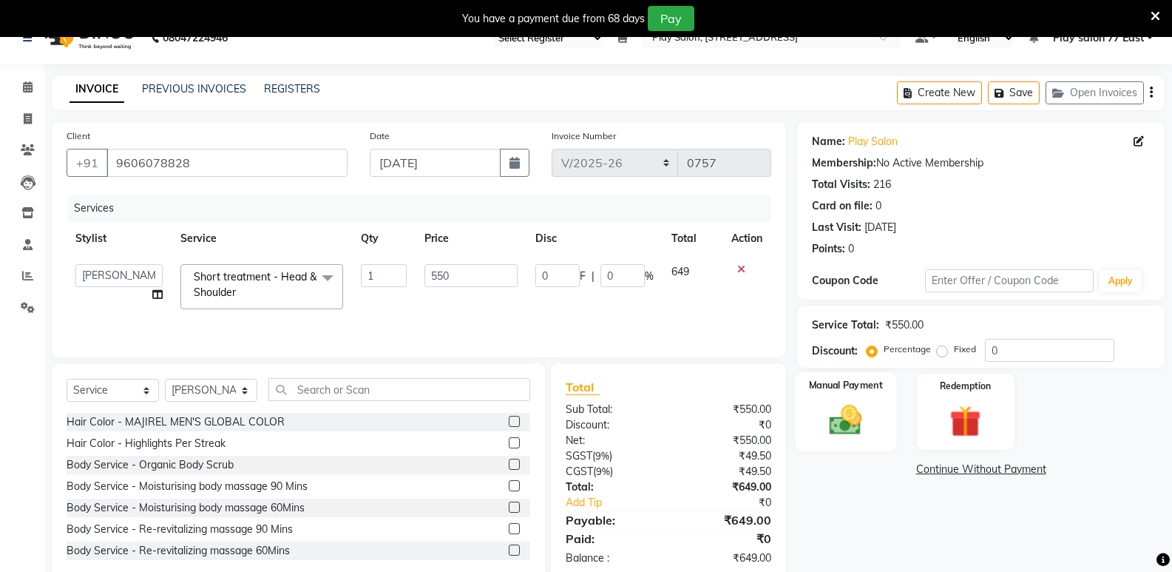
click at [872, 410] on img at bounding box center [846, 420] width 53 height 38
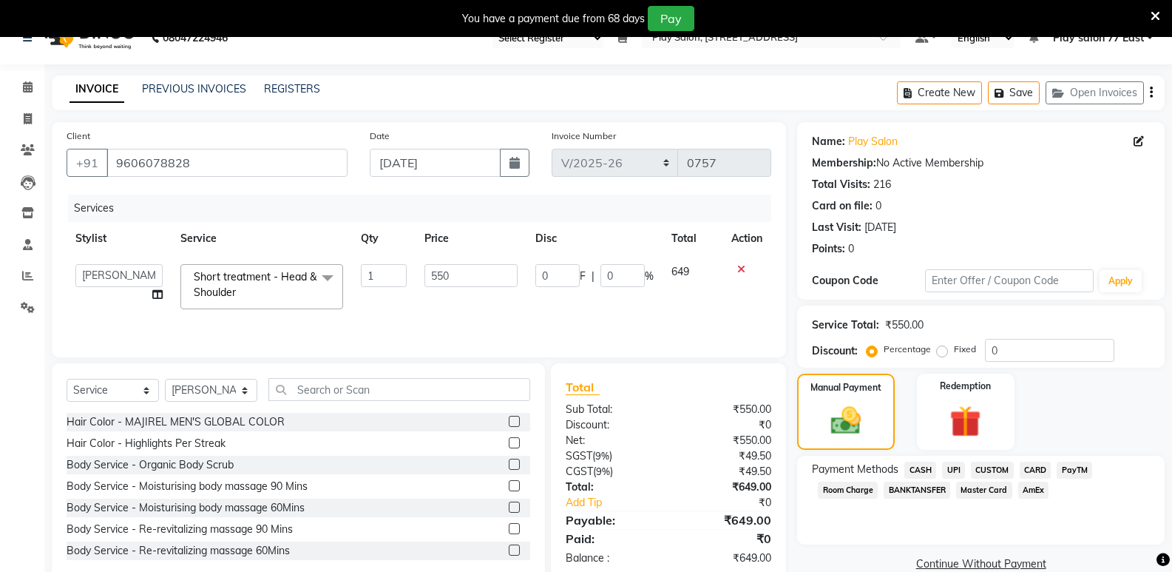
click at [959, 467] on span "UPI" at bounding box center [953, 470] width 23 height 17
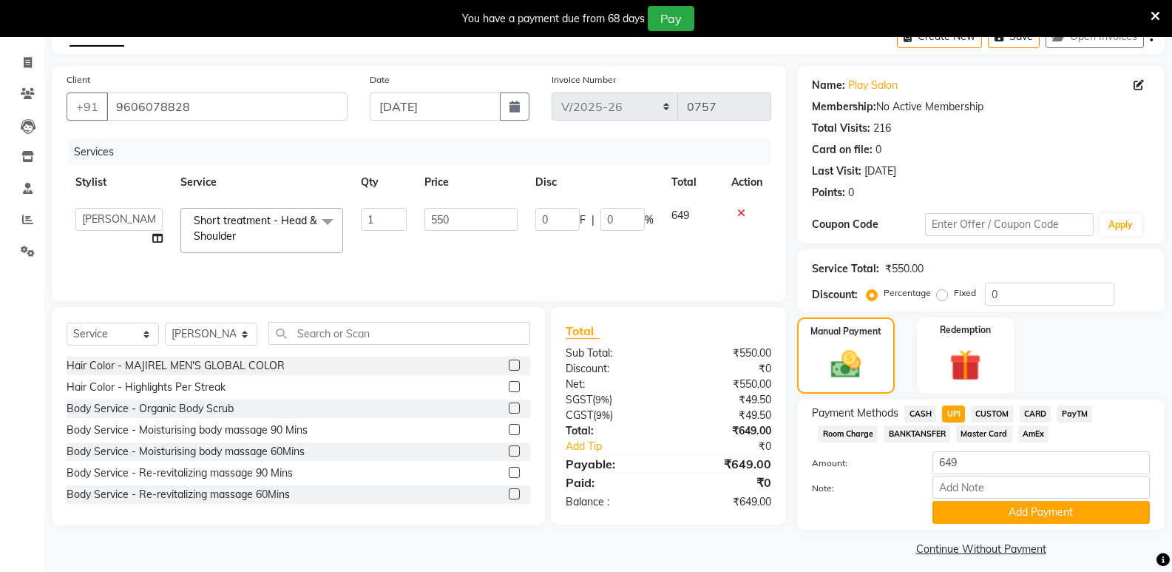
scroll to position [92, 0]
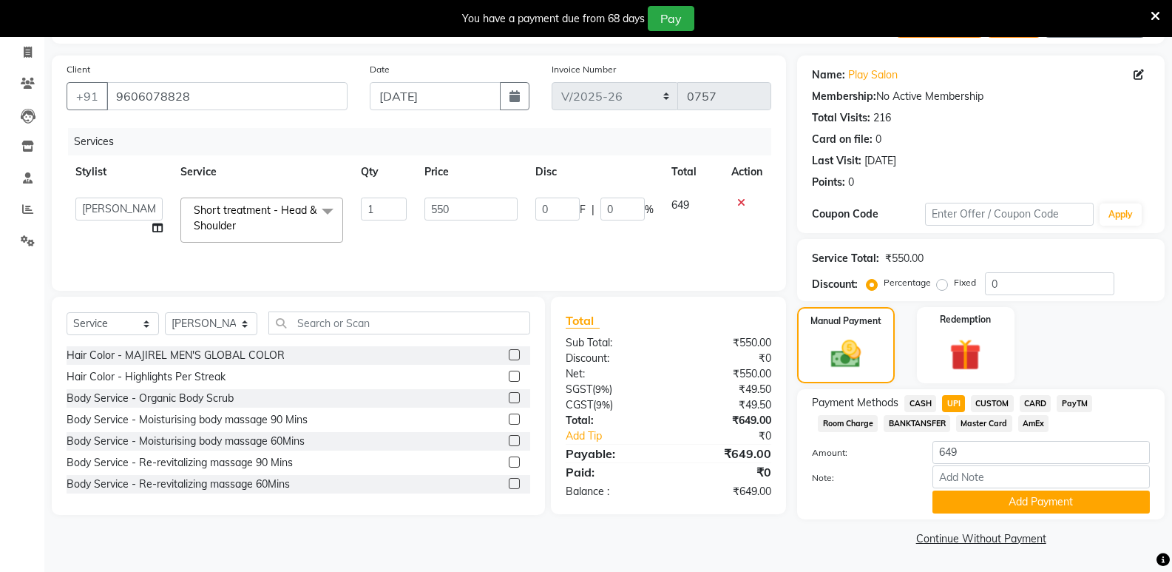
click at [919, 407] on span "CASH" at bounding box center [921, 403] width 32 height 17
click at [1053, 520] on div "Name: Play Salon Membership: No Active Membership Total Visits: 216 Card on fil…" at bounding box center [986, 302] width 379 height 494
click at [1049, 502] on button "Add Payment" at bounding box center [1041, 501] width 217 height 23
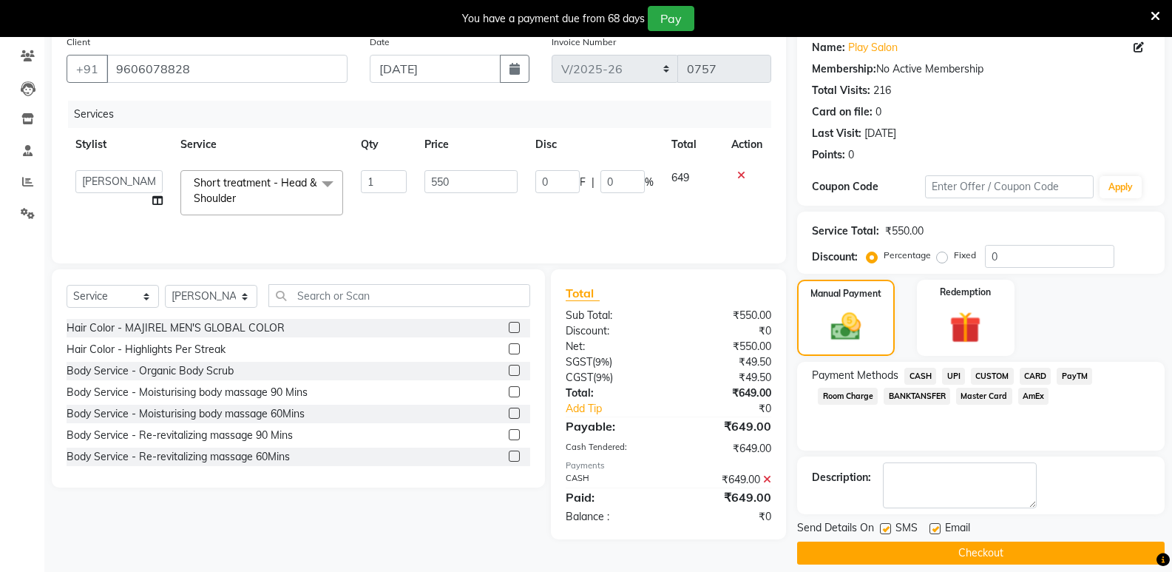
scroll to position [135, 0]
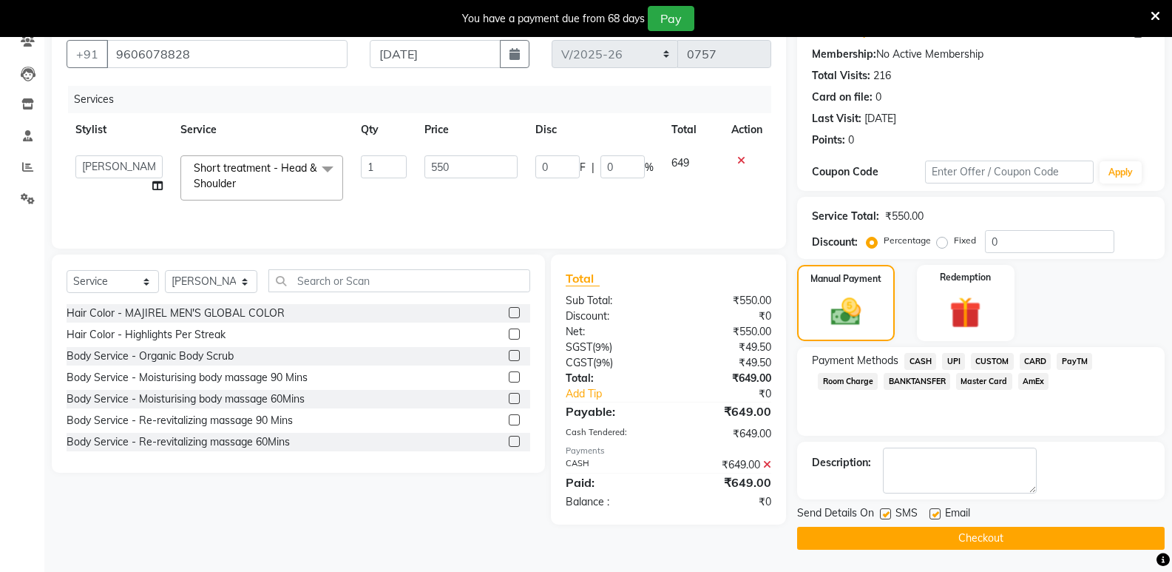
click at [979, 538] on button "Checkout" at bounding box center [981, 538] width 368 height 23
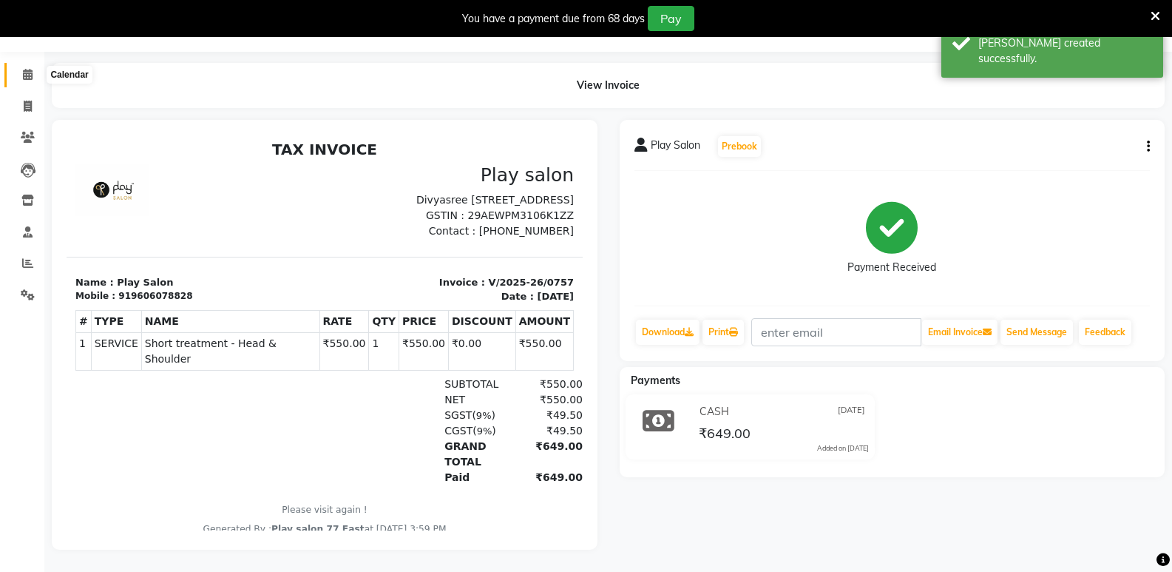
click at [29, 69] on icon at bounding box center [28, 74] width 10 height 11
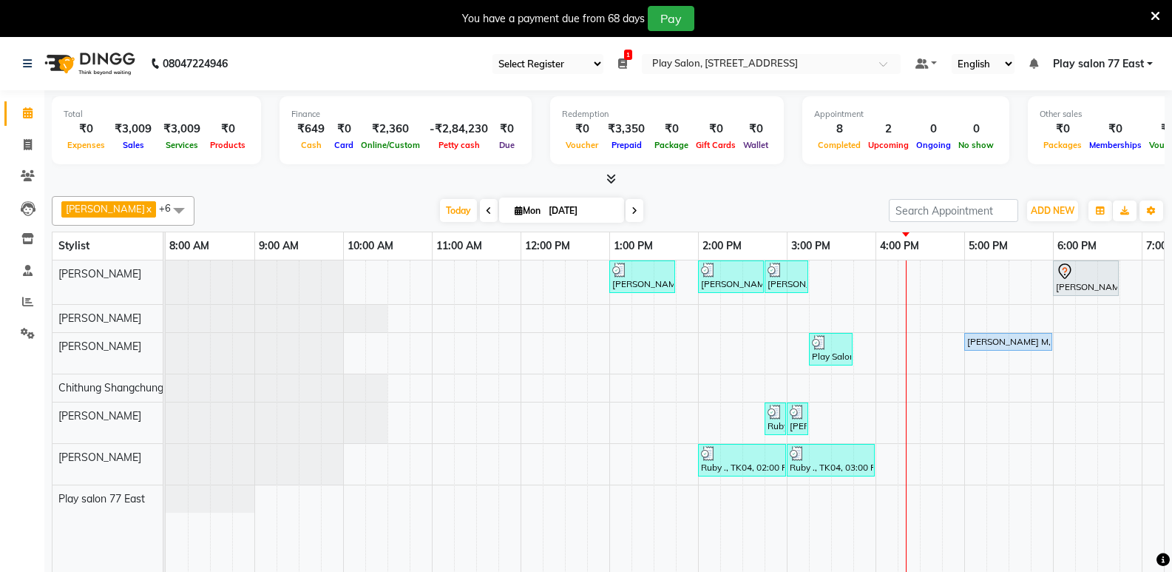
click at [733, 433] on div "[PERSON_NAME], TK05, 01:00 PM-01:45 PM, Men Hair Cut - Hair Cut Men (Stylist) […" at bounding box center [743, 426] width 1154 height 333
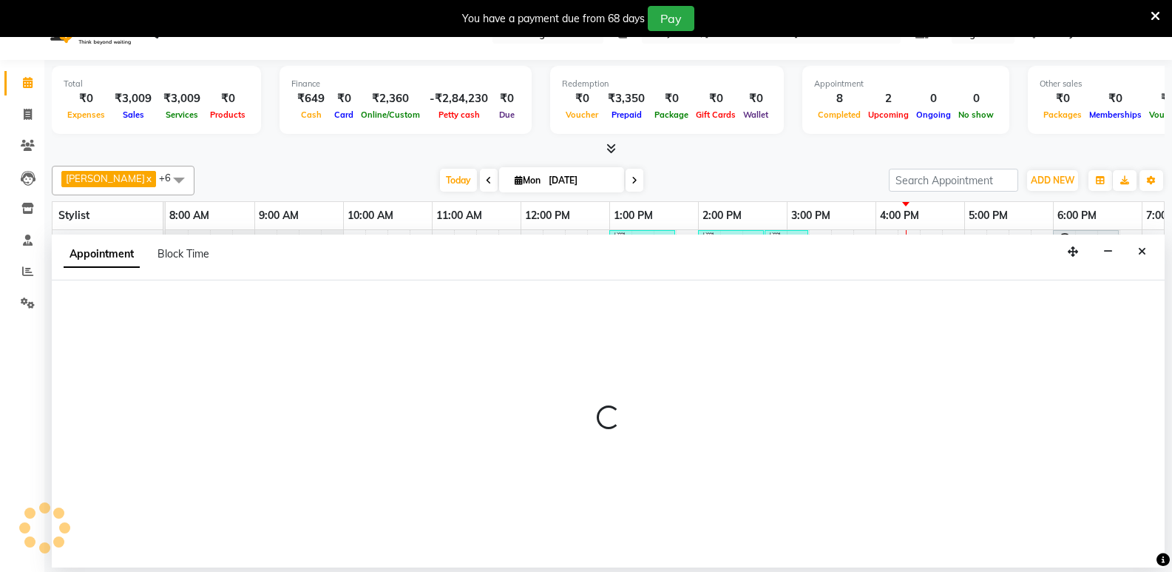
scroll to position [37, 0]
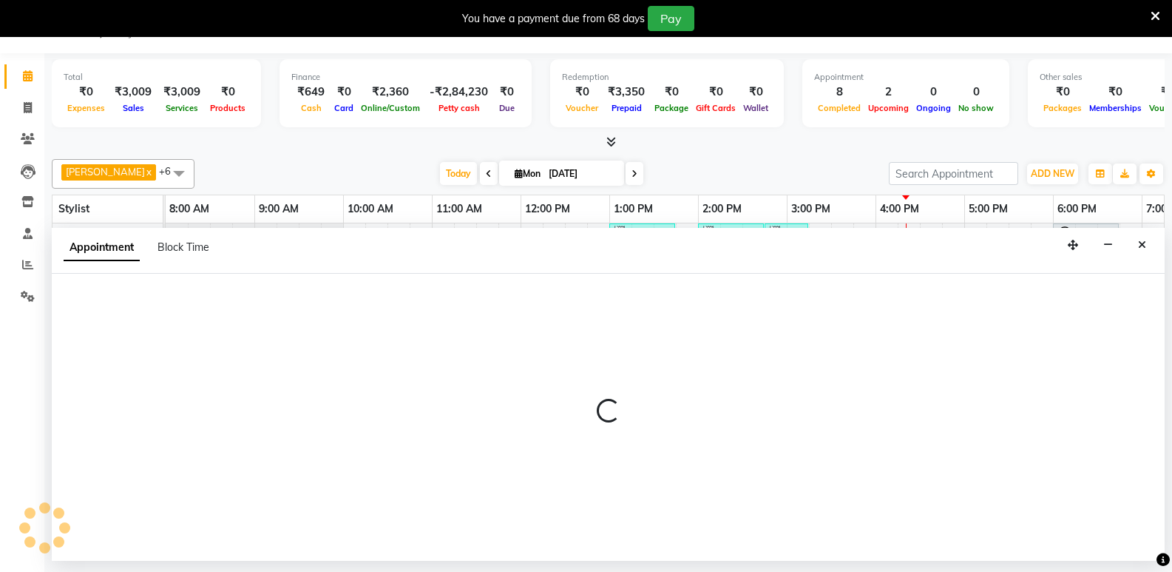
click at [1140, 242] on icon "Close" at bounding box center [1142, 245] width 8 height 10
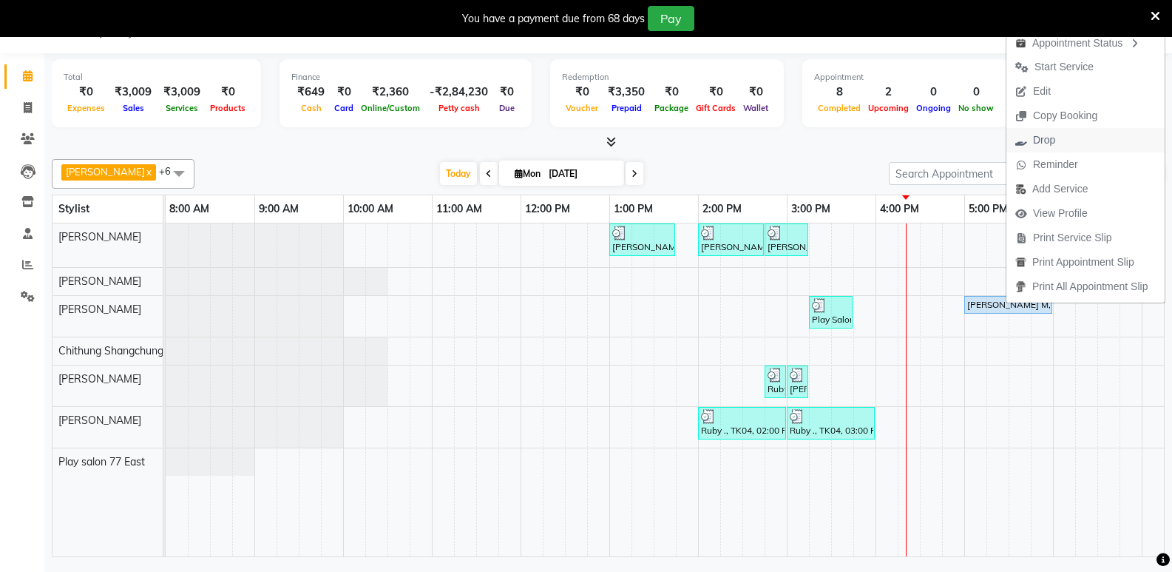
click at [1044, 142] on span "Drop" at bounding box center [1044, 140] width 22 height 16
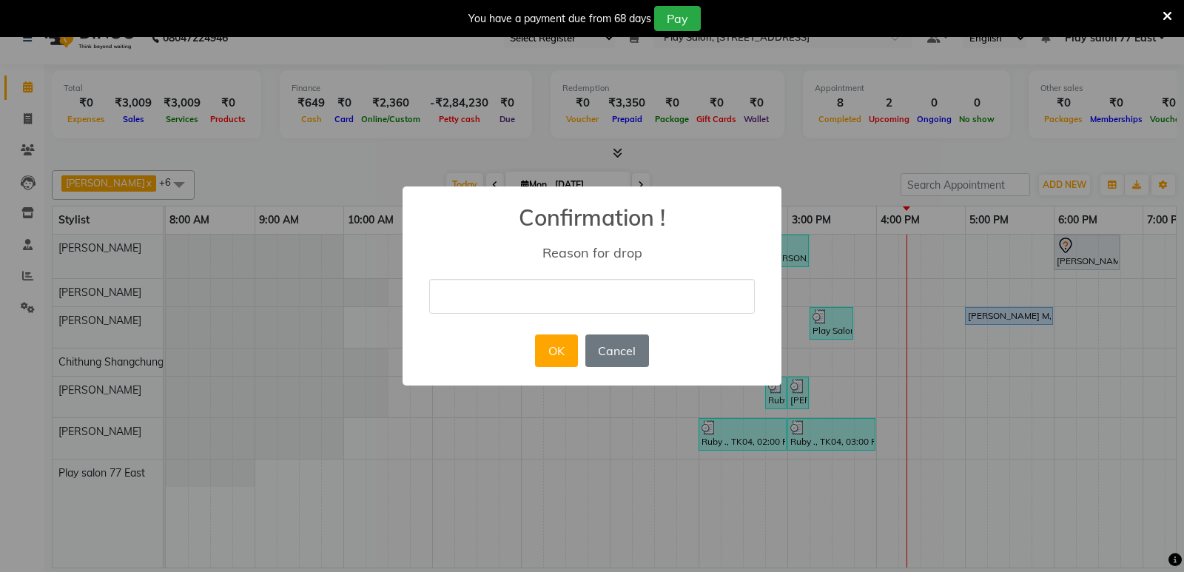
drag, startPoint x: 513, startPoint y: 299, endPoint x: 541, endPoint y: 310, distance: 30.2
click at [513, 299] on input "text" at bounding box center [591, 296] width 325 height 35
type input "canncelled"
click at [573, 351] on button "OK" at bounding box center [556, 350] width 42 height 33
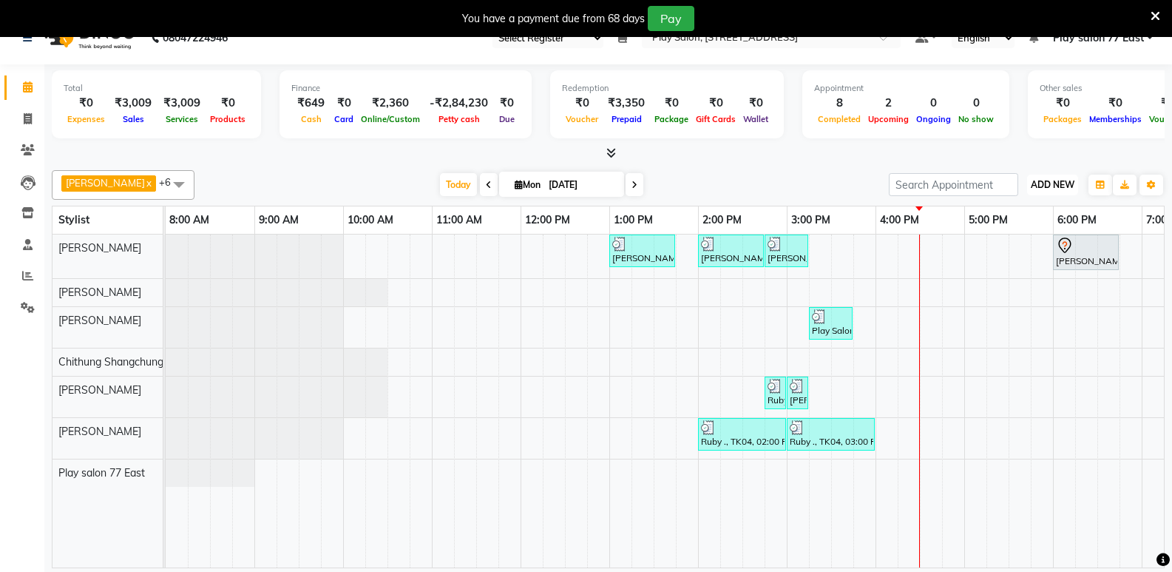
click at [1064, 184] on span "ADD NEW" at bounding box center [1053, 184] width 44 height 11
click at [995, 212] on button "Add Appointment" at bounding box center [1019, 212] width 117 height 19
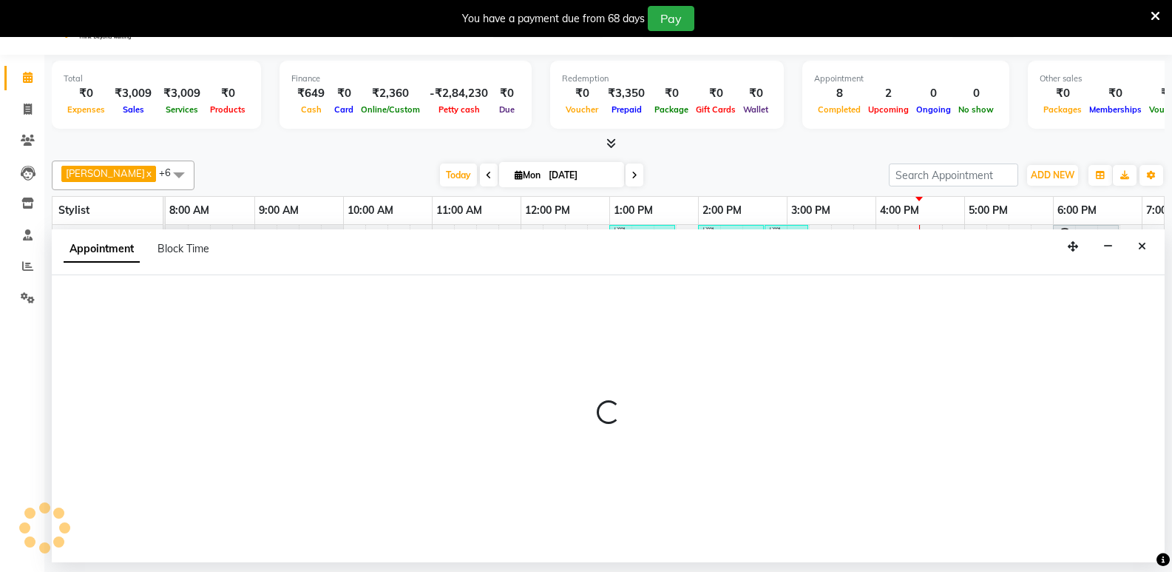
scroll to position [37, 0]
select select "tentative"
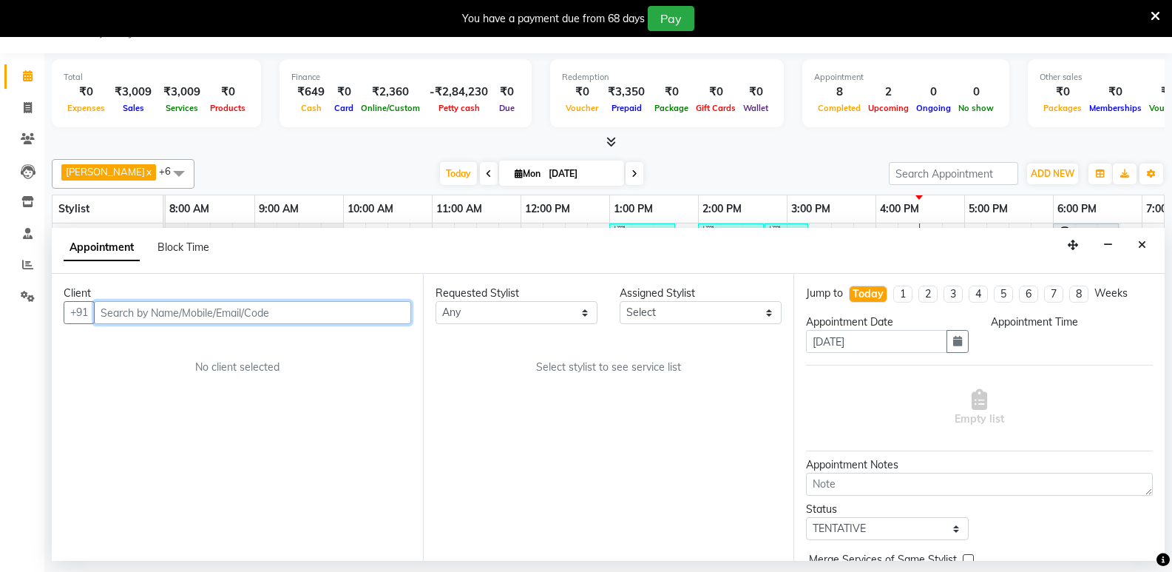
select select "540"
click at [129, 317] on input "text" at bounding box center [252, 312] width 317 height 23
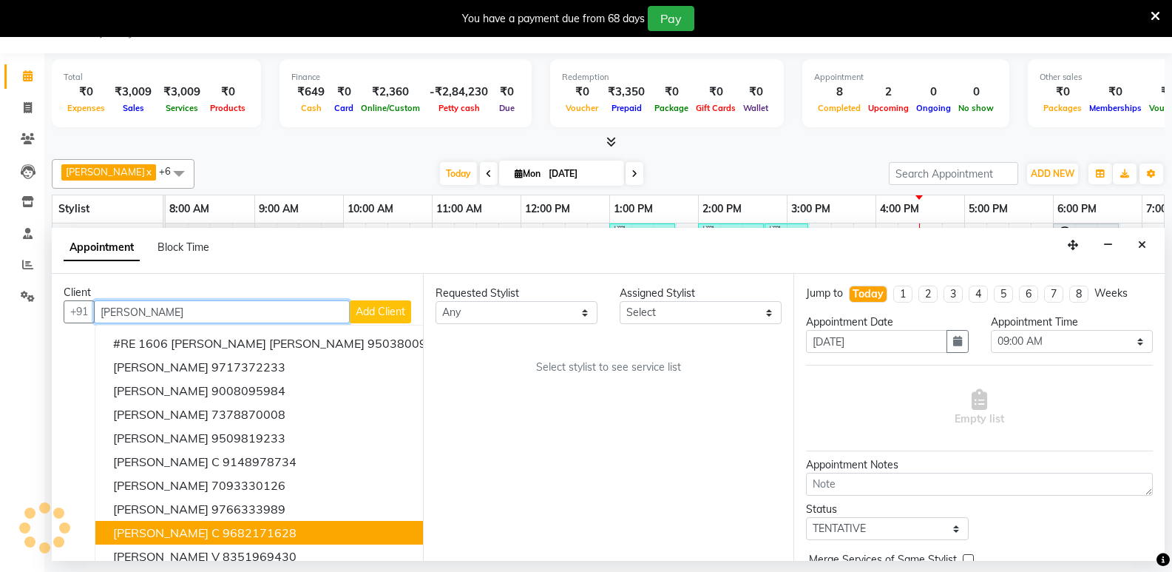
scroll to position [0, 0]
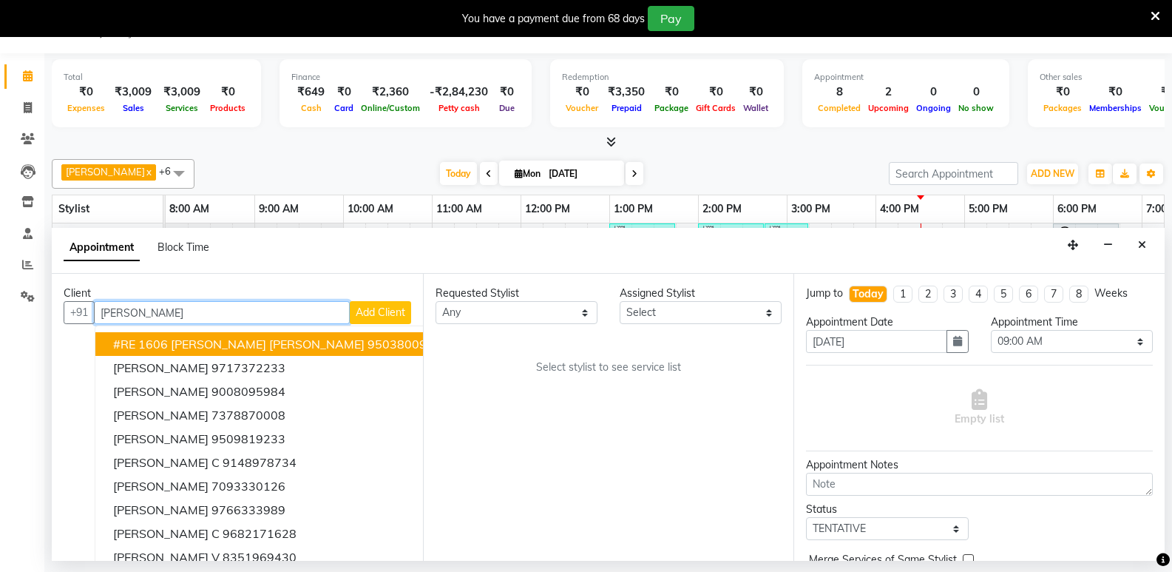
click at [130, 312] on input "[PERSON_NAME]" at bounding box center [222, 312] width 256 height 23
type input "c"
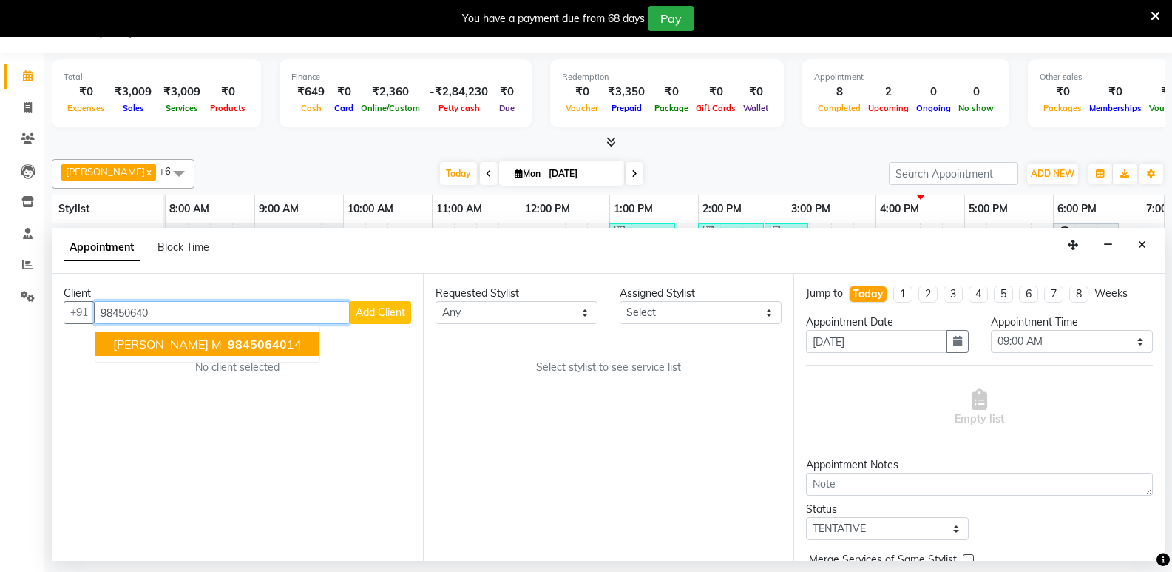
click at [240, 348] on span "98450640" at bounding box center [257, 344] width 59 height 15
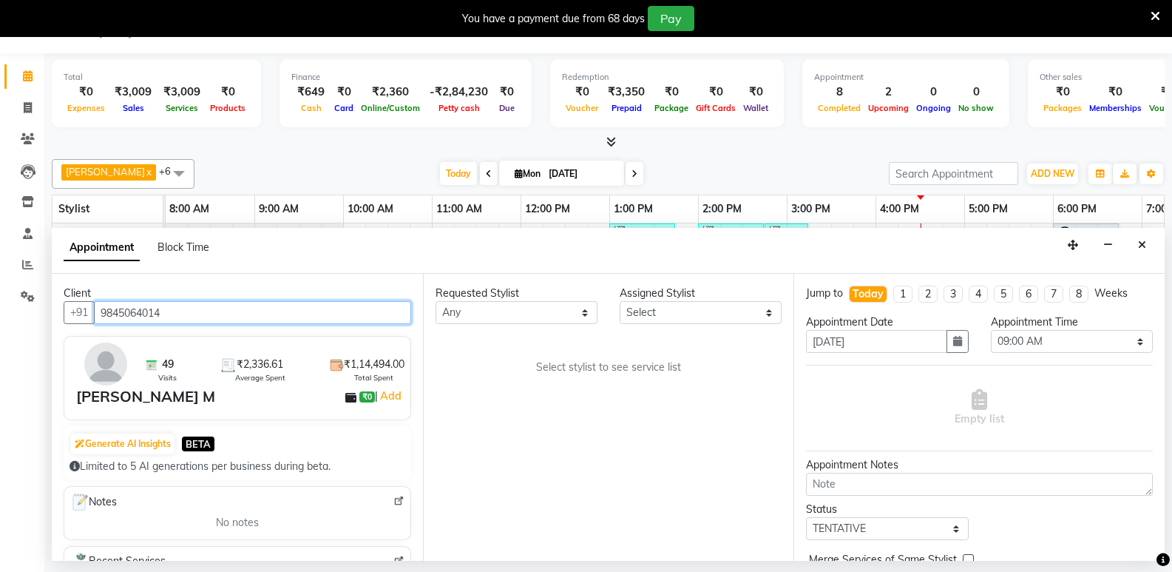
type input "9845064014"
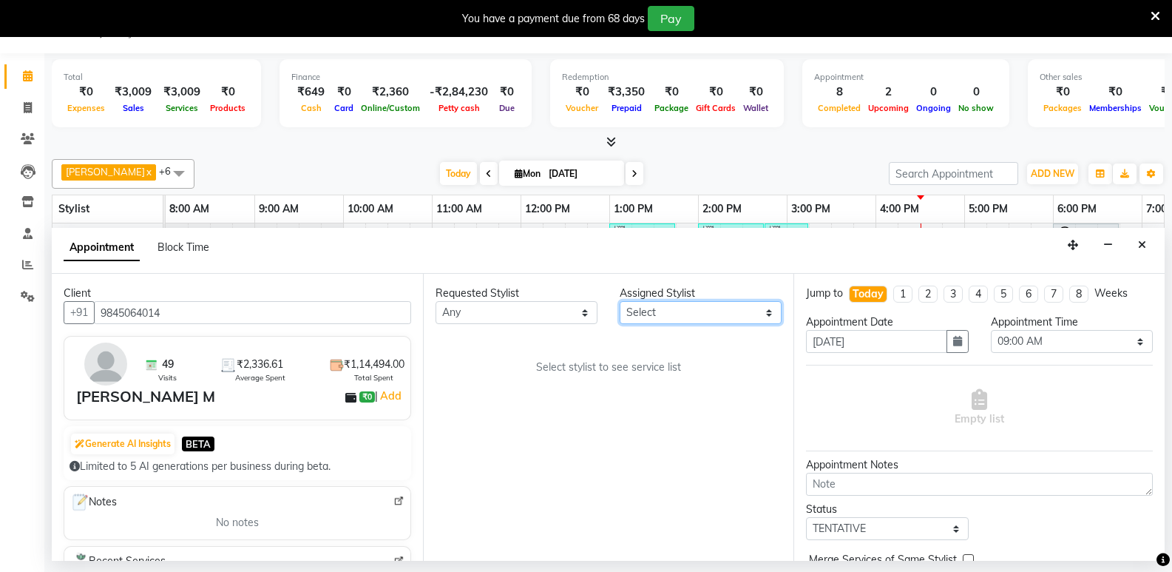
click at [638, 317] on select "Select [PERSON_NAME] Boicy Haokip [PERSON_NAME] Chithung Shangchungla Dawa [PER…" at bounding box center [701, 312] width 162 height 23
select select "84931"
click at [620, 301] on select "Select [PERSON_NAME] Boicy Haokip [PERSON_NAME] Chithung Shangchungla Dawa [PER…" at bounding box center [701, 312] width 162 height 23
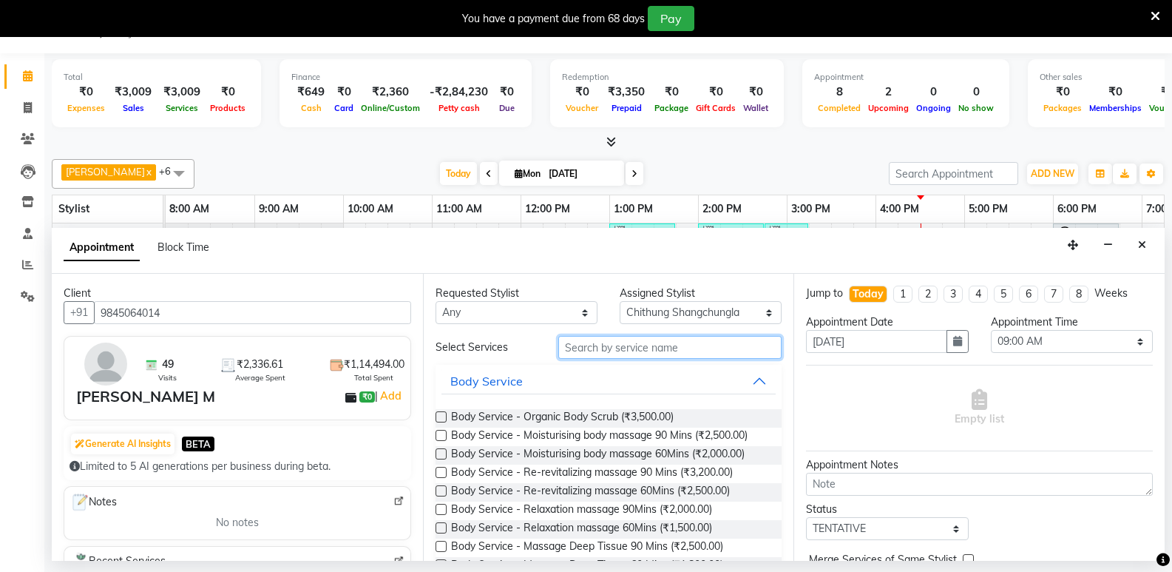
click at [593, 354] on input "text" at bounding box center [669, 347] width 223 height 23
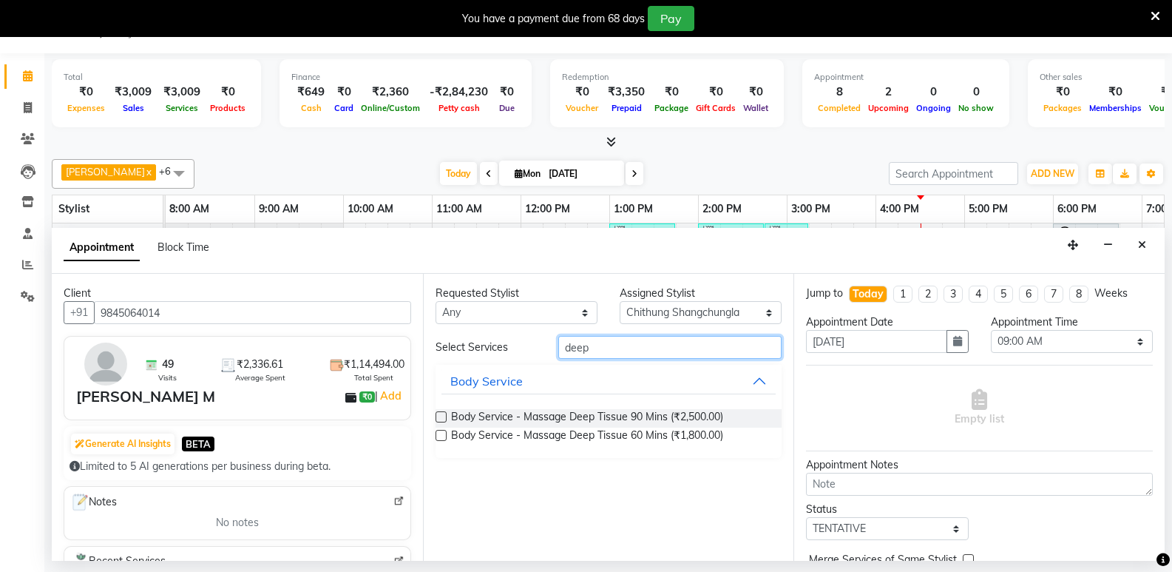
type input "deep"
drag, startPoint x: 445, startPoint y: 435, endPoint x: 749, endPoint y: 501, distance: 310.4
click at [445, 434] on label at bounding box center [441, 435] width 11 height 11
click at [445, 434] on input "checkbox" at bounding box center [441, 437] width 10 height 10
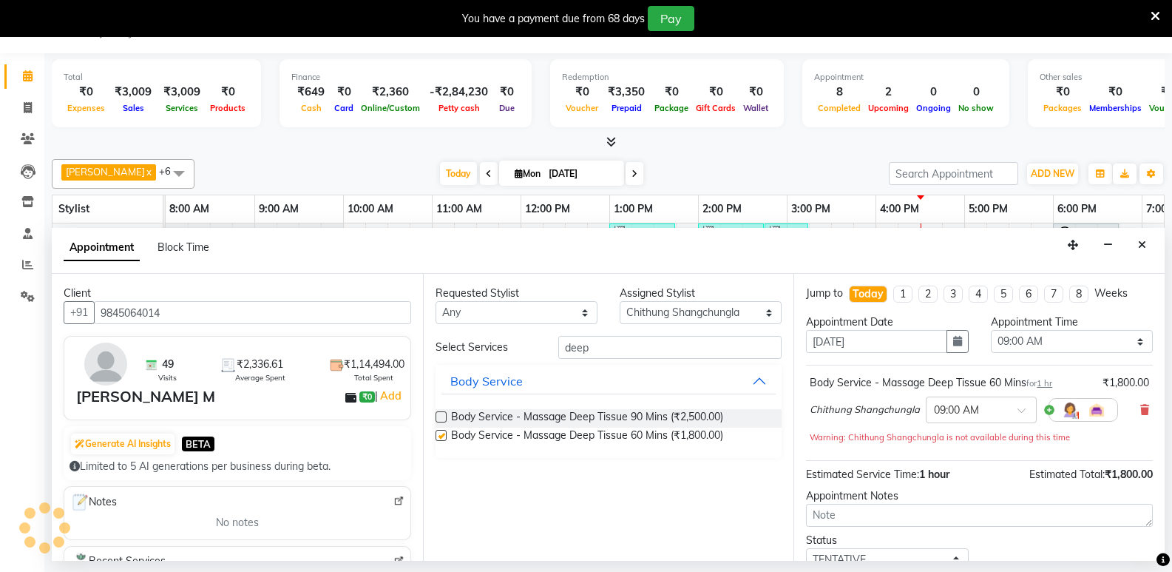
checkbox input "false"
click at [972, 407] on input "text" at bounding box center [966, 409] width 65 height 16
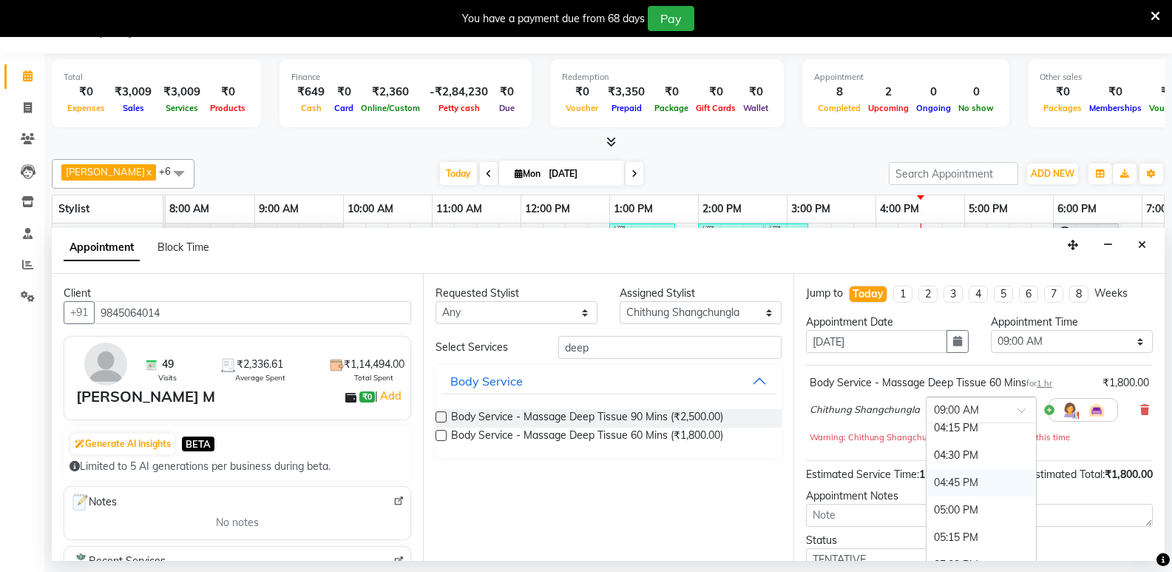
scroll to position [814, 0]
click at [954, 508] on div "05:00 PM" at bounding box center [981, 507] width 109 height 27
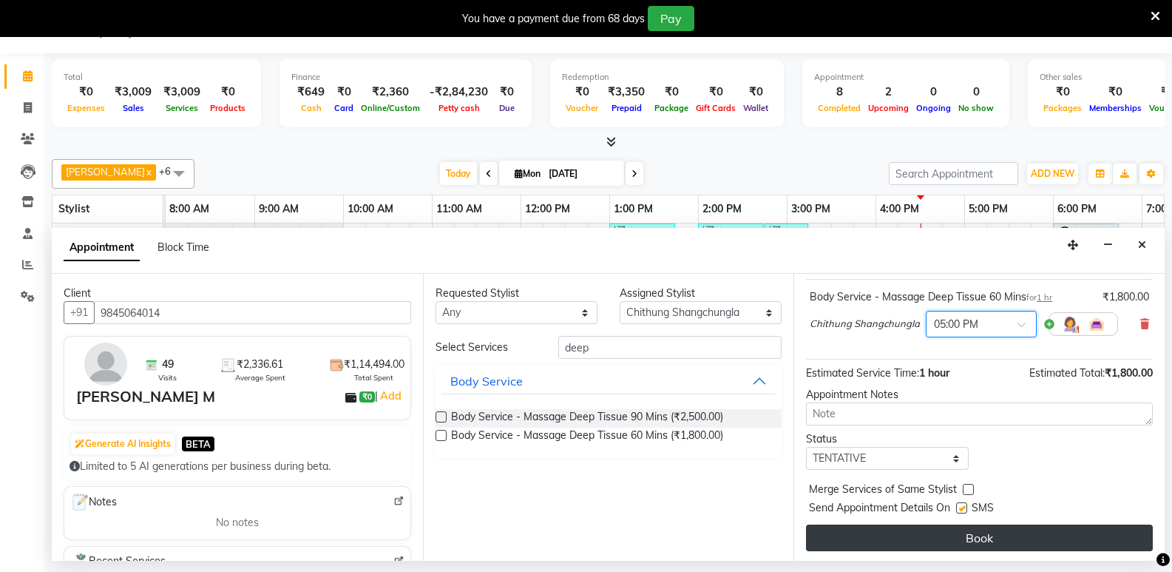
scroll to position [88, 0]
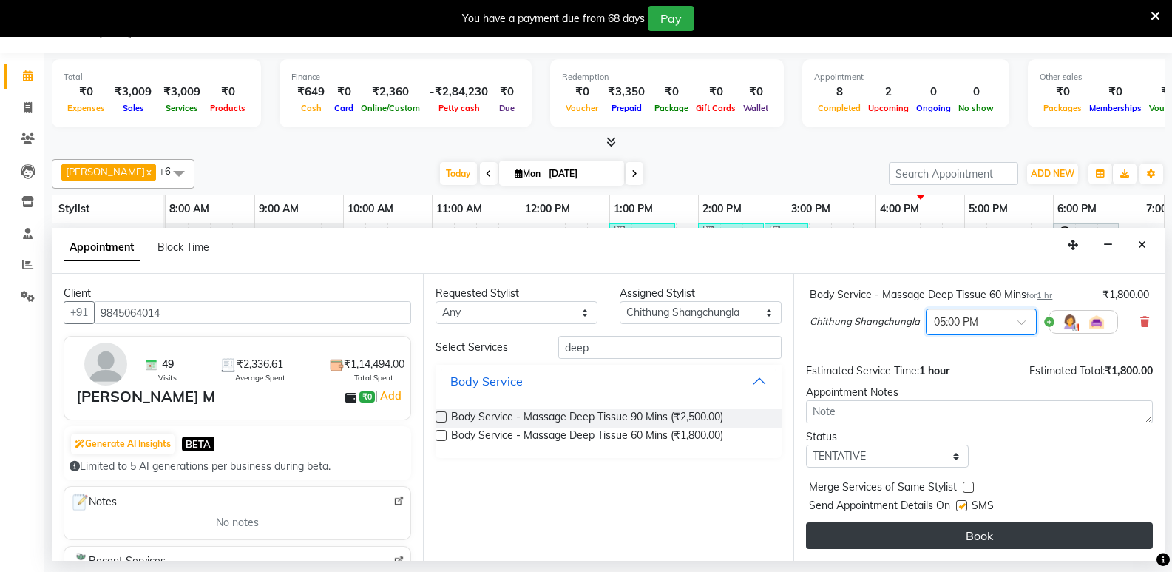
click at [972, 533] on button "Book" at bounding box center [979, 535] width 347 height 27
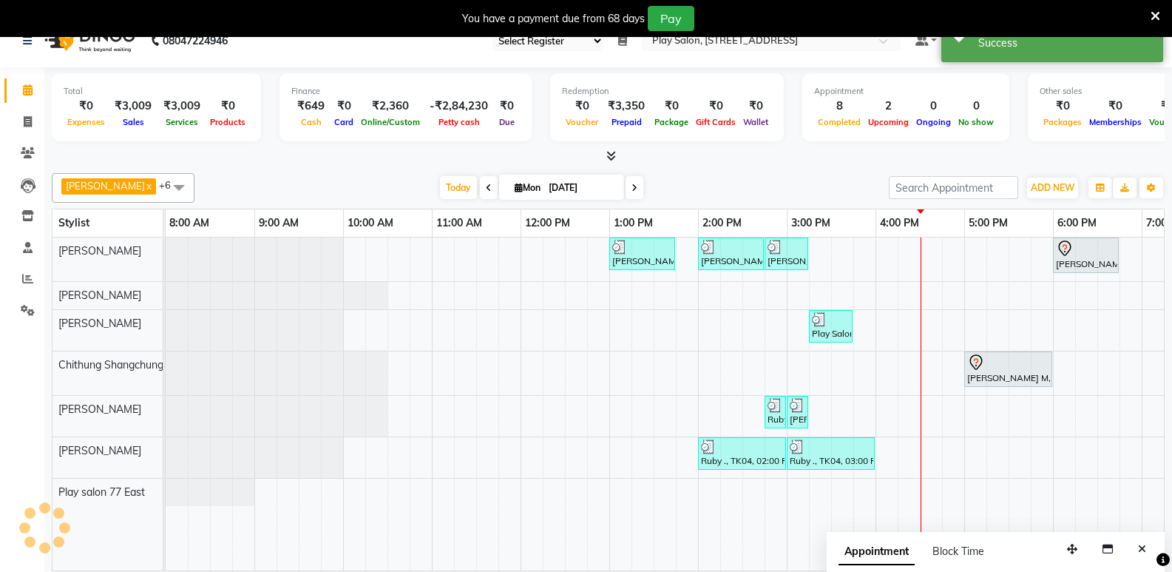
scroll to position [0, 0]
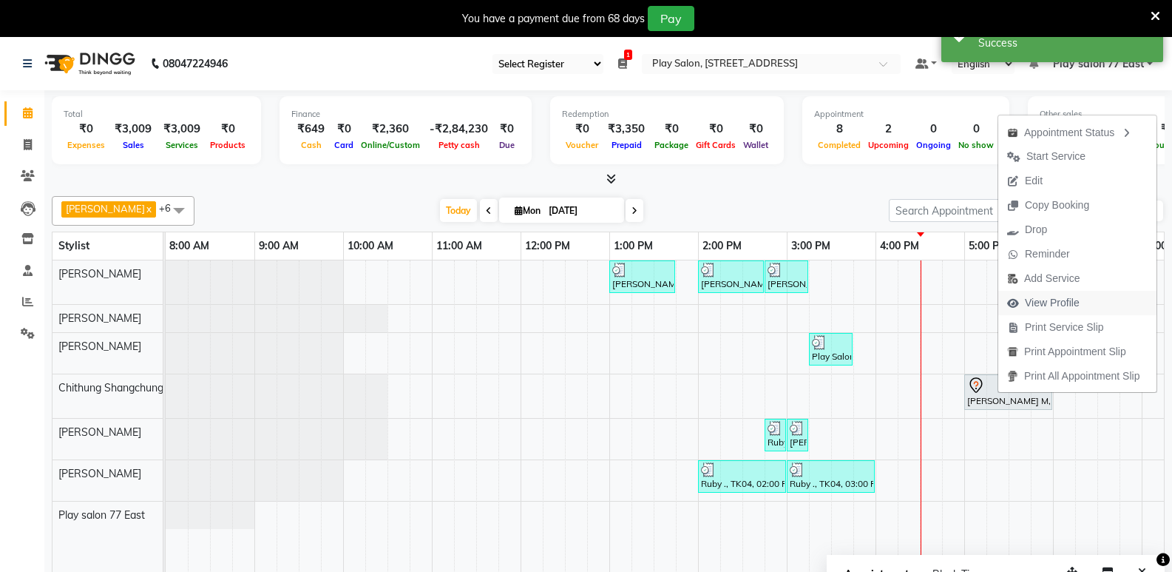
click at [1045, 304] on span "View Profile" at bounding box center [1052, 303] width 55 height 16
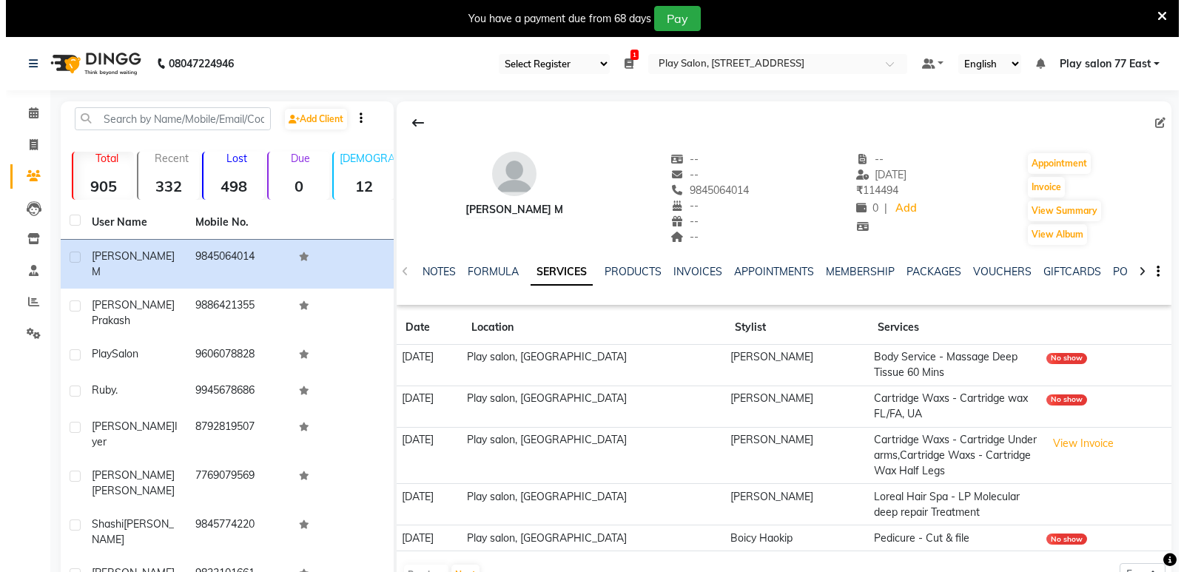
scroll to position [74, 0]
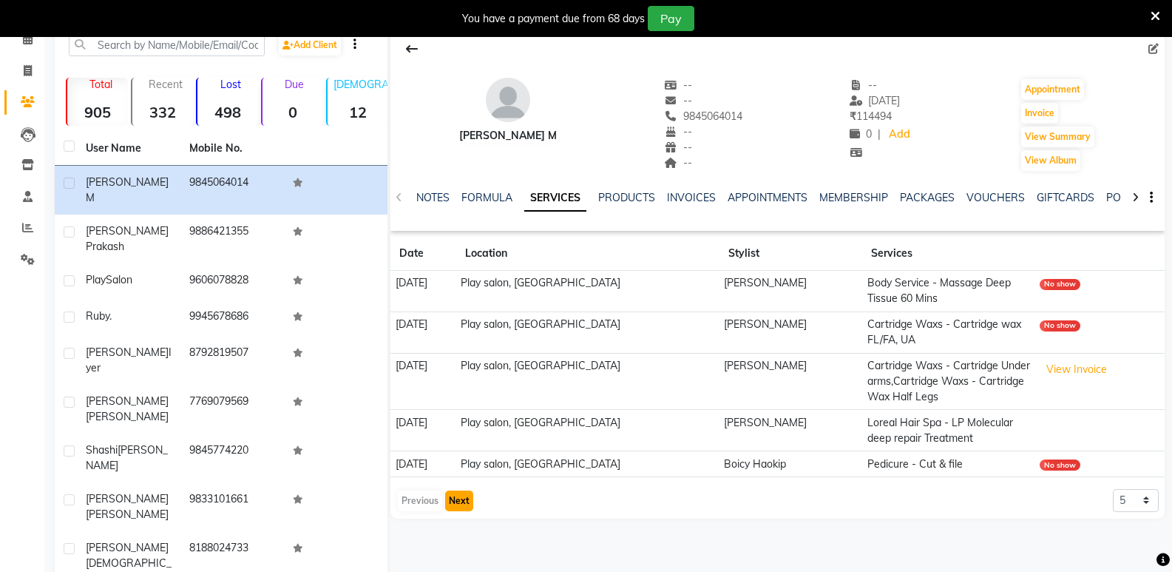
click at [457, 502] on button "Next" at bounding box center [459, 500] width 28 height 21
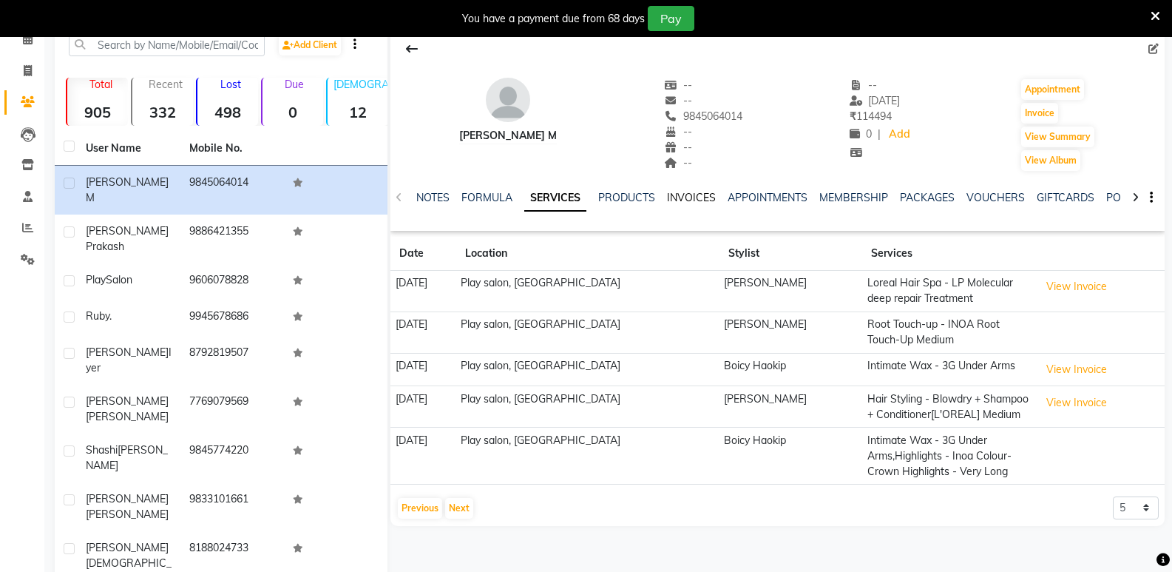
click at [684, 198] on link "INVOICES" at bounding box center [691, 197] width 49 height 13
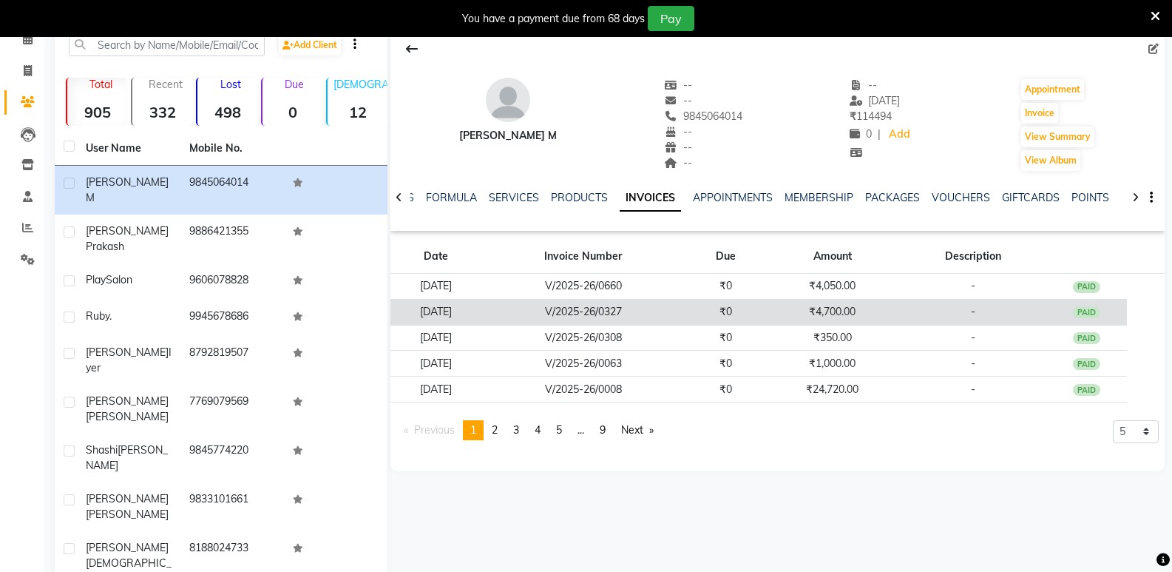
click at [618, 308] on td "V/2025-26/0327" at bounding box center [583, 312] width 204 height 26
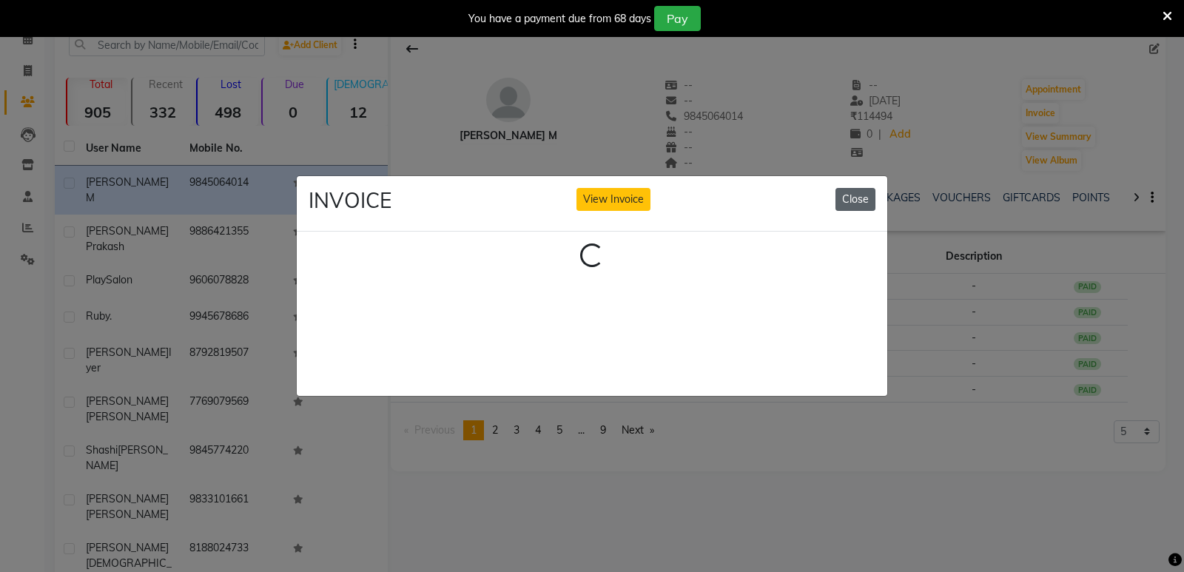
click at [847, 195] on button "Close" at bounding box center [855, 199] width 40 height 23
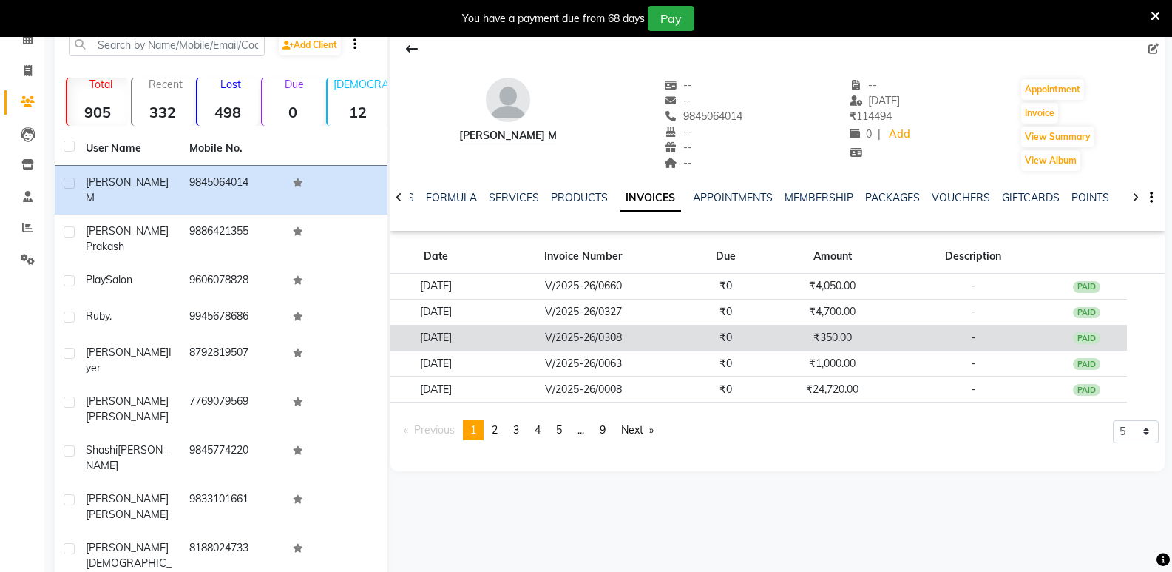
click at [627, 337] on td "V/2025-26/0308" at bounding box center [583, 338] width 204 height 26
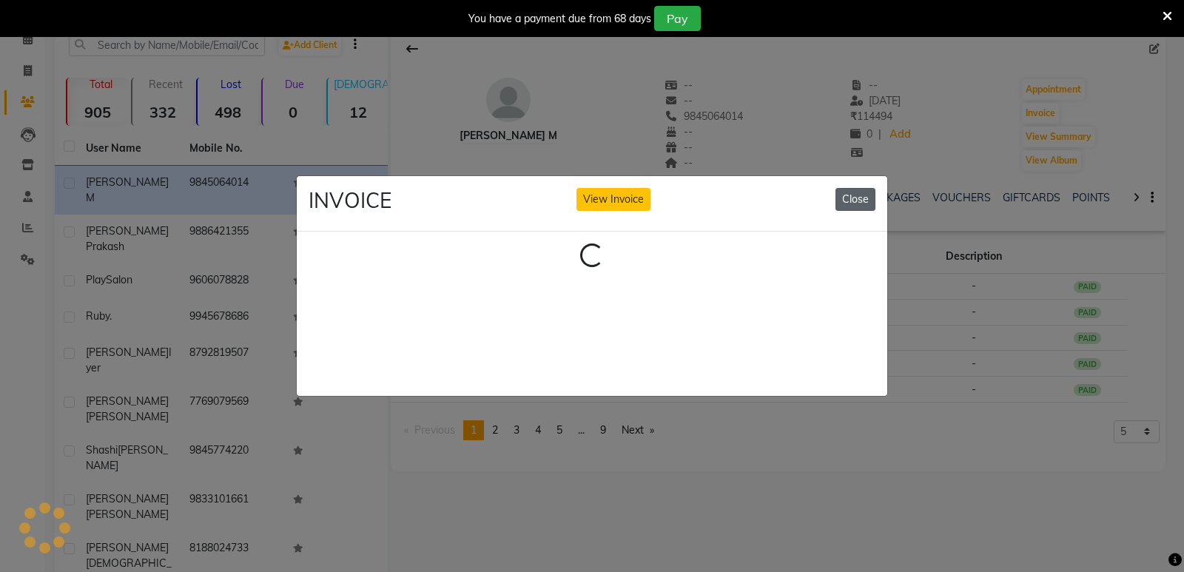
click at [850, 192] on button "Close" at bounding box center [855, 199] width 40 height 23
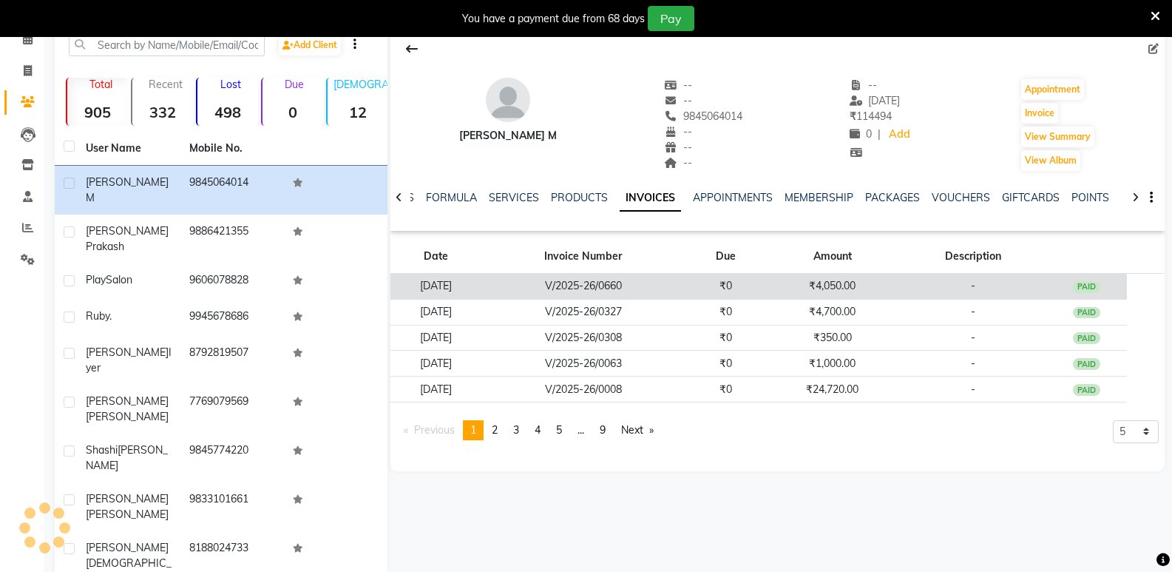
click at [605, 290] on td "V/2025-26/0660" at bounding box center [583, 287] width 204 height 26
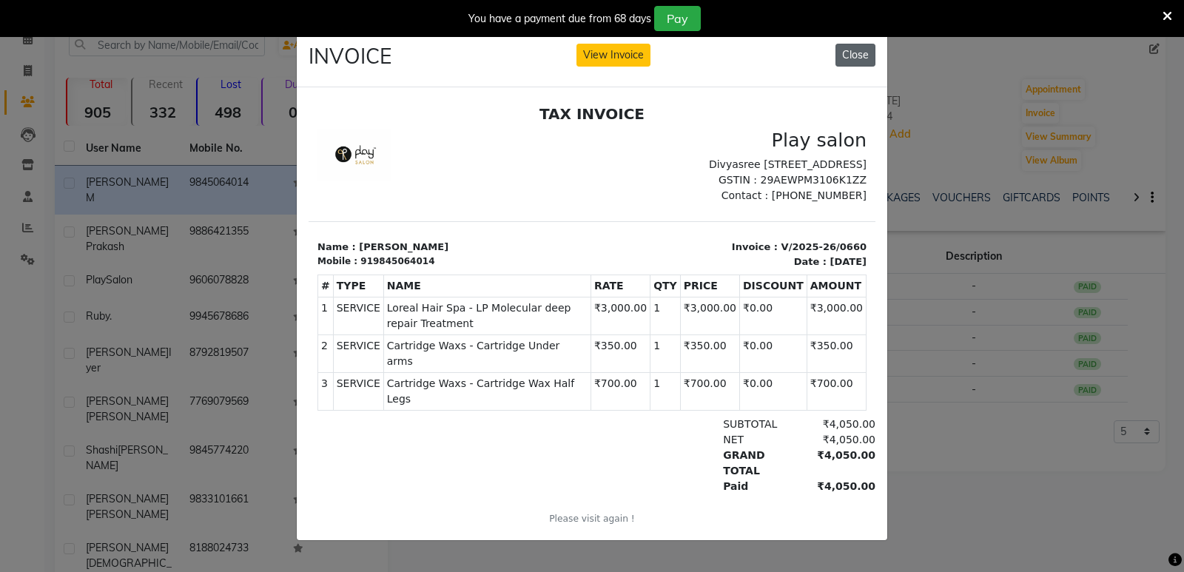
click at [858, 46] on button "Close" at bounding box center [855, 55] width 40 height 23
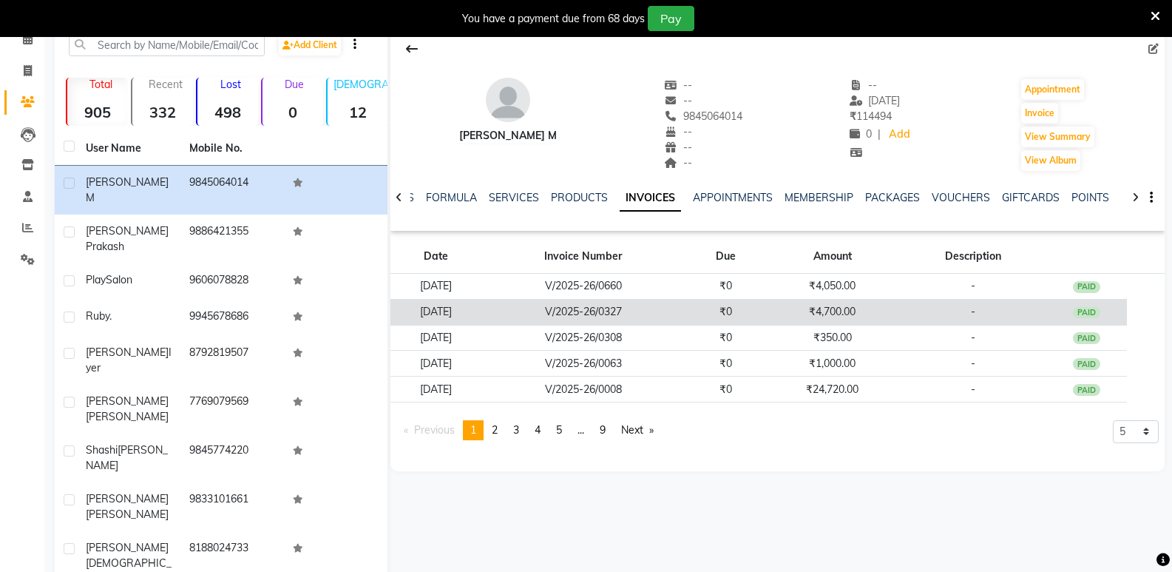
click at [612, 316] on td "V/2025-26/0327" at bounding box center [583, 312] width 204 height 26
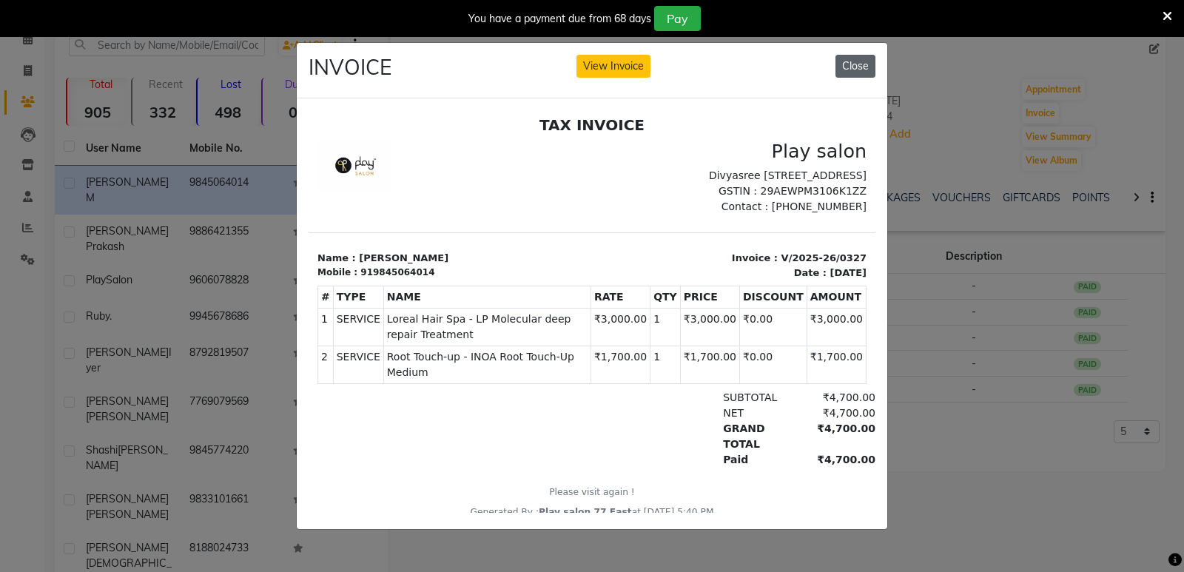
click at [845, 64] on button "Close" at bounding box center [855, 66] width 40 height 23
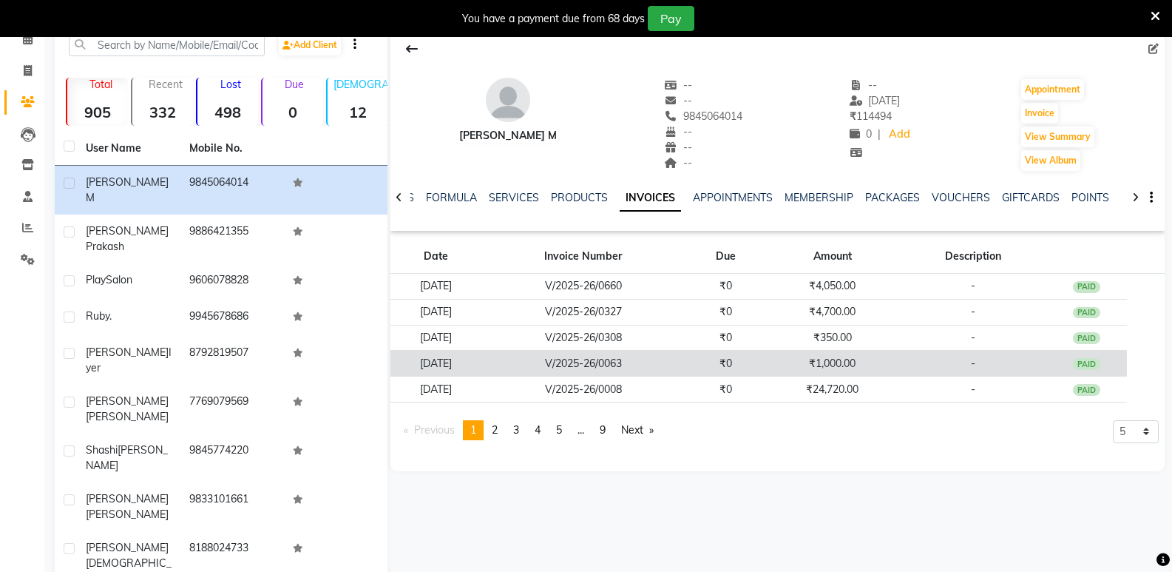
click at [607, 363] on td "V/2025-26/0063" at bounding box center [583, 364] width 204 height 26
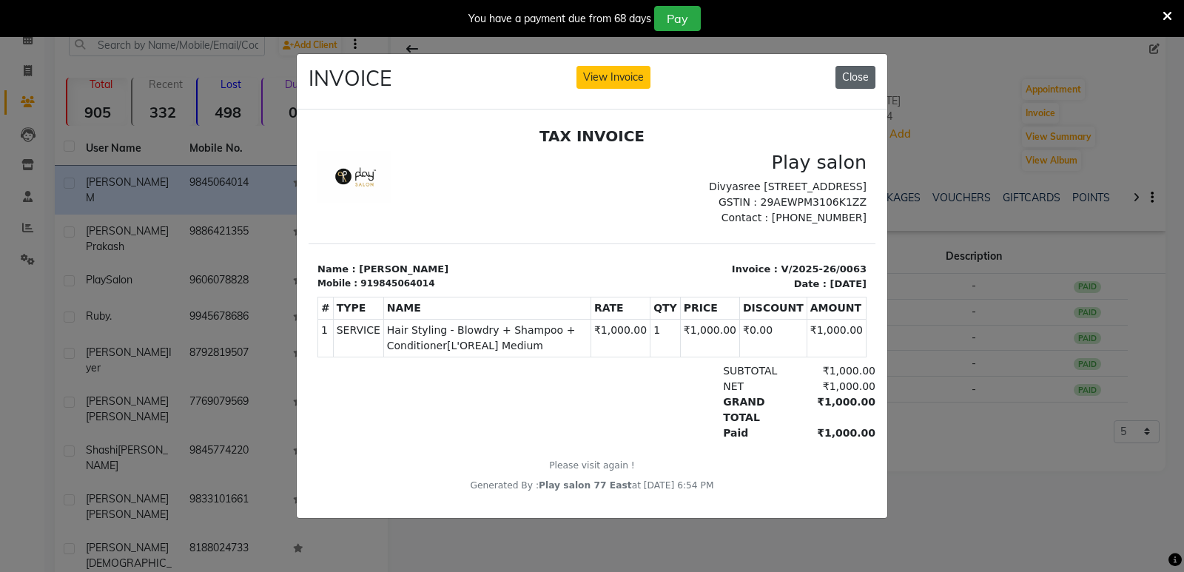
click at [841, 66] on button "Close" at bounding box center [855, 77] width 40 height 23
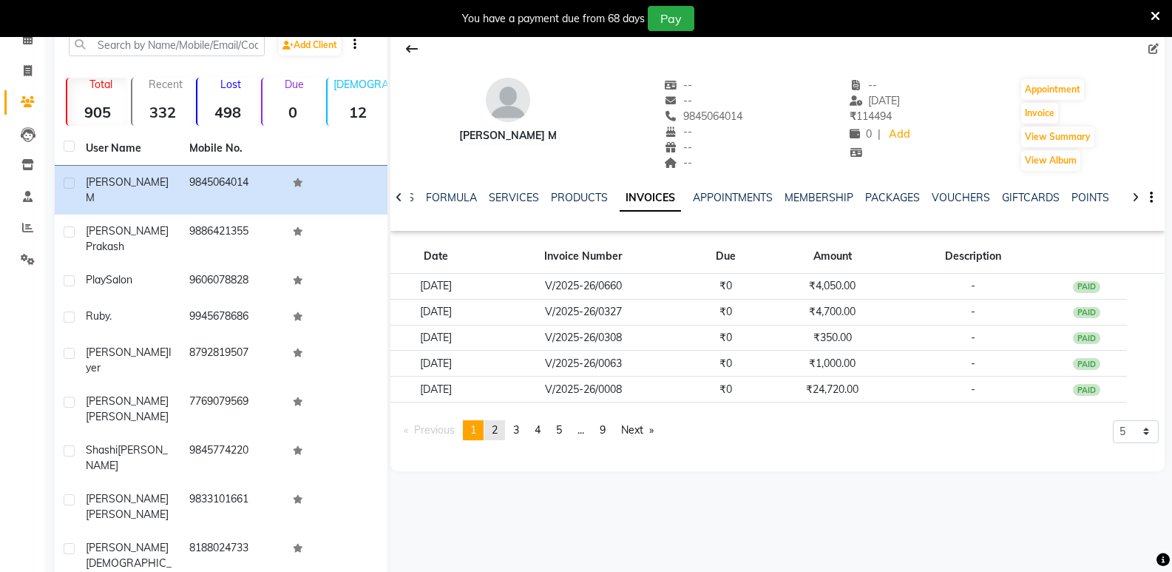
click at [504, 433] on link "page 2" at bounding box center [495, 430] width 21 height 20
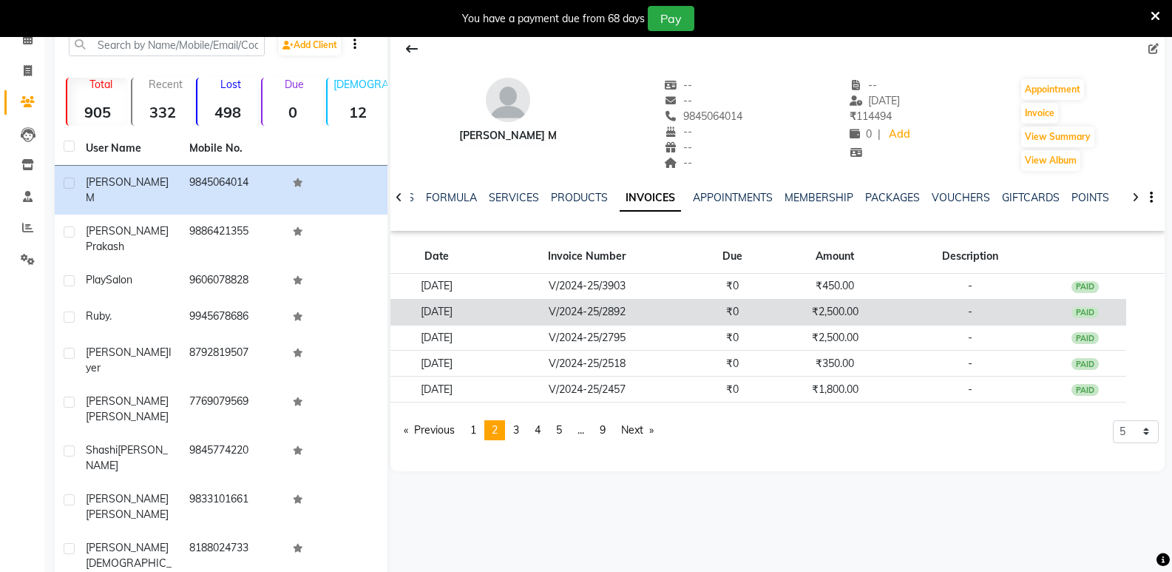
click at [632, 311] on td "V/2024-25/2892" at bounding box center [587, 312] width 209 height 26
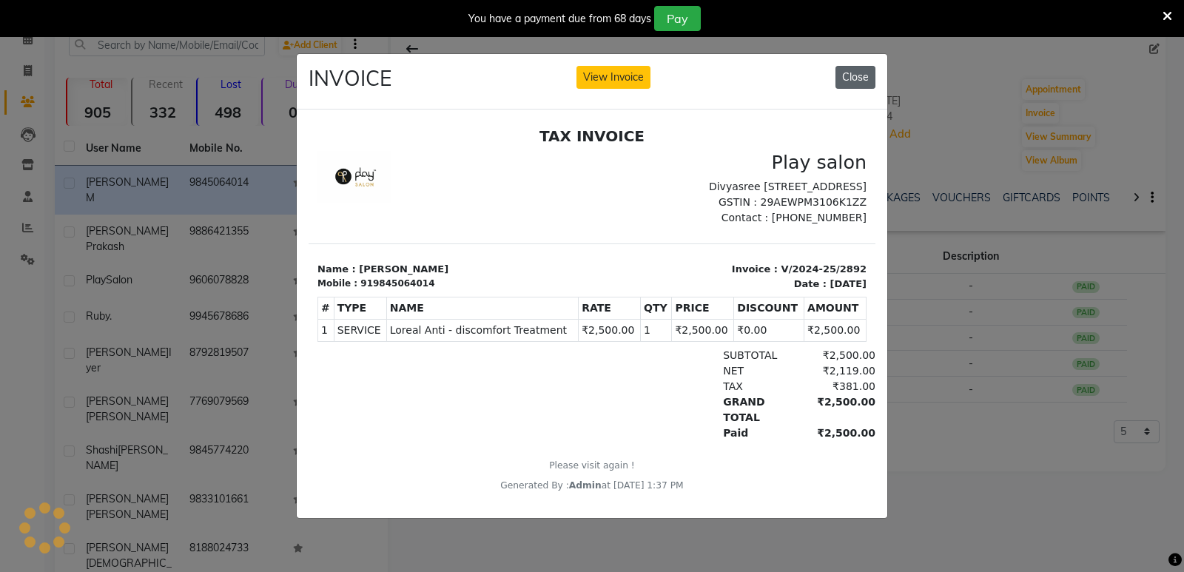
click at [854, 78] on button "Close" at bounding box center [855, 77] width 40 height 23
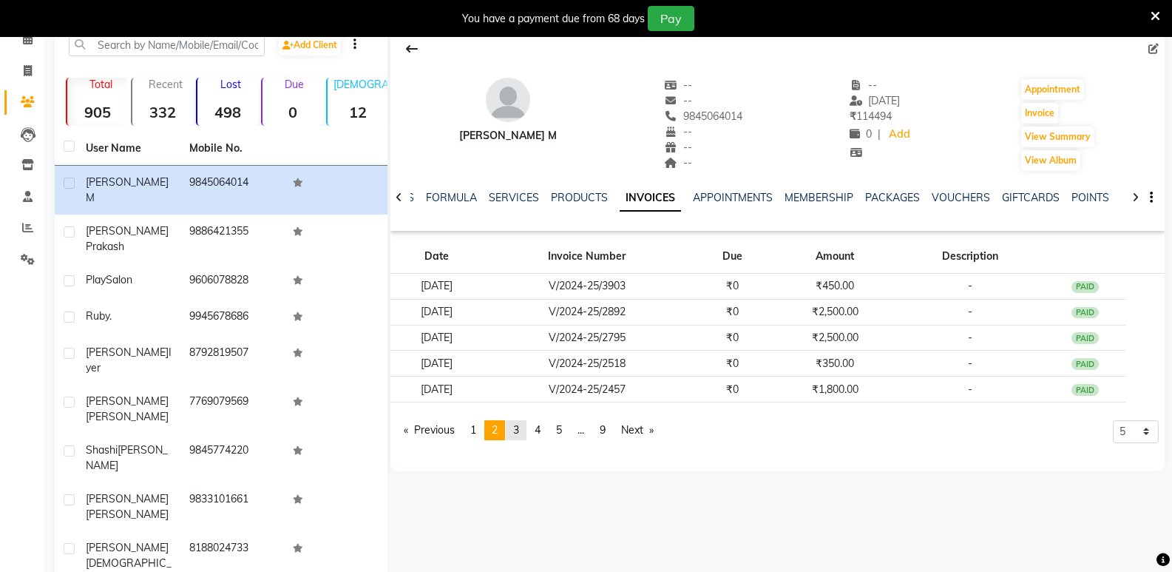
click at [516, 428] on link "page 3" at bounding box center [516, 430] width 21 height 20
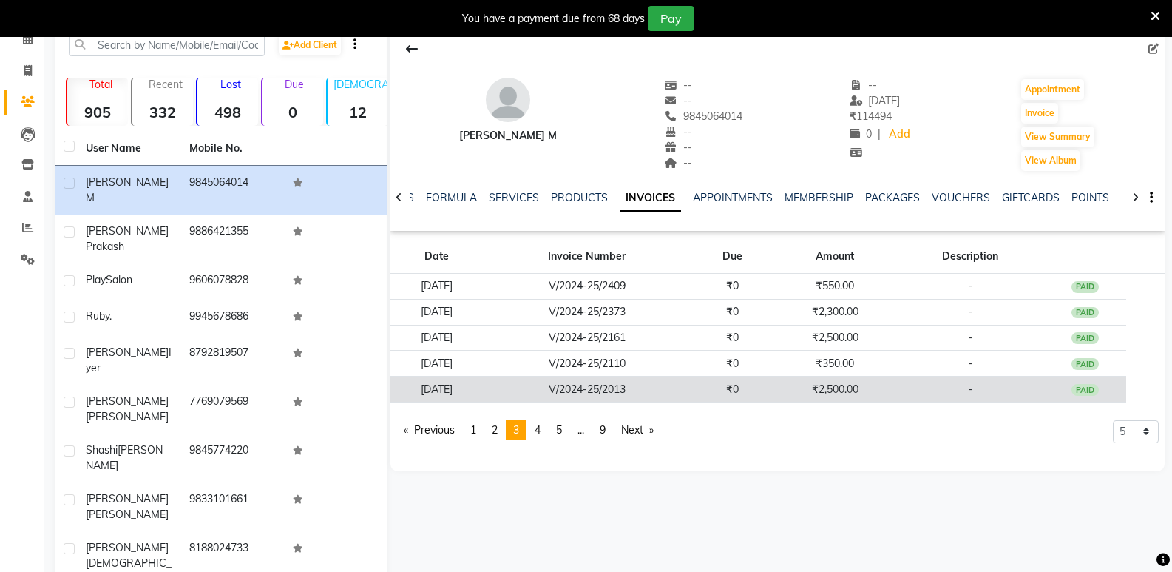
click at [629, 384] on td "V/2024-25/2013" at bounding box center [587, 390] width 209 height 26
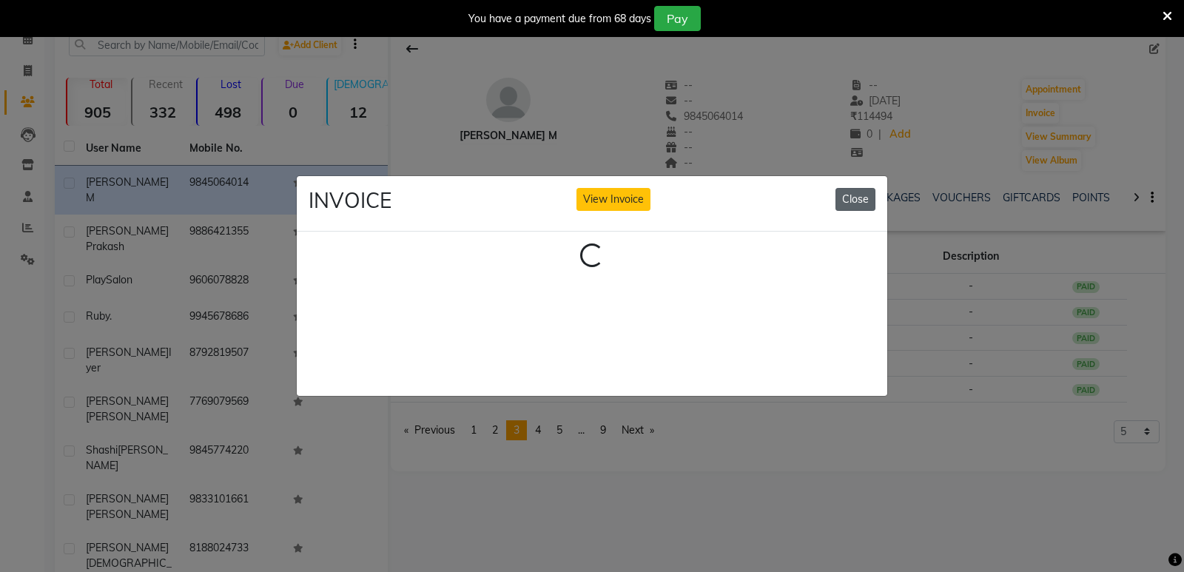
click at [860, 191] on button "Close" at bounding box center [855, 199] width 40 height 23
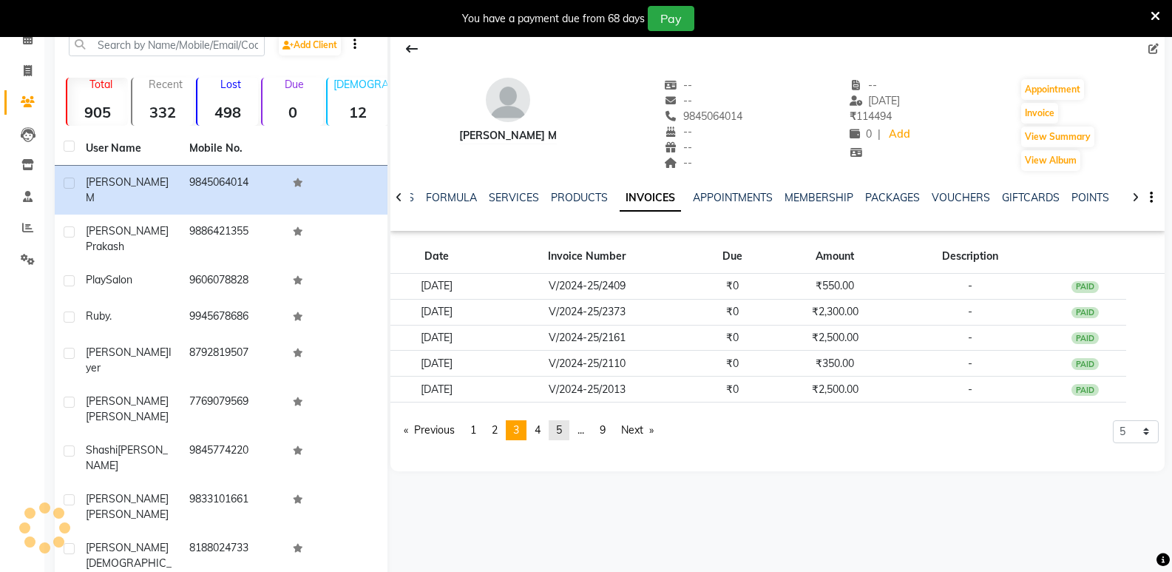
click at [562, 429] on span "5" at bounding box center [559, 429] width 6 height 13
click at [607, 426] on span "9" at bounding box center [604, 429] width 6 height 13
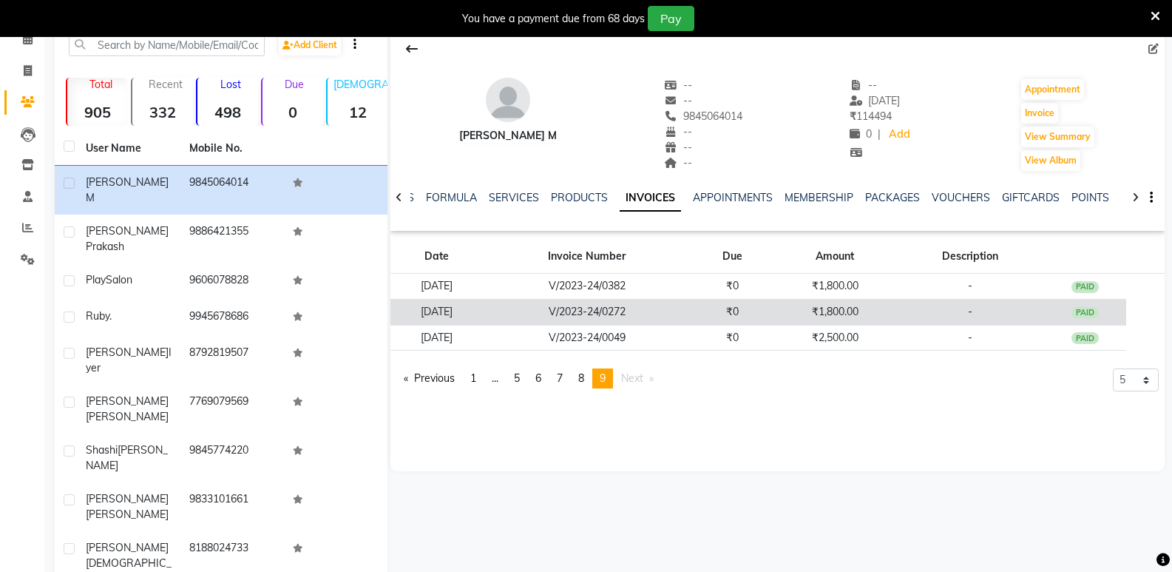
click at [618, 310] on td "V/2023-24/0272" at bounding box center [587, 312] width 209 height 26
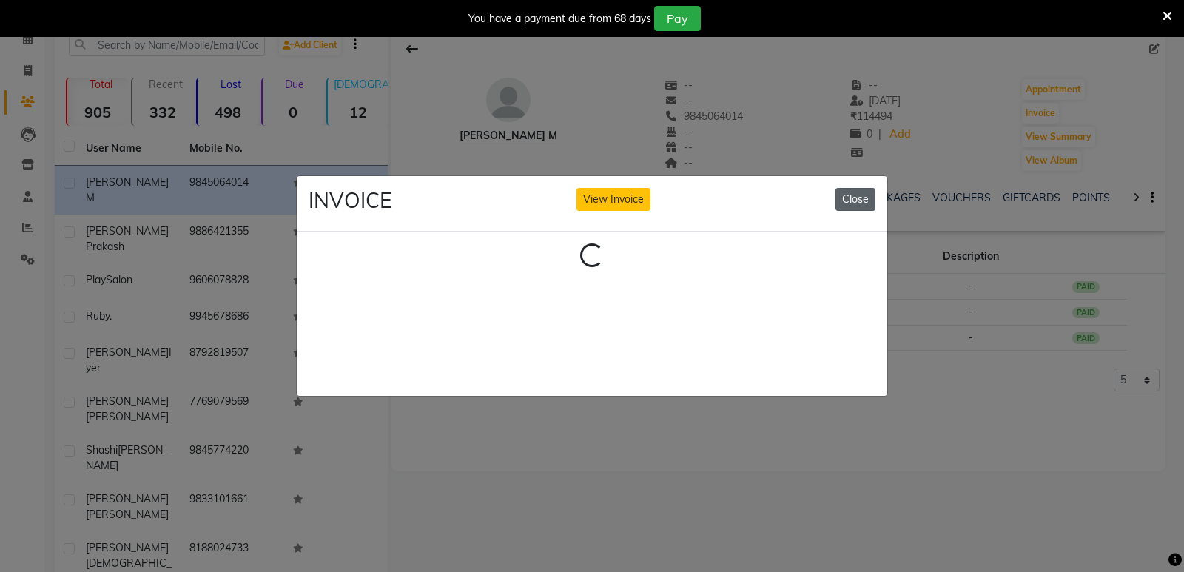
click at [857, 198] on button "Close" at bounding box center [855, 199] width 40 height 23
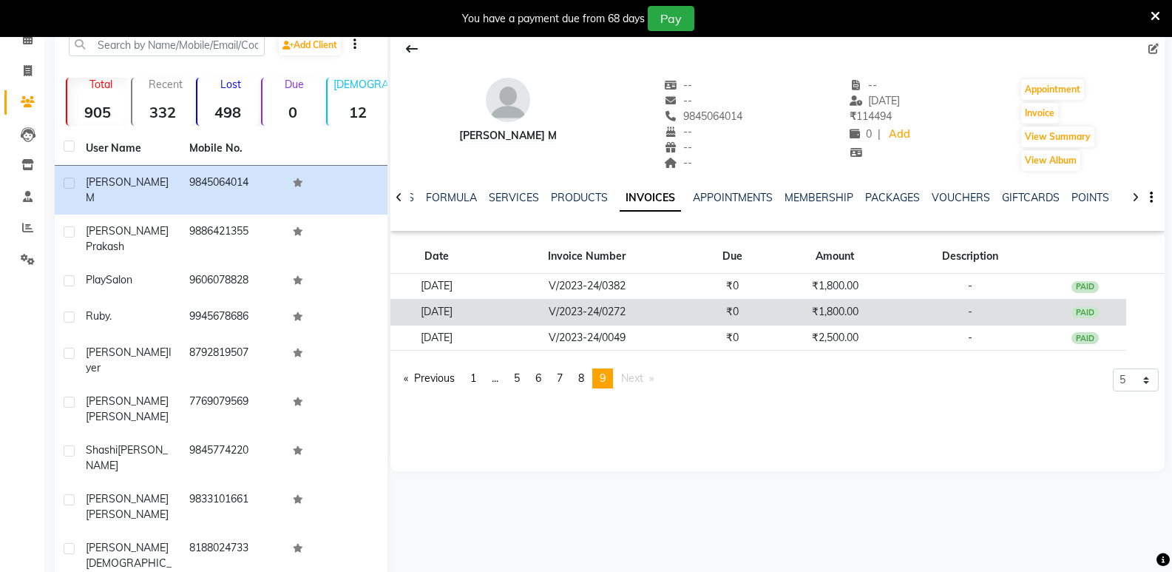
click at [622, 309] on td "V/2023-24/0272" at bounding box center [587, 312] width 209 height 26
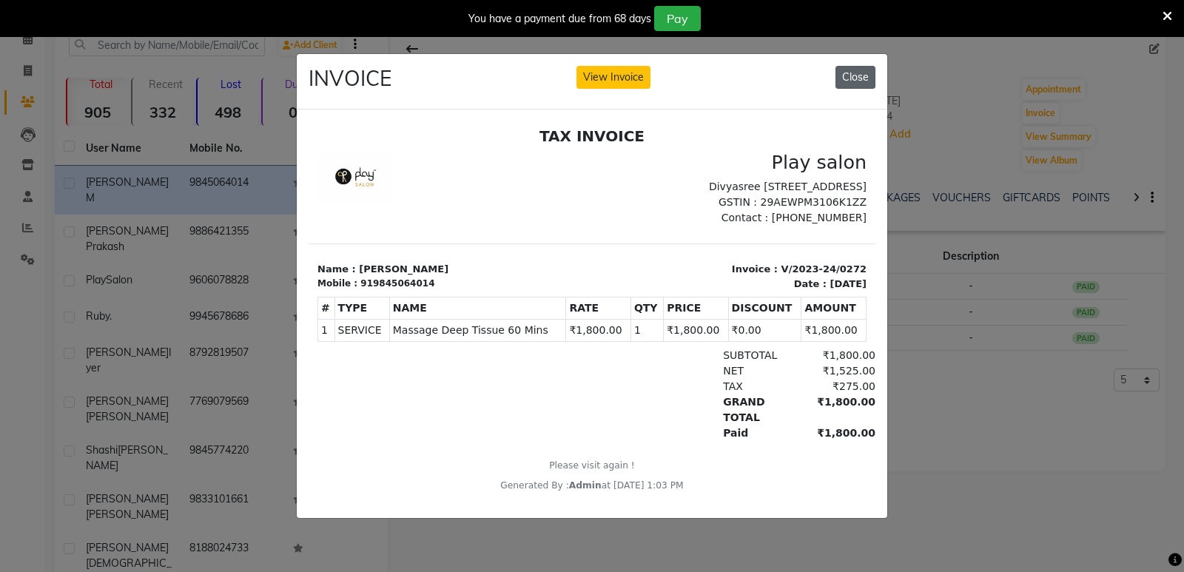
click at [856, 72] on button "Close" at bounding box center [855, 77] width 40 height 23
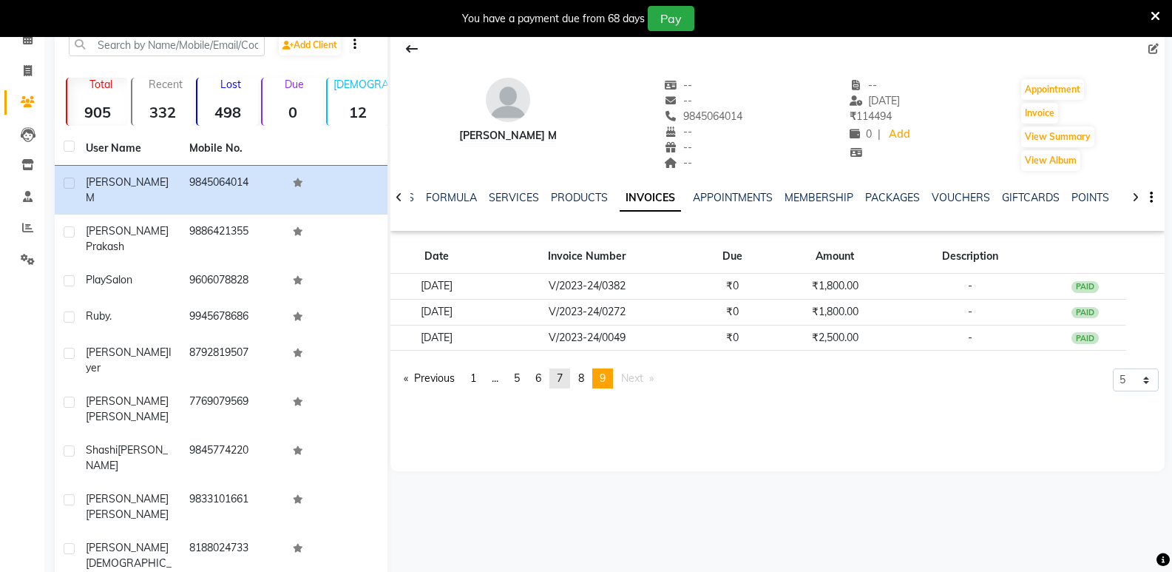
click at [563, 374] on span "7" at bounding box center [560, 377] width 6 height 13
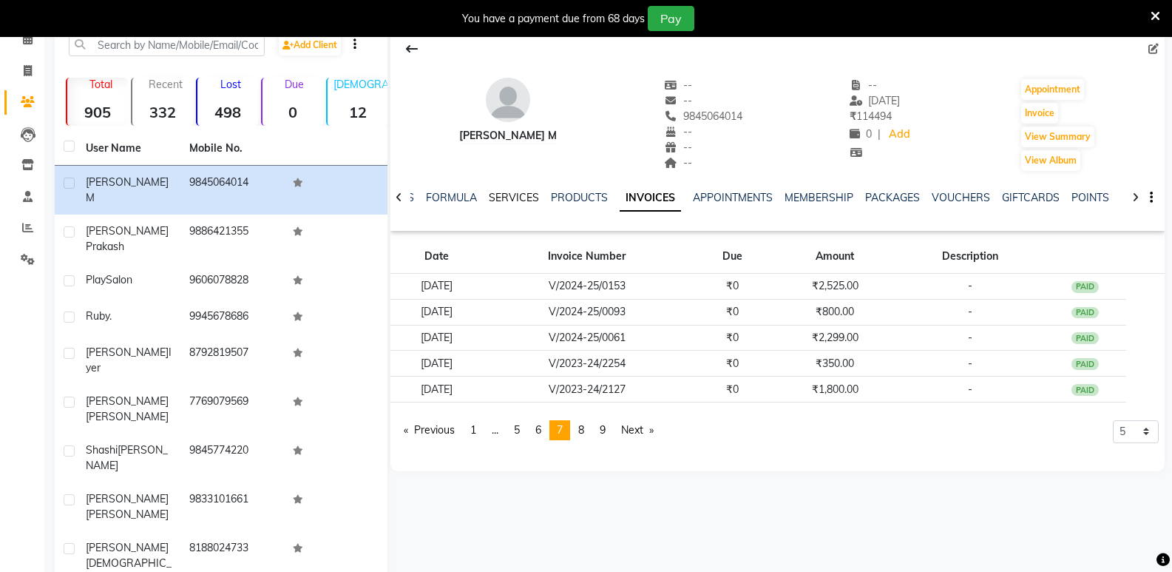
click at [511, 196] on link "SERVICES" at bounding box center [514, 197] width 50 height 13
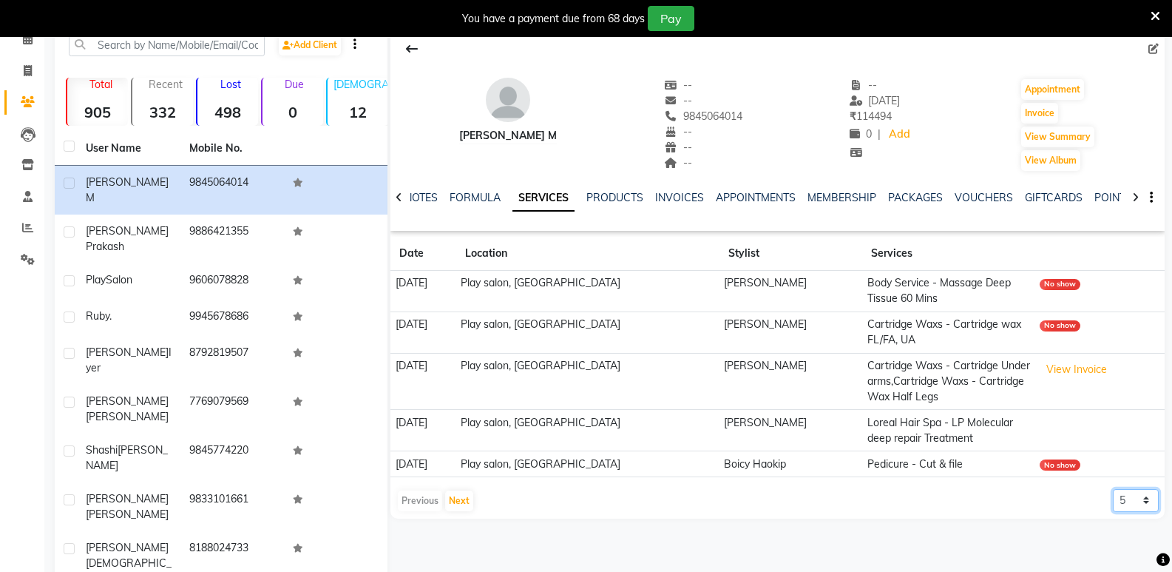
click at [1128, 502] on select "5 10 50 100 500" at bounding box center [1136, 500] width 46 height 23
select select "100"
click at [1113, 489] on select "5 10 50 100 500" at bounding box center [1136, 500] width 46 height 23
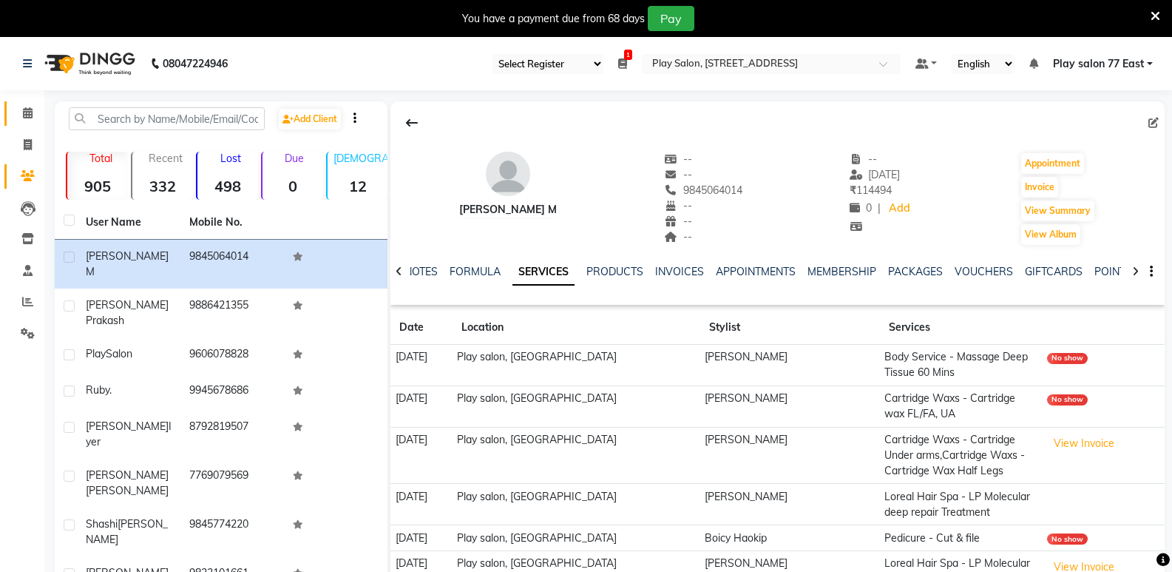
click at [24, 111] on icon at bounding box center [28, 112] width 10 height 11
